Goal: Information Seeking & Learning: Learn about a topic

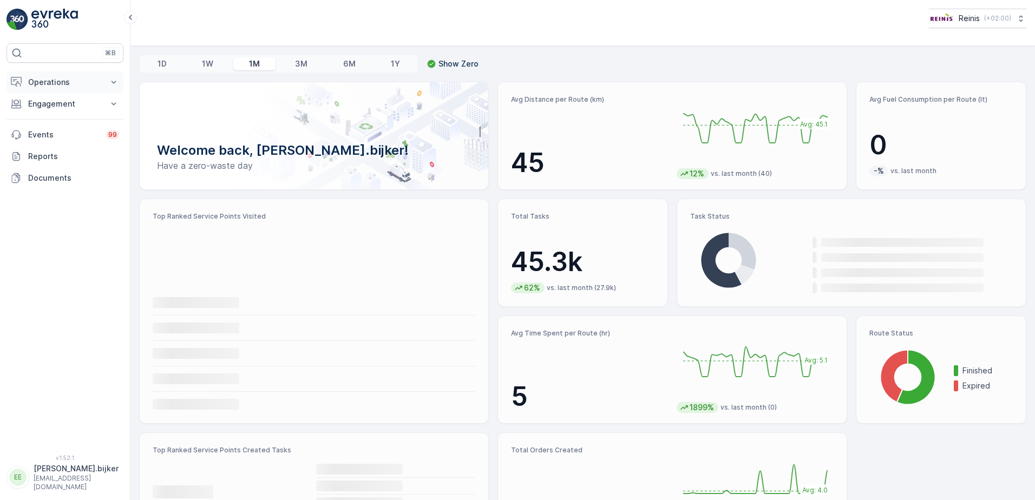
click at [61, 84] on p "Operations" at bounding box center [65, 82] width 74 height 11
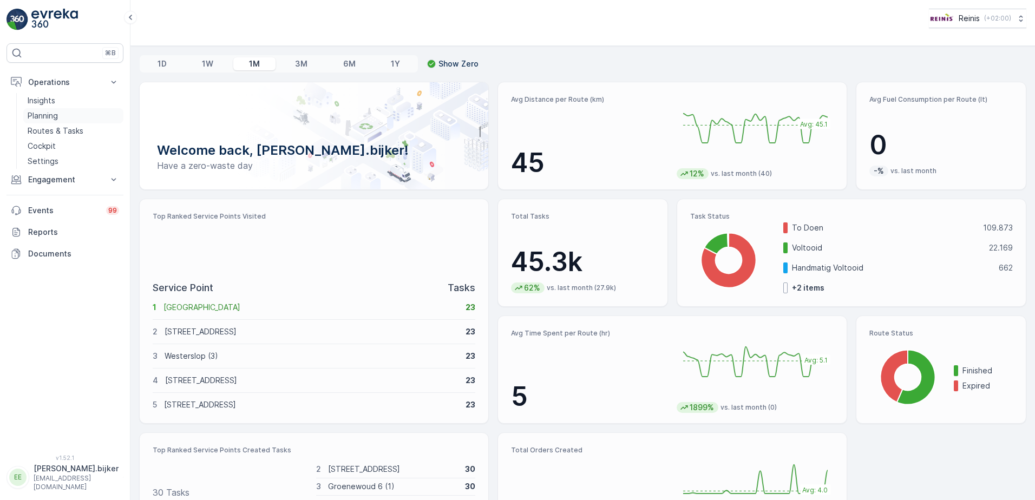
click at [52, 116] on p "Planning" at bounding box center [43, 115] width 30 height 11
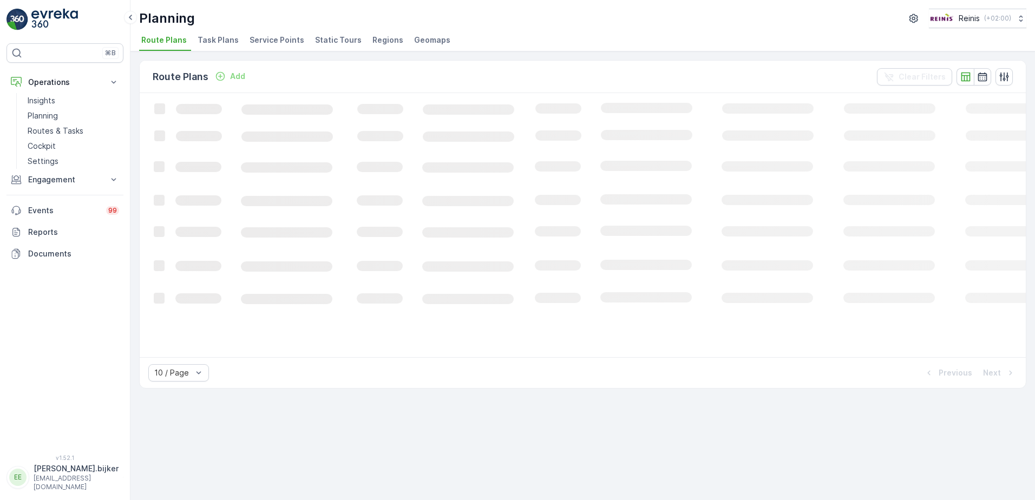
click at [347, 41] on span "Static Tours" at bounding box center [338, 40] width 47 height 11
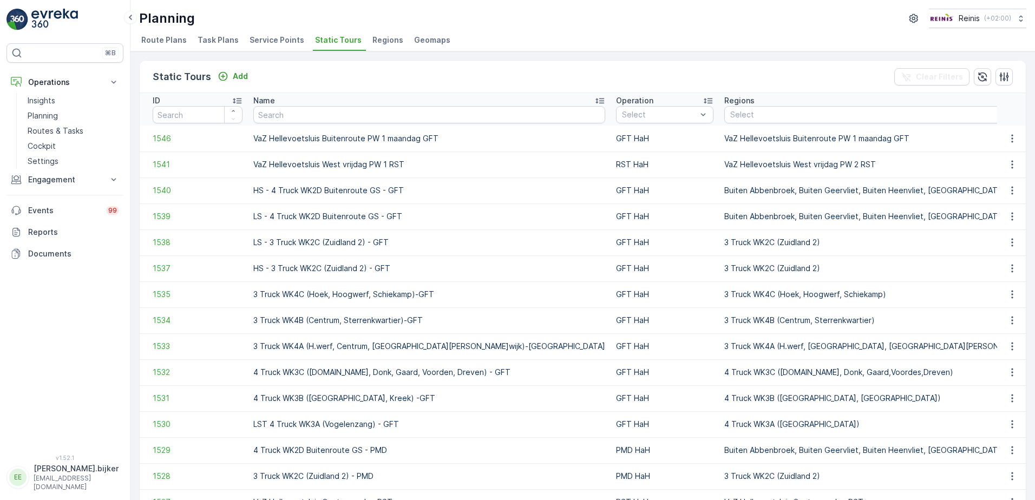
click at [386, 115] on input "text" at bounding box center [429, 114] width 352 height 17
type input "inpaqndig"
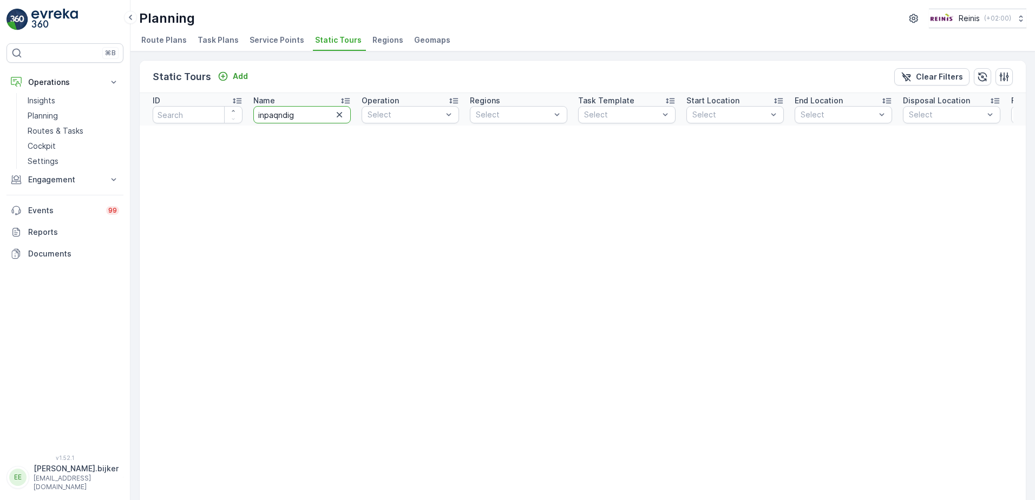
click at [276, 118] on input "inpaqndig" at bounding box center [301, 114] width 97 height 17
type input "inpandig"
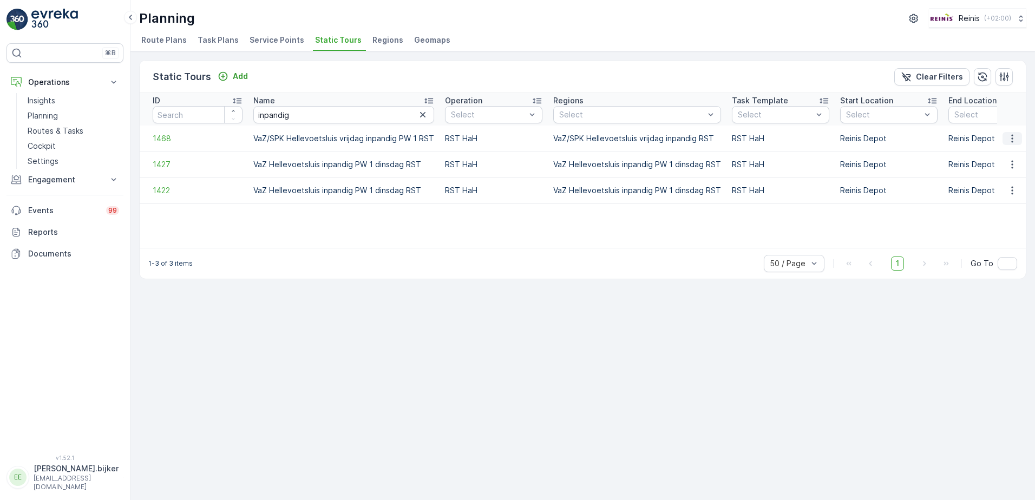
click at [1011, 136] on icon "button" at bounding box center [1012, 138] width 11 height 11
click at [1009, 155] on span "See More Details" at bounding box center [993, 154] width 63 height 11
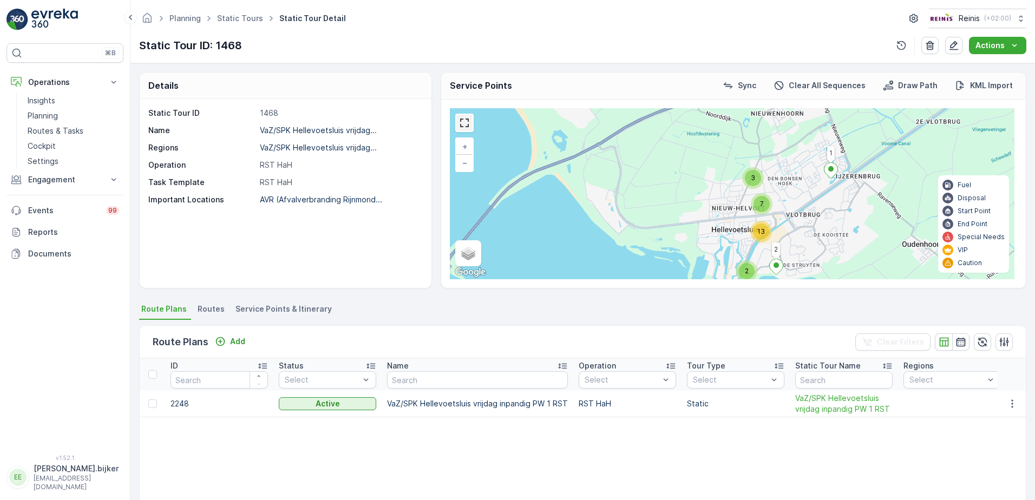
click at [463, 124] on link at bounding box center [464, 123] width 16 height 16
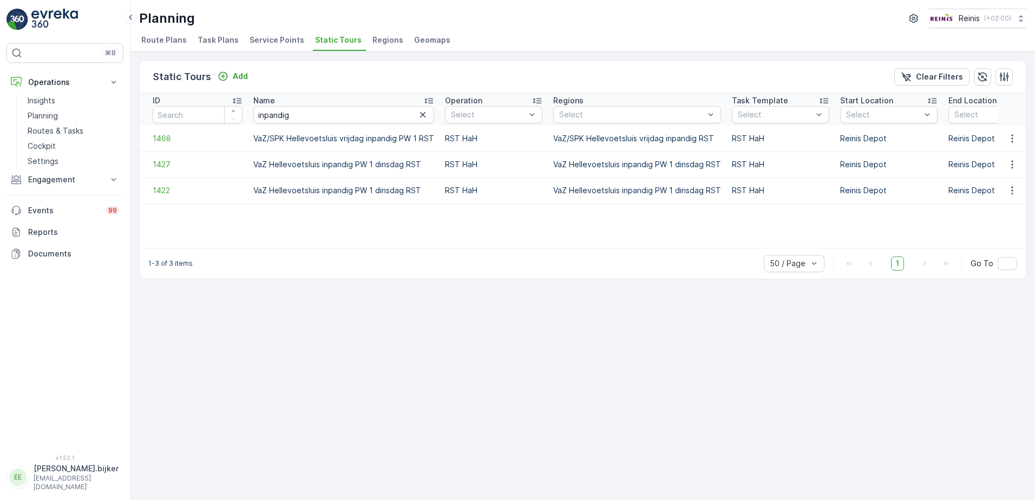
click at [594, 376] on div "Static Tours Add Clear Filters ID Name inpandig Operation Select Regions Select…" at bounding box center [582, 275] width 905 height 449
click at [1008, 160] on icon "button" at bounding box center [1012, 164] width 11 height 11
click at [1002, 179] on span "See More Details" at bounding box center [993, 180] width 63 height 11
click at [55, 82] on p "Operations" at bounding box center [65, 82] width 74 height 11
click at [68, 128] on p "Routes & Tasks" at bounding box center [56, 131] width 56 height 11
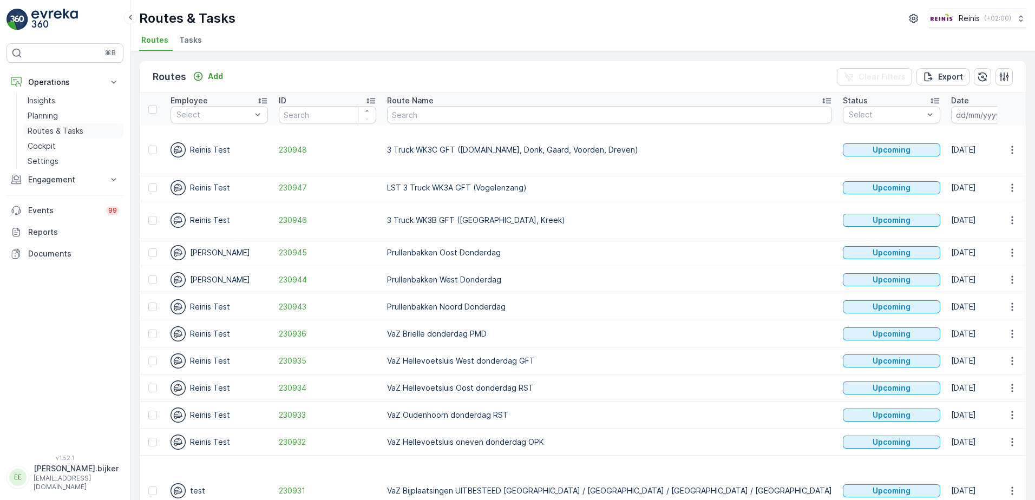
click at [65, 130] on p "Routes & Tasks" at bounding box center [56, 131] width 56 height 11
click at [596, 31] on div "Routes & Tasks Reinis ( +02:00 ) Routes Tasks" at bounding box center [582, 25] width 905 height 51
click at [951, 118] on input at bounding box center [988, 114] width 74 height 17
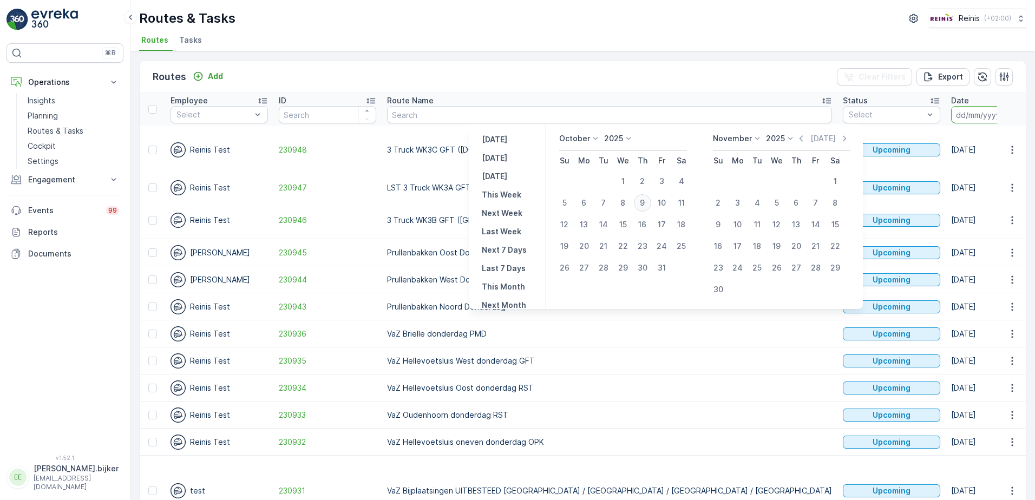
click at [647, 204] on div "9" at bounding box center [642, 202] width 17 height 17
type input "[DATE]"
click at [647, 204] on div "9" at bounding box center [642, 202] width 17 height 17
type input "[DATE]"
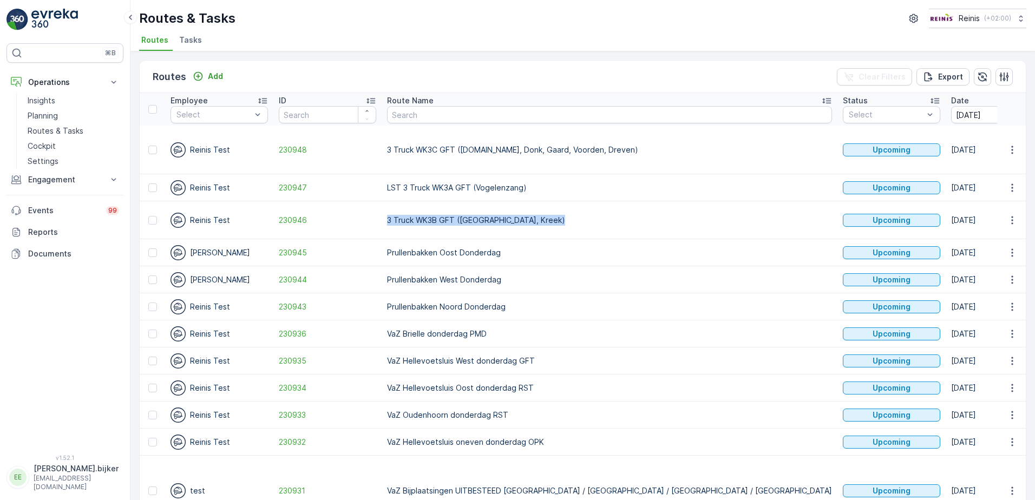
click at [647, 215] on p "3 Truck WK3B GFT ([GEOGRAPHIC_DATA], Kreek)" at bounding box center [609, 220] width 445 height 11
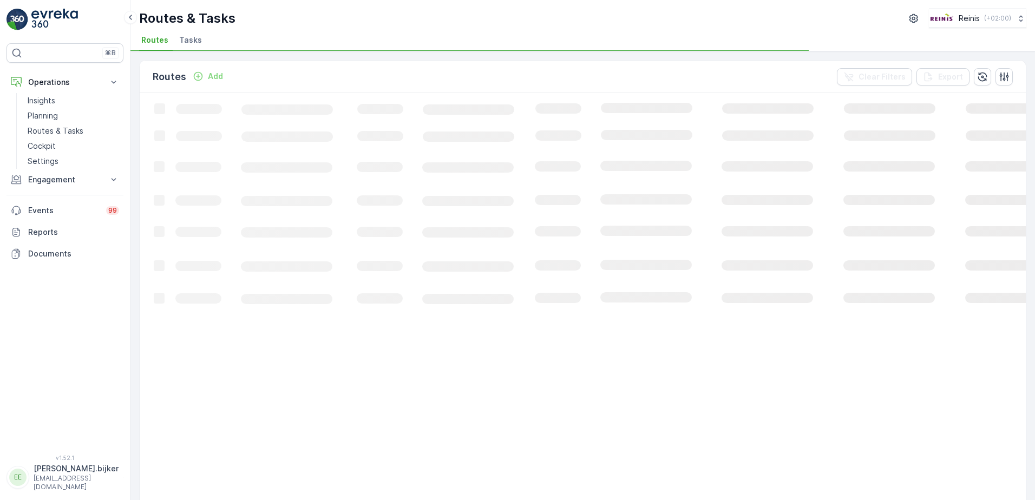
click at [536, 24] on div "Routes & Tasks Reinis ( +02:00 )" at bounding box center [582, 18] width 887 height 19
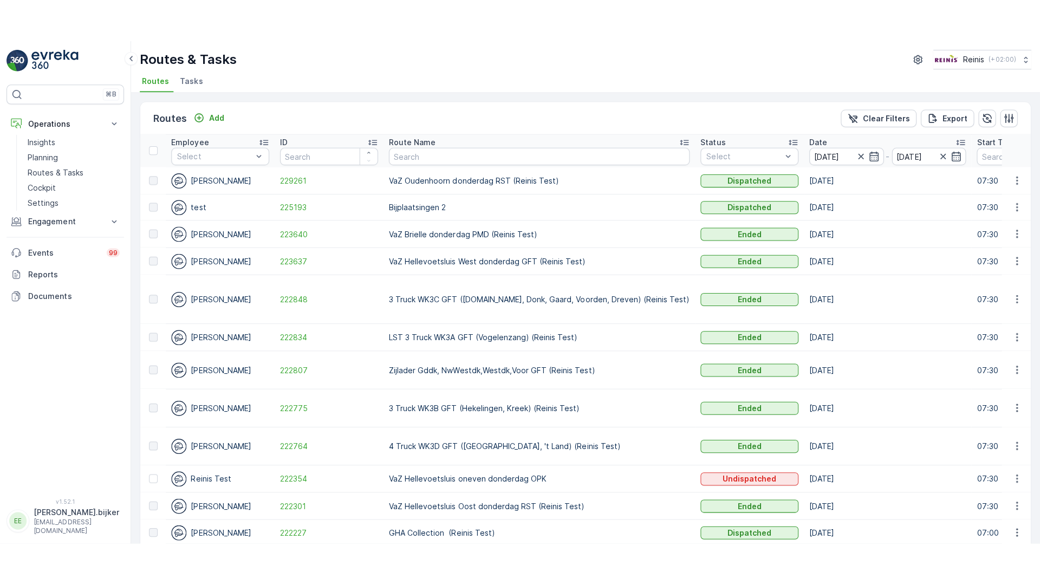
scroll to position [96, 0]
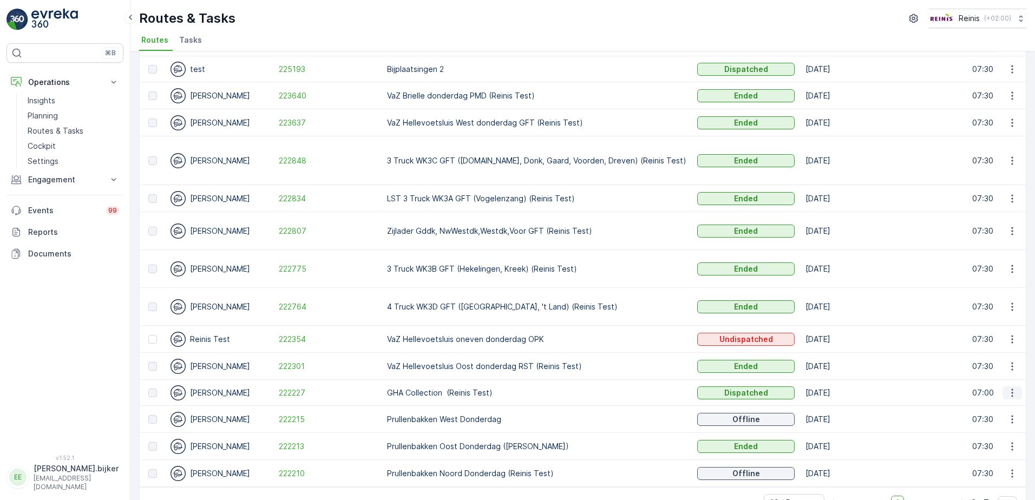
click at [1011, 389] on icon "button" at bounding box center [1012, 393] width 2 height 8
click at [1006, 375] on span "See More Details" at bounding box center [987, 376] width 63 height 11
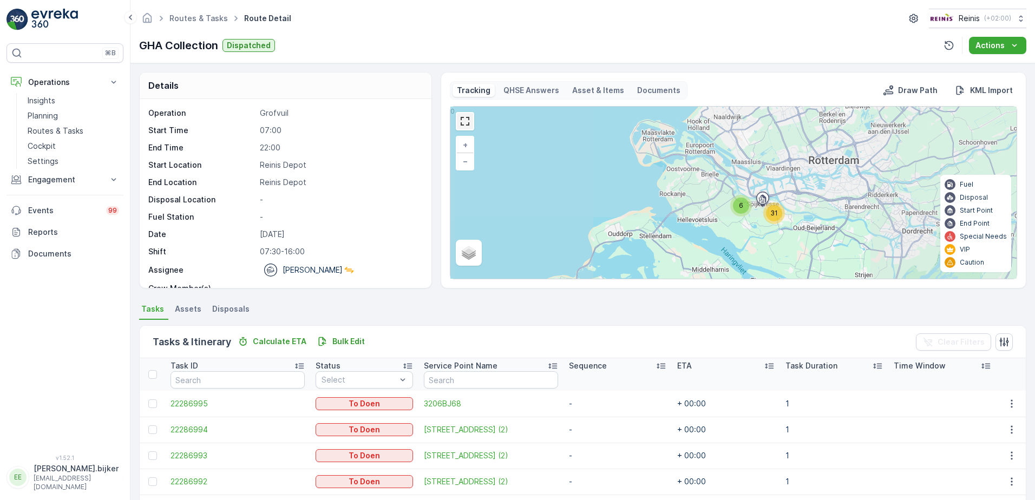
click at [462, 115] on link at bounding box center [465, 121] width 16 height 16
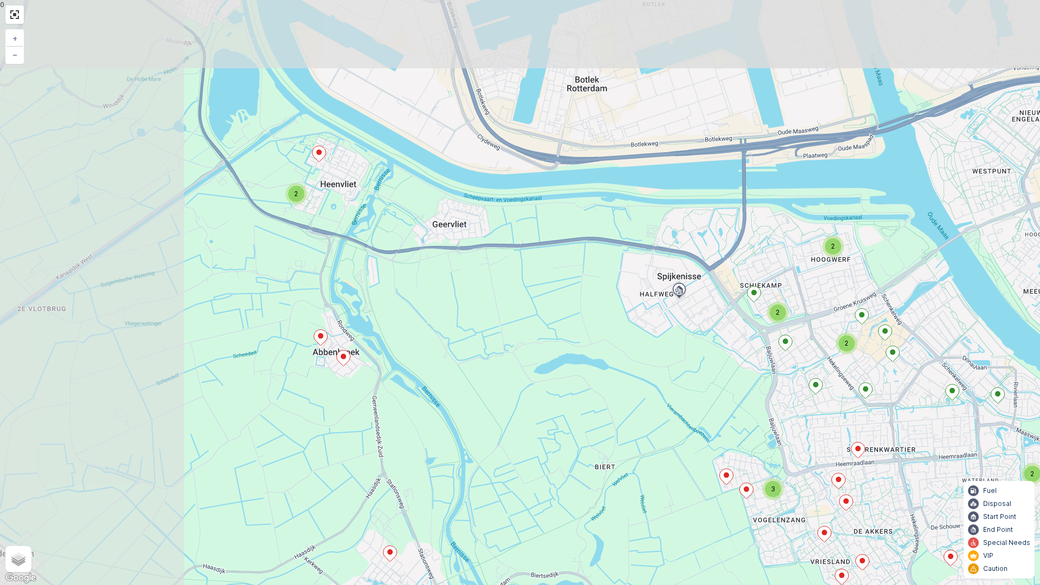
drag, startPoint x: 568, startPoint y: 315, endPoint x: 628, endPoint y: 368, distance: 80.2
click at [628, 368] on div "2 2 2 2 3 2 + − Satellite Roadmap Terrain Hybrid Leaflet Keyboard shortcuts Map…" at bounding box center [520, 292] width 1040 height 585
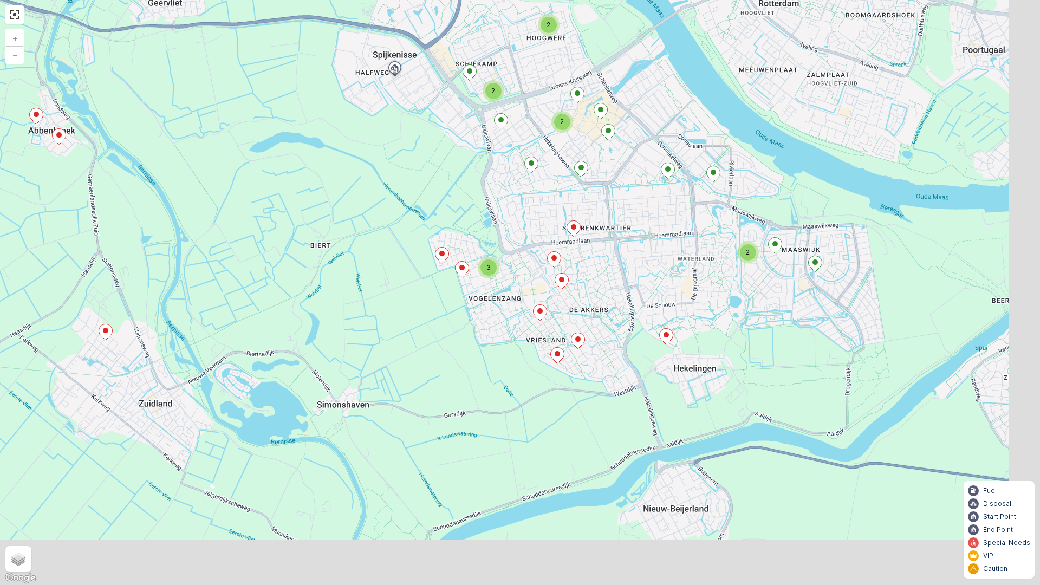
drag, startPoint x: 536, startPoint y: 334, endPoint x: 385, endPoint y: 198, distance: 203.2
click at [385, 198] on div "2 2 2 2 3 2 + − Satellite Roadmap Terrain Hybrid Leaflet Keyboard shortcuts Map…" at bounding box center [520, 292] width 1040 height 585
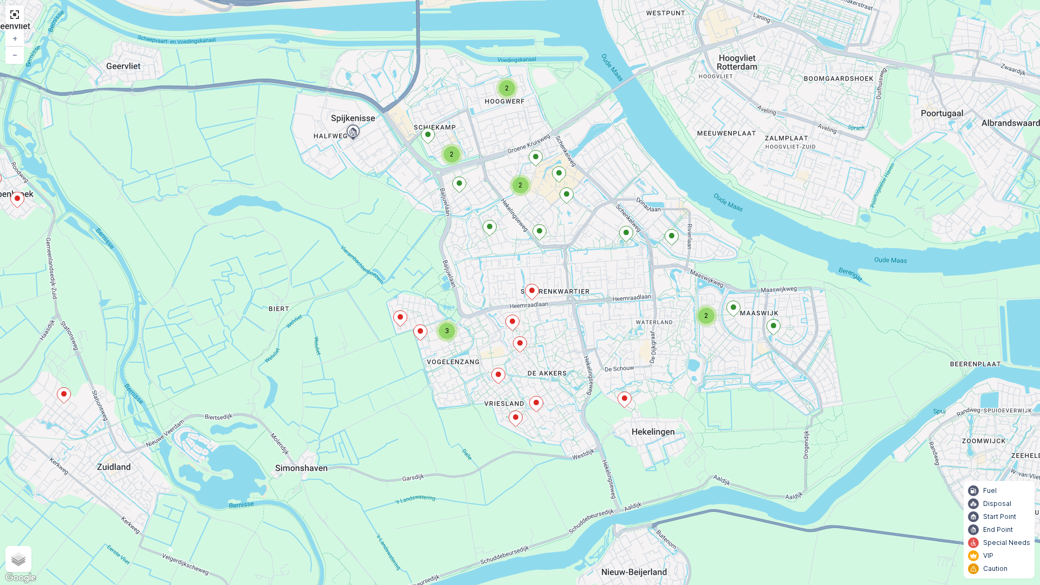
drag, startPoint x: 708, startPoint y: 298, endPoint x: 684, endPoint y: 347, distance: 53.8
click at [684, 347] on div "2 2 2 2 3 2 + − Satellite Roadmap Terrain Hybrid Leaflet Keyboard shortcuts Map…" at bounding box center [520, 292] width 1040 height 585
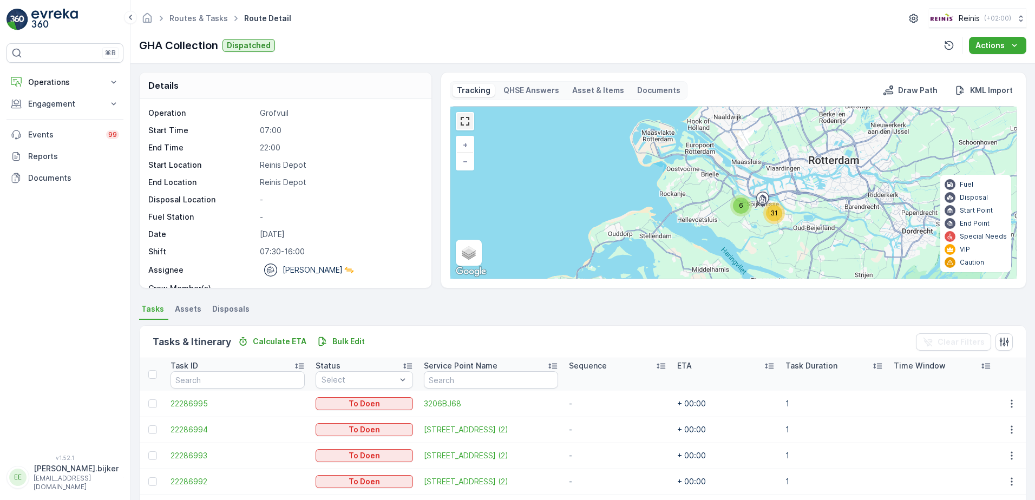
click at [467, 121] on link at bounding box center [465, 121] width 16 height 16
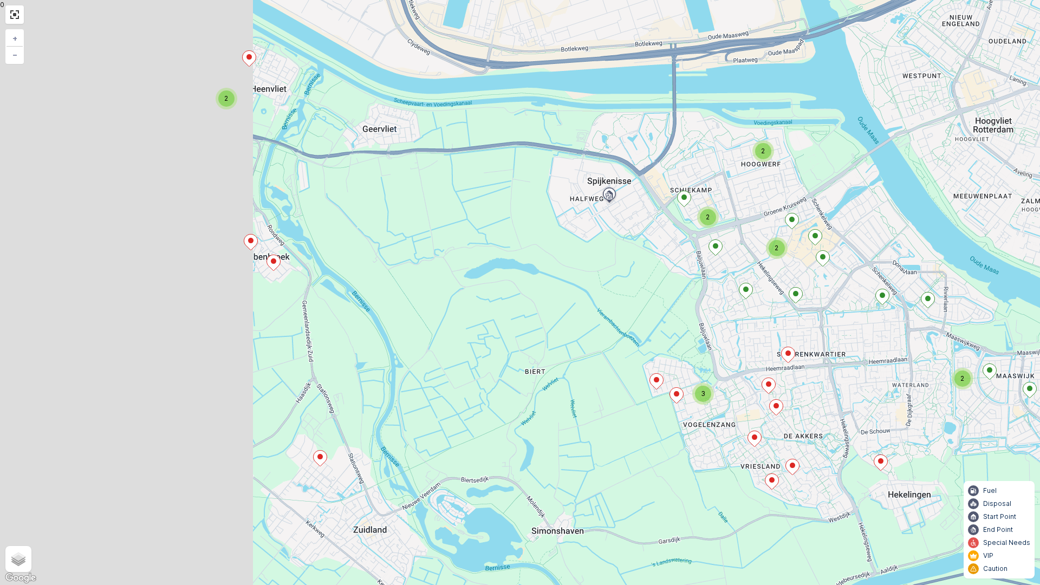
drag, startPoint x: 459, startPoint y: 316, endPoint x: 539, endPoint y: 328, distance: 81.6
click at [539, 328] on div "2 2 2 2 3 2 + − Satellite Roadmap Terrain Hybrid Leaflet Keyboard shortcuts Map…" at bounding box center [520, 292] width 1040 height 585
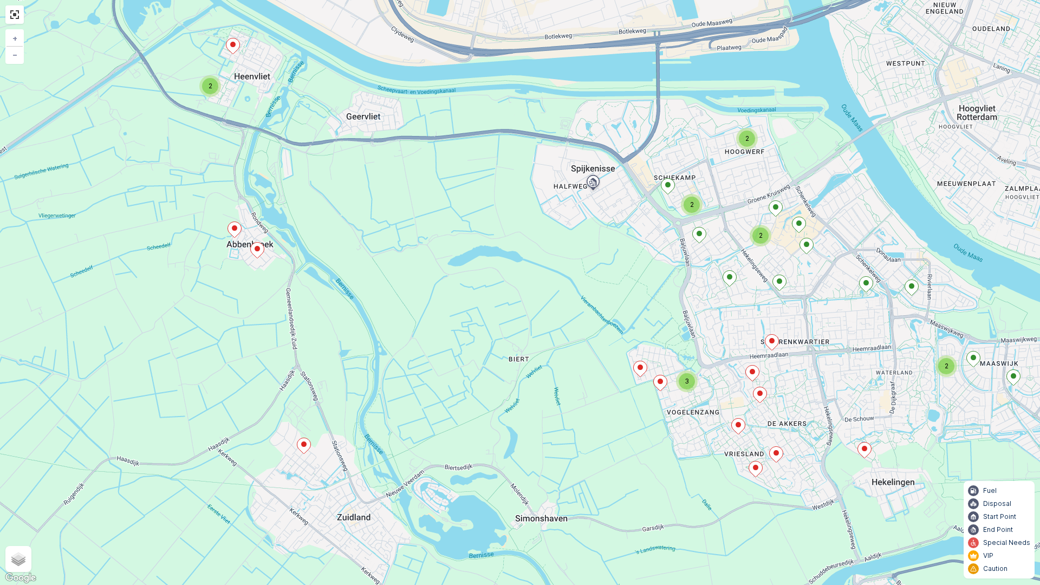
drag, startPoint x: 623, startPoint y: 419, endPoint x: 607, endPoint y: 407, distance: 20.5
click at [607, 407] on div "2 2 2 2 3 2 + − Satellite Roadmap Terrain Hybrid Leaflet Keyboard shortcuts Map…" at bounding box center [520, 292] width 1040 height 585
click at [15, 12] on link at bounding box center [14, 14] width 16 height 16
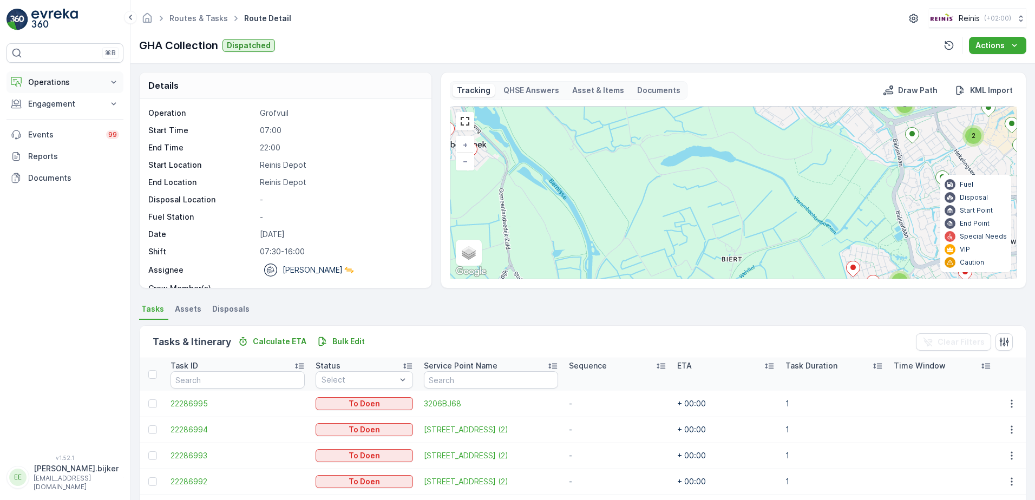
click at [45, 80] on p "Operations" at bounding box center [65, 82] width 74 height 11
click at [48, 147] on p "Cockpit" at bounding box center [42, 146] width 28 height 11
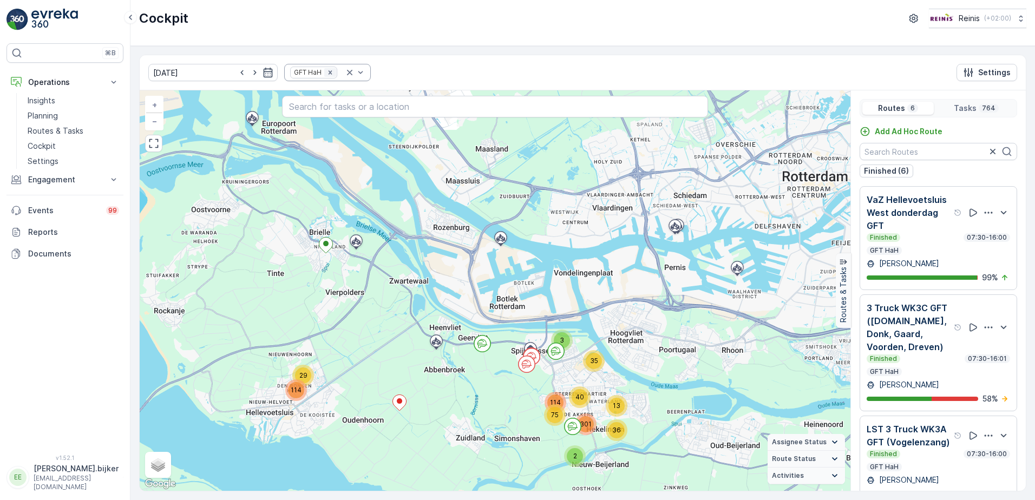
click at [327, 76] on icon "Remove GFT HaH" at bounding box center [331, 73] width 8 height 8
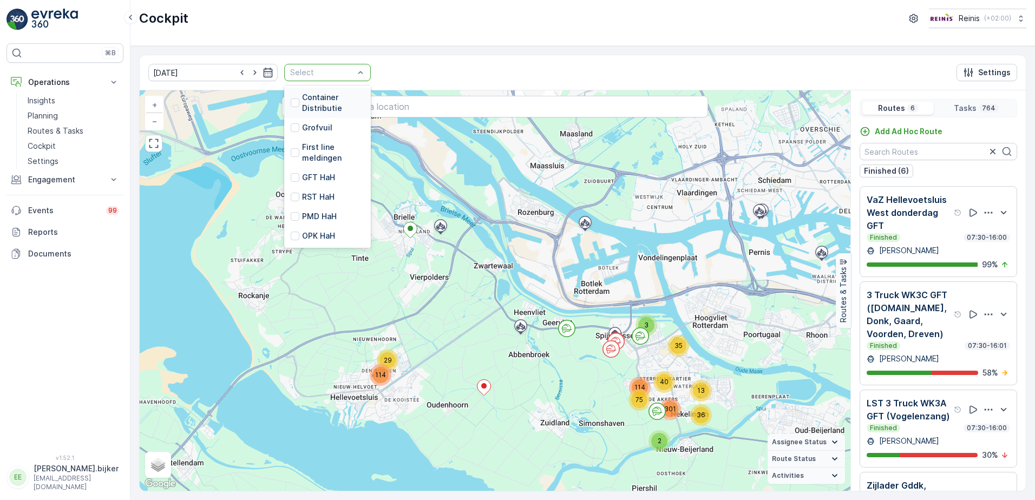
scroll to position [220, 0]
click at [311, 175] on p "Grofvuil" at bounding box center [317, 176] width 30 height 11
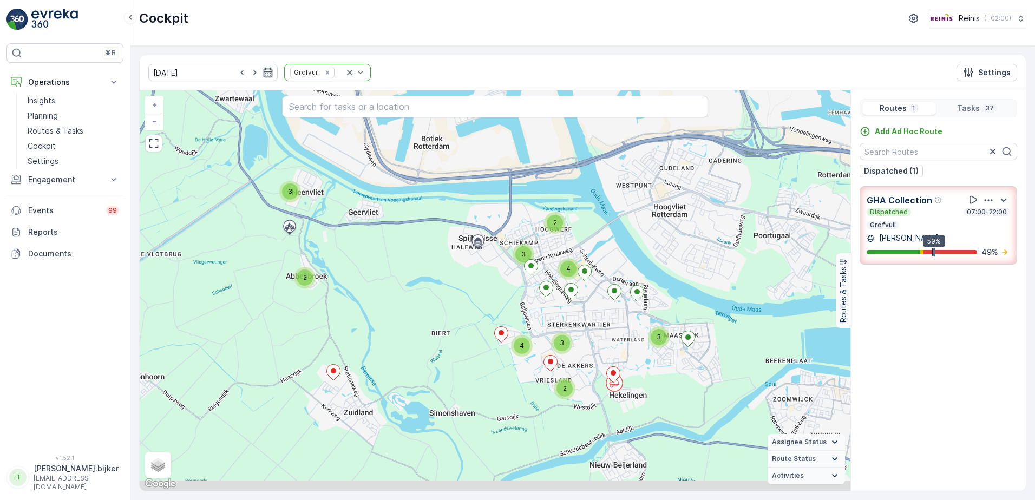
drag, startPoint x: 594, startPoint y: 422, endPoint x: 620, endPoint y: 353, distance: 74.5
click at [620, 353] on div "3 2 3 2 3 3 4 2 4 + − Satellite Roadmap Terrain Hybrid Leaflet Keyboard shortcu…" at bounding box center [495, 290] width 711 height 401
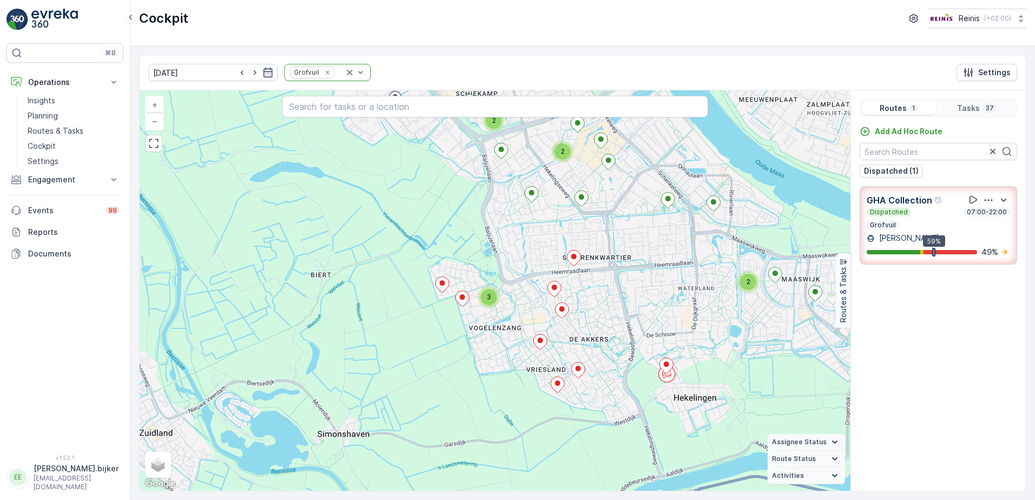
click at [885, 222] on p "Grofvuil" at bounding box center [883, 225] width 28 height 9
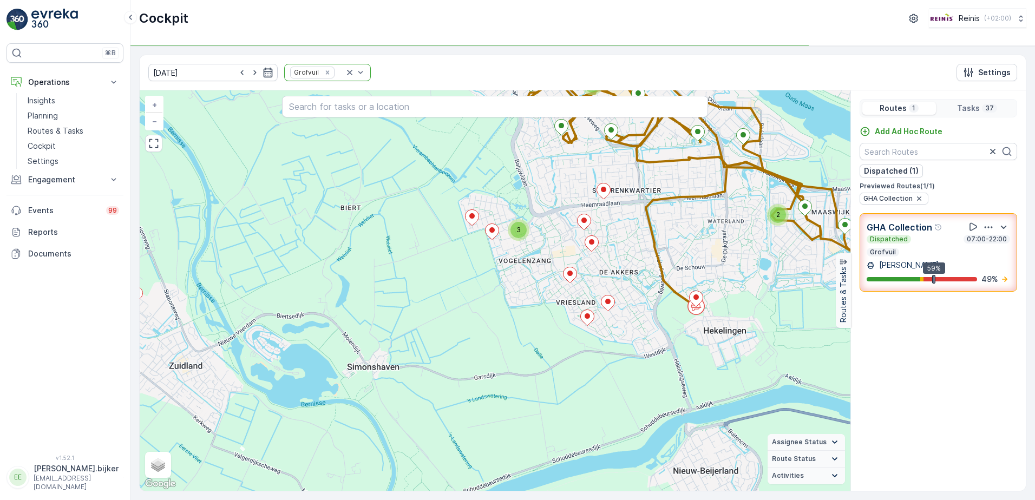
drag, startPoint x: 519, startPoint y: 322, endPoint x: 610, endPoint y: 253, distance: 114.1
click at [610, 253] on div "2 2 2 2 3 2 + − Satellite Roadmap Terrain Hybrid Leaflet Keyboard shortcuts Map…" at bounding box center [495, 290] width 711 height 401
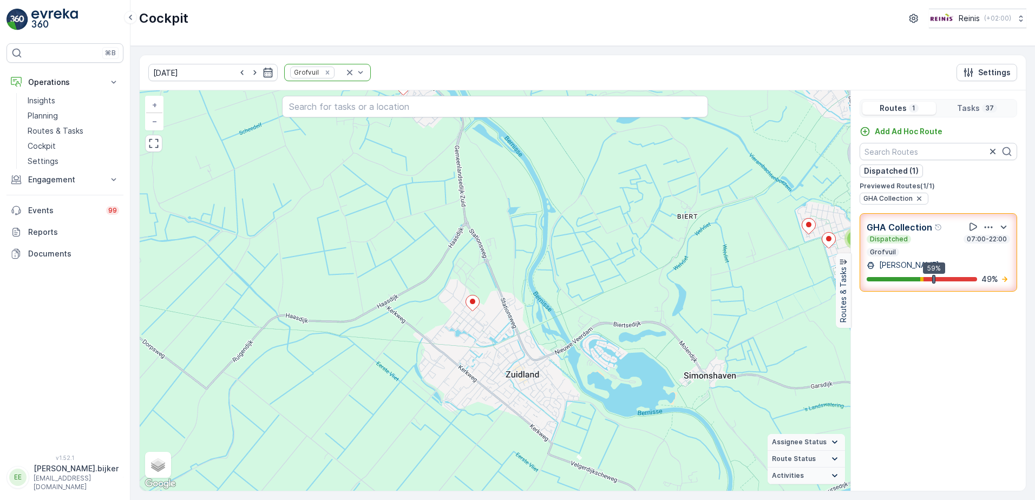
drag, startPoint x: 590, startPoint y: 294, endPoint x: 559, endPoint y: 321, distance: 41.1
click at [517, 249] on div "2 2 2 2 3 2 + − Satellite Roadmap Terrain Hybrid Leaflet Keyboard shortcuts Map…" at bounding box center [495, 290] width 711 height 401
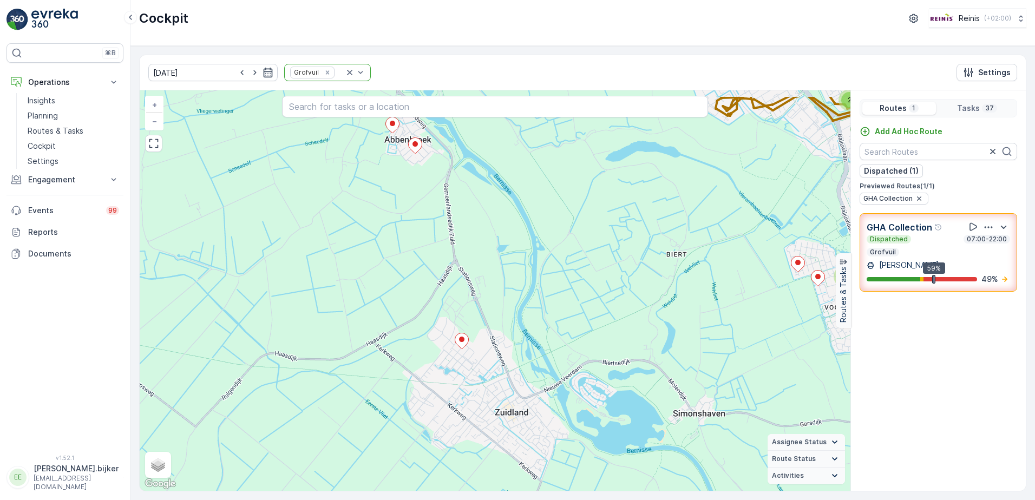
drag, startPoint x: 755, startPoint y: 252, endPoint x: 676, endPoint y: 412, distance: 177.7
click at [676, 412] on div "2 2 2 2 3 2 + − Satellite Roadmap Terrain Hybrid Leaflet Keyboard shortcuts Map…" at bounding box center [495, 290] width 711 height 401
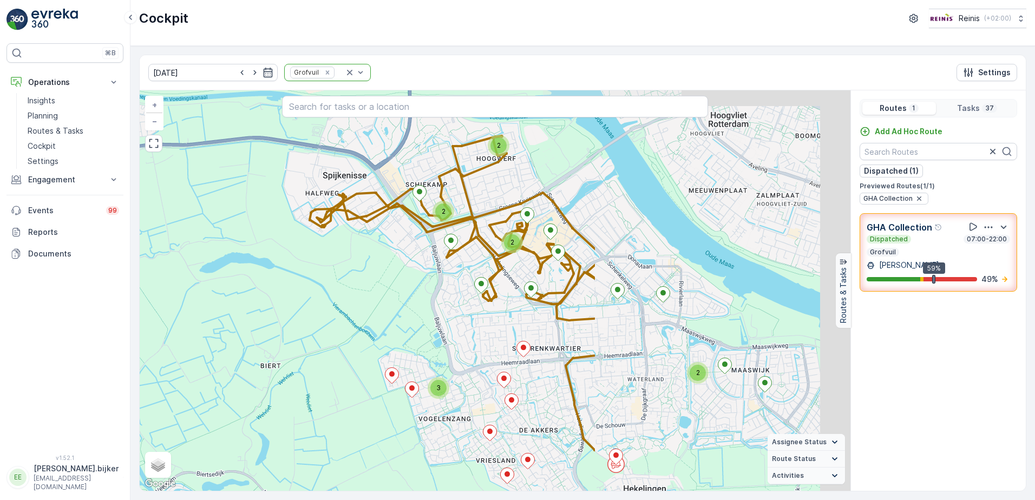
drag, startPoint x: 764, startPoint y: 361, endPoint x: 461, endPoint y: 318, distance: 306.2
click at [461, 318] on div "2 2 2 2 3 2 + − Satellite Roadmap Terrain Hybrid Leaflet Keyboard shortcuts Map…" at bounding box center [495, 290] width 711 height 401
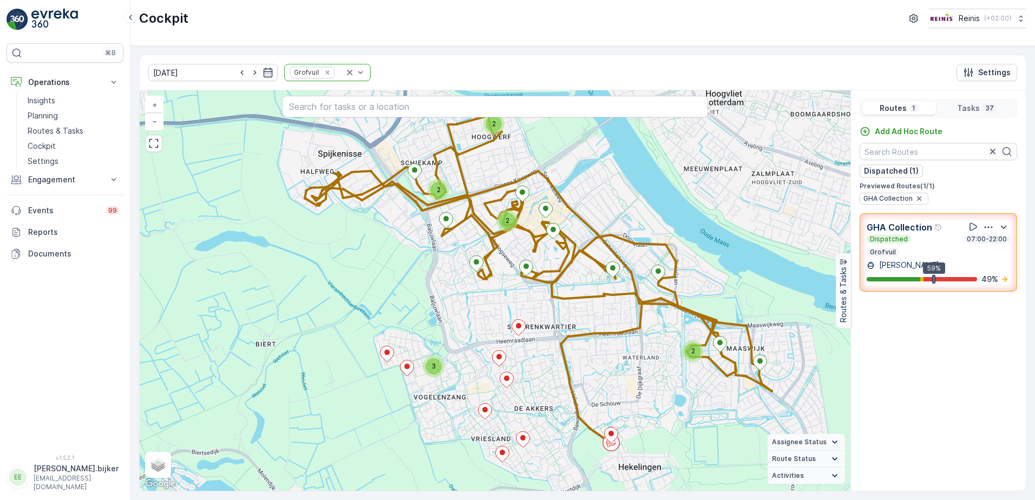
drag, startPoint x: 624, startPoint y: 360, endPoint x: 616, endPoint y: 340, distance: 22.1
click at [617, 340] on div "2 2 2 2 3 2 + − Satellite Roadmap Terrain Hybrid Leaflet Keyboard shortcuts Map…" at bounding box center [495, 290] width 711 height 401
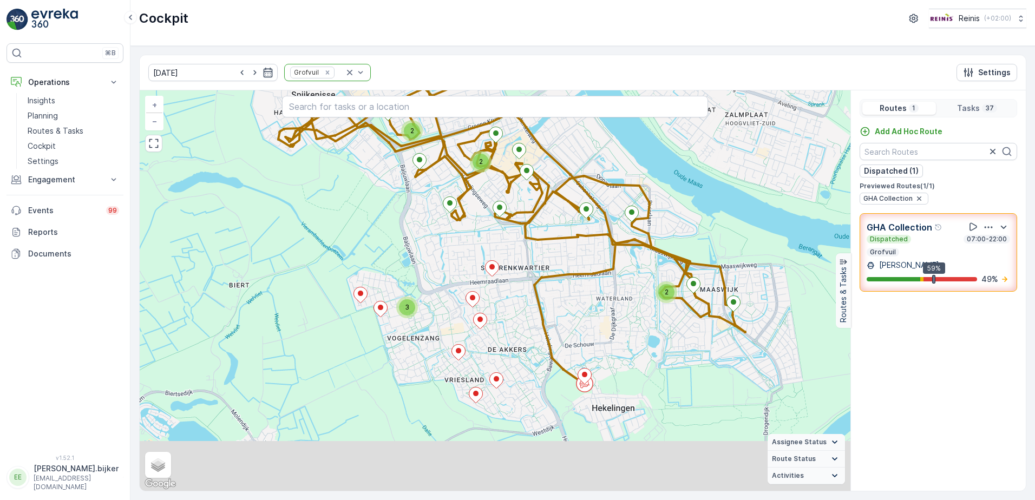
drag, startPoint x: 639, startPoint y: 316, endPoint x: 634, endPoint y: 309, distance: 8.1
click at [634, 309] on div "2 2 2 2 3 2 + − Satellite Roadmap Terrain Hybrid Leaflet Keyboard shortcuts Map…" at bounding box center [495, 290] width 711 height 401
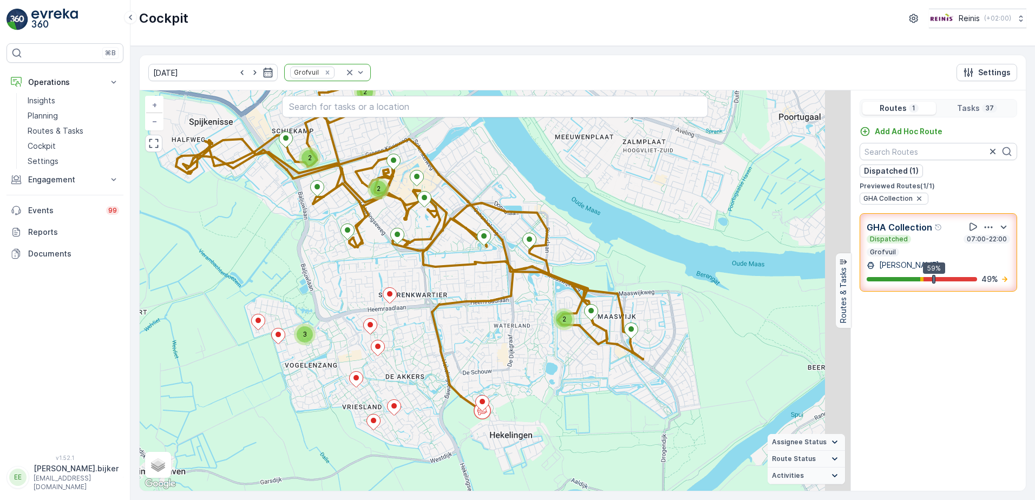
drag, startPoint x: 618, startPoint y: 306, endPoint x: 536, endPoint y: 337, distance: 88.1
click at [536, 337] on div "2 2 2 2 3 2 + − Satellite Roadmap Terrain Hybrid Leaflet Keyboard shortcuts Map…" at bounding box center [495, 290] width 711 height 401
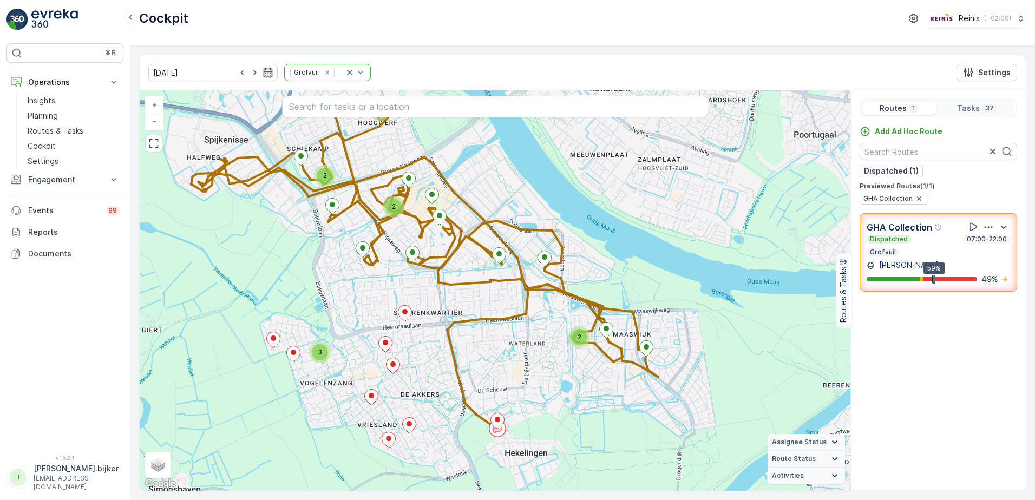
drag, startPoint x: 628, startPoint y: 225, endPoint x: 639, endPoint y: 239, distance: 18.5
click at [639, 239] on div "2 2 2 2 3 2 + − Satellite Roadmap Terrain Hybrid Leaflet Keyboard shortcuts Map…" at bounding box center [495, 290] width 711 height 401
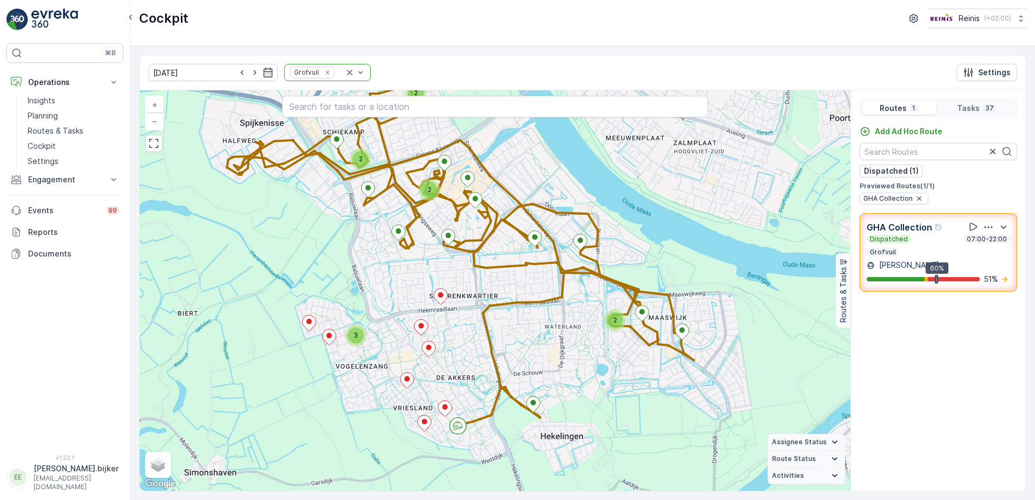
drag, startPoint x: 551, startPoint y: 394, endPoint x: 587, endPoint y: 377, distance: 39.5
click at [587, 377] on div "2 2 2 2 3 2 + − Satellite Roadmap Terrain Hybrid Leaflet Keyboard shortcuts Map…" at bounding box center [495, 290] width 711 height 401
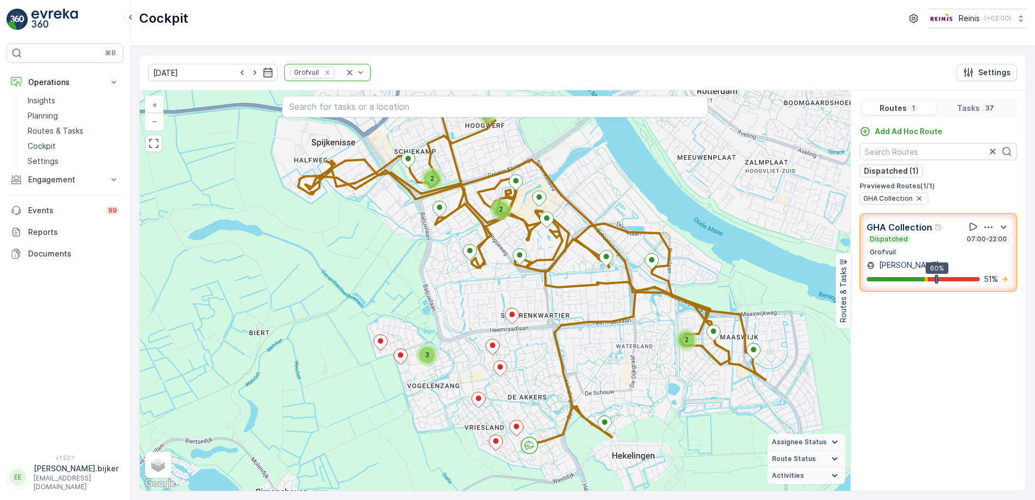
drag, startPoint x: 513, startPoint y: 347, endPoint x: 573, endPoint y: 361, distance: 61.1
click at [573, 361] on div "2 2 2 2 3 2 + − Satellite Roadmap Terrain Hybrid Leaflet Keyboard shortcuts Map…" at bounding box center [495, 290] width 711 height 401
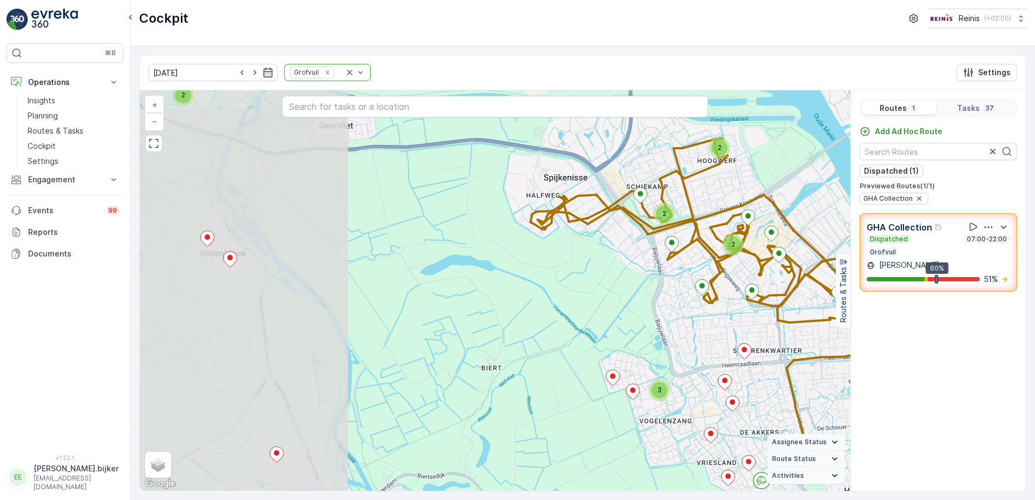
drag, startPoint x: 477, startPoint y: 315, endPoint x: 655, endPoint y: 326, distance: 178.5
click at [655, 326] on div "2 2 2 2 3 2 + − Satellite Roadmap Terrain Hybrid Leaflet Keyboard shortcuts Map…" at bounding box center [495, 290] width 711 height 401
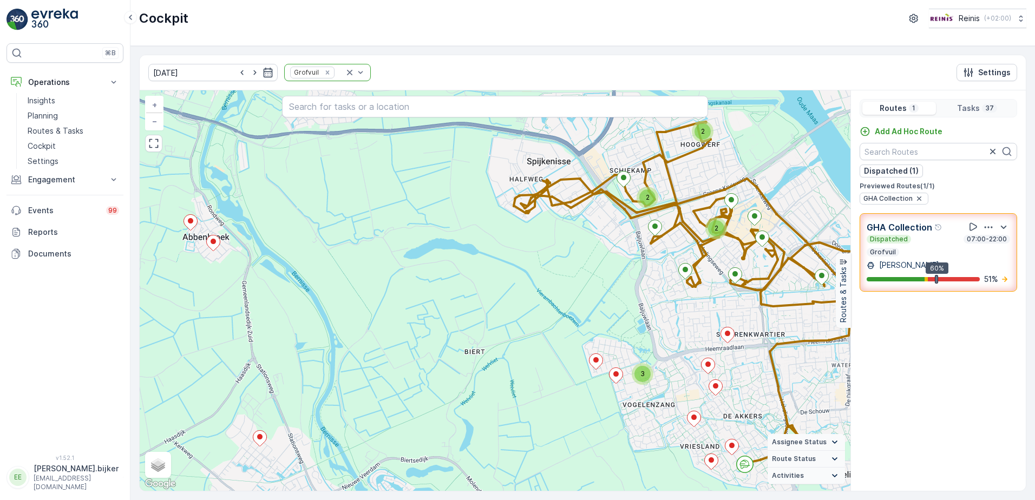
click at [729, 362] on div "2 2 2 2 3 2 + − Satellite Roadmap Terrain Hybrid Leaflet Keyboard shortcuts Map…" at bounding box center [495, 290] width 711 height 401
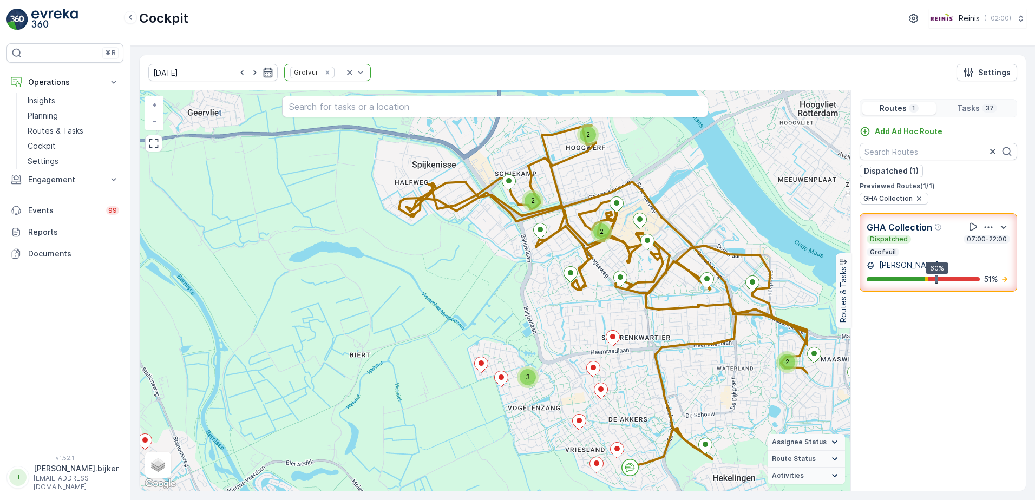
drag, startPoint x: 700, startPoint y: 364, endPoint x: 686, endPoint y: 364, distance: 14.1
click at [686, 364] on div "2 2 2 2 3 2 + − Satellite Roadmap Terrain Hybrid Leaflet Keyboard shortcuts Map…" at bounding box center [495, 290] width 711 height 401
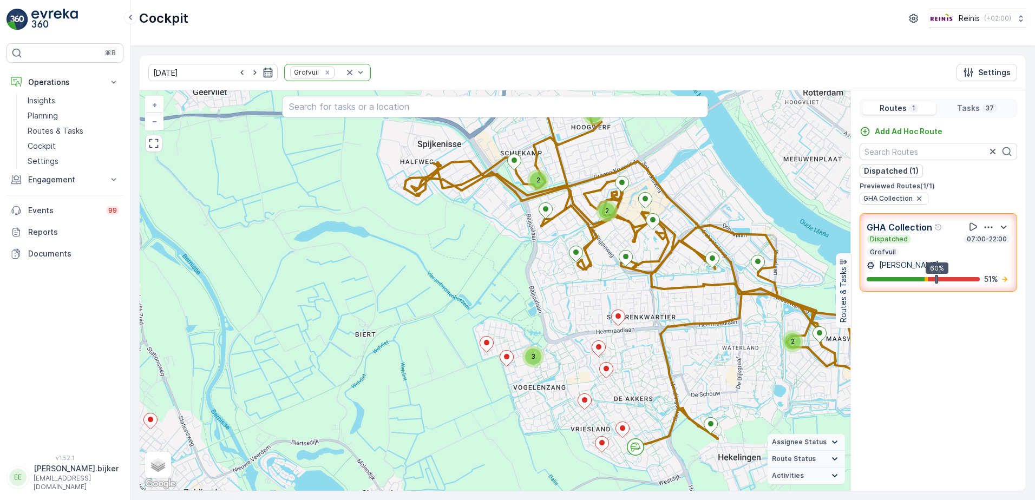
drag, startPoint x: 691, startPoint y: 371, endPoint x: 707, endPoint y: 335, distance: 39.5
click at [707, 335] on div "2 2 2 2 3 2 + − Satellite Roadmap Terrain Hybrid Leaflet Keyboard shortcuts Map…" at bounding box center [495, 290] width 711 height 401
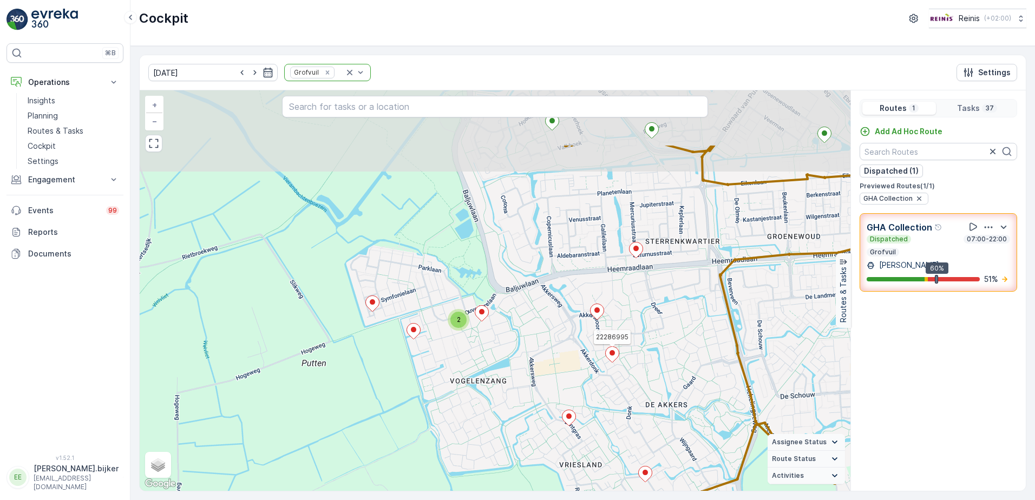
drag, startPoint x: 562, startPoint y: 314, endPoint x: 539, endPoint y: 321, distance: 23.1
click at [562, 317] on div "2 2 2 2 22286995 + − Satellite Roadmap Terrain Hybrid Leaflet Keyboard shortcut…" at bounding box center [495, 290] width 711 height 401
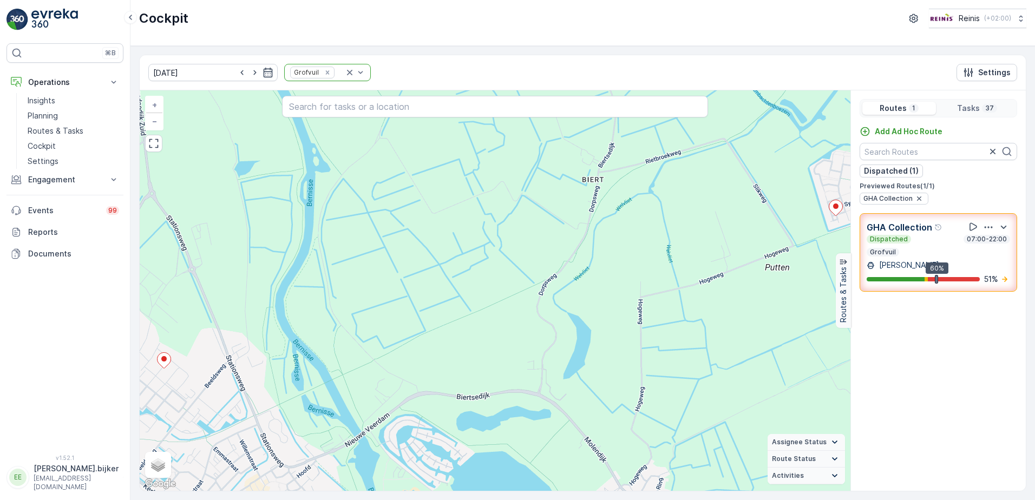
drag, startPoint x: 207, startPoint y: 357, endPoint x: 647, endPoint y: 230, distance: 457.9
click at [673, 184] on div "2 2 2 2 22286995 + − Satellite Roadmap Terrain Hybrid Leaflet Keyboard shortcut…" at bounding box center [495, 290] width 711 height 401
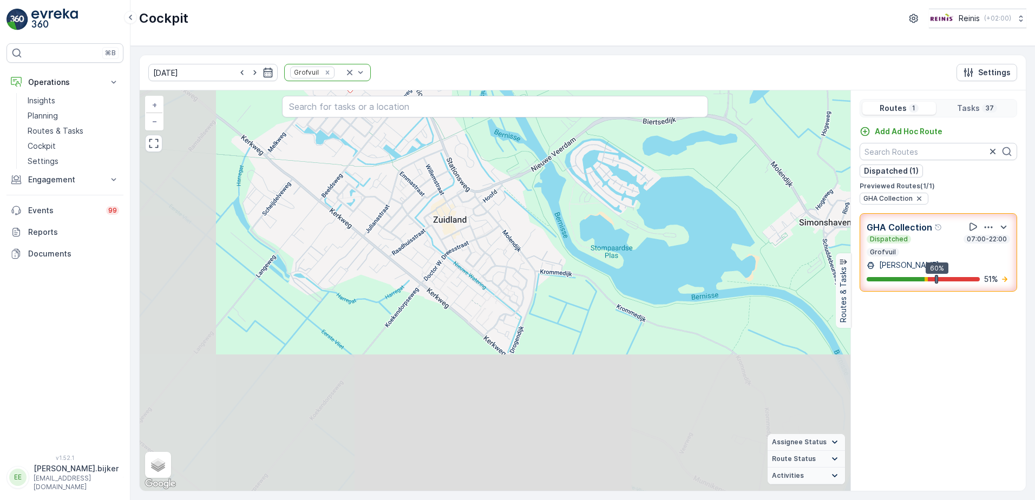
drag, startPoint x: 491, startPoint y: 377, endPoint x: 648, endPoint y: 236, distance: 211.6
click at [657, 222] on div "2 2 2 2 22286995 + − Satellite Roadmap Terrain Hybrid Leaflet Keyboard shortcut…" at bounding box center [495, 290] width 711 height 401
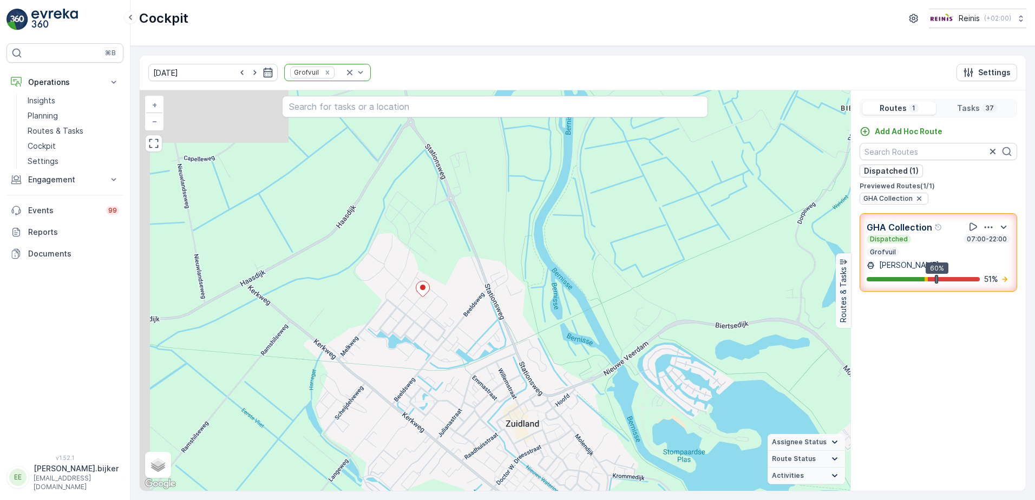
drag, startPoint x: 422, startPoint y: 263, endPoint x: 485, endPoint y: 441, distance: 189.2
click at [485, 441] on div "2 2 2 2 22286995 + − Satellite Roadmap Terrain Hybrid Leaflet Keyboard shortcut…" at bounding box center [495, 290] width 711 height 401
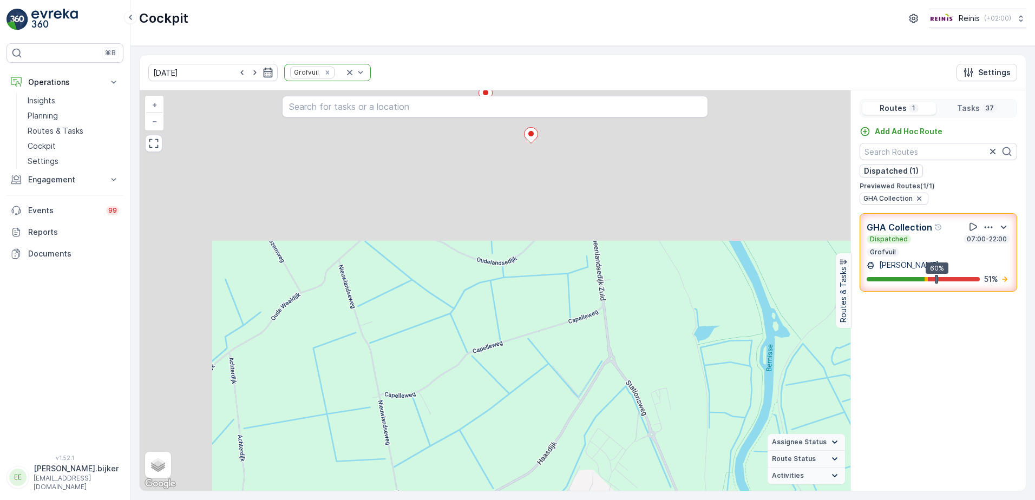
drag, startPoint x: 531, startPoint y: 237, endPoint x: 713, endPoint y: 445, distance: 276.3
click at [733, 475] on div "2 2 2 2 22286995 + − Satellite Roadmap Terrain Hybrid Leaflet Keyboard shortcut…" at bounding box center [495, 290] width 711 height 401
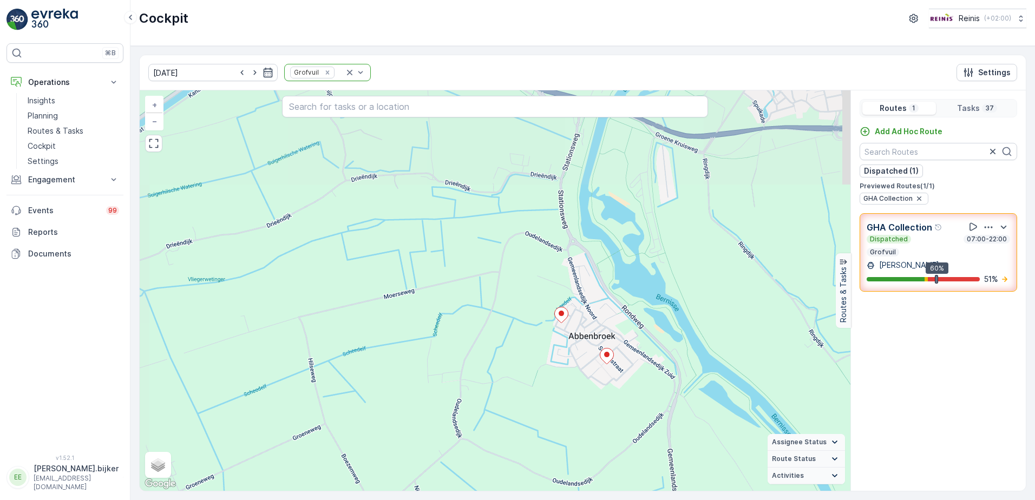
drag, startPoint x: 663, startPoint y: 406, endPoint x: 647, endPoint y: 499, distance: 94.6
click at [647, 499] on div "[DATE] Grofvuil Settings 2 2 2 2 22286995 + − Satellite Roadmap Terrain Hybrid …" at bounding box center [582, 273] width 905 height 454
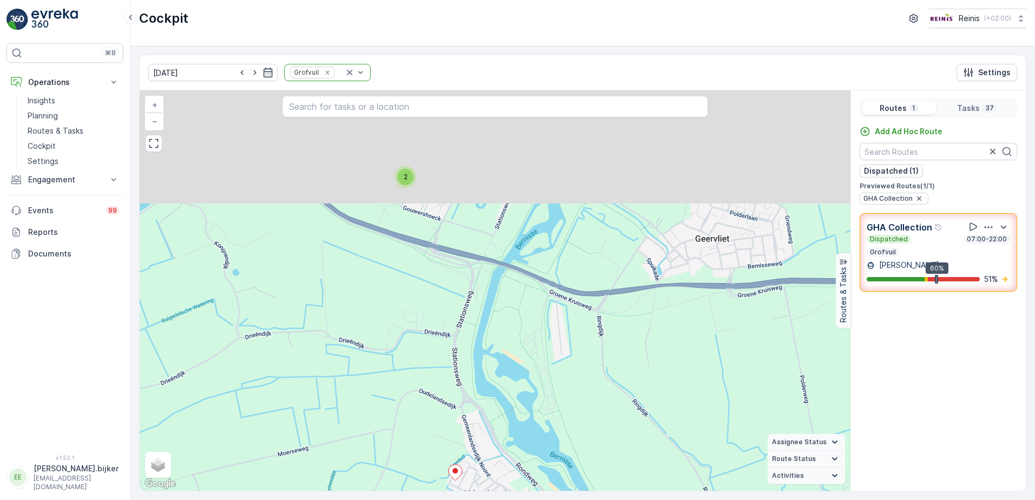
drag, startPoint x: 745, startPoint y: 291, endPoint x: 591, endPoint y: 467, distance: 234.5
click at [602, 467] on div "2 2 2 2 22286995 + − Satellite Roadmap Terrain Hybrid Leaflet Keyboard shortcut…" at bounding box center [495, 290] width 711 height 401
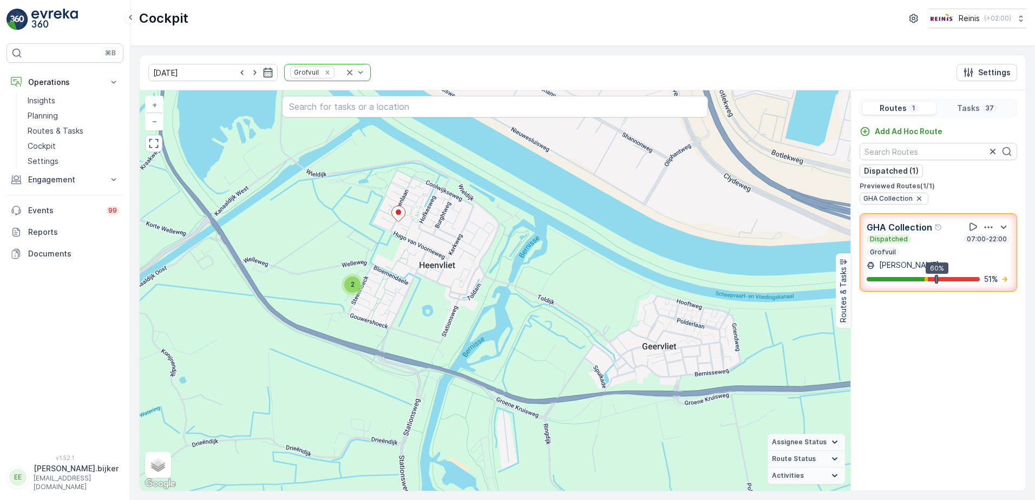
click at [611, 362] on div "2 2 2 2 22286995 + − Satellite Roadmap Terrain Hybrid Leaflet Keyboard shortcut…" at bounding box center [495, 290] width 711 height 401
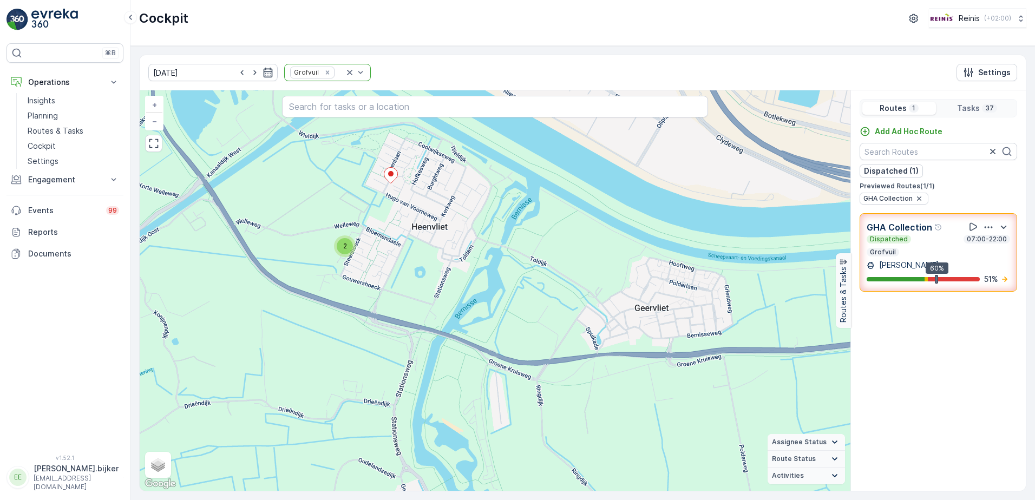
drag, startPoint x: 613, startPoint y: 393, endPoint x: 586, endPoint y: 82, distance: 312.5
click at [586, 82] on div "[DATE] Grofvuil Settings 2 2 2 2 22286995 + − Satellite Roadmap Terrain Hybrid …" at bounding box center [582, 273] width 887 height 437
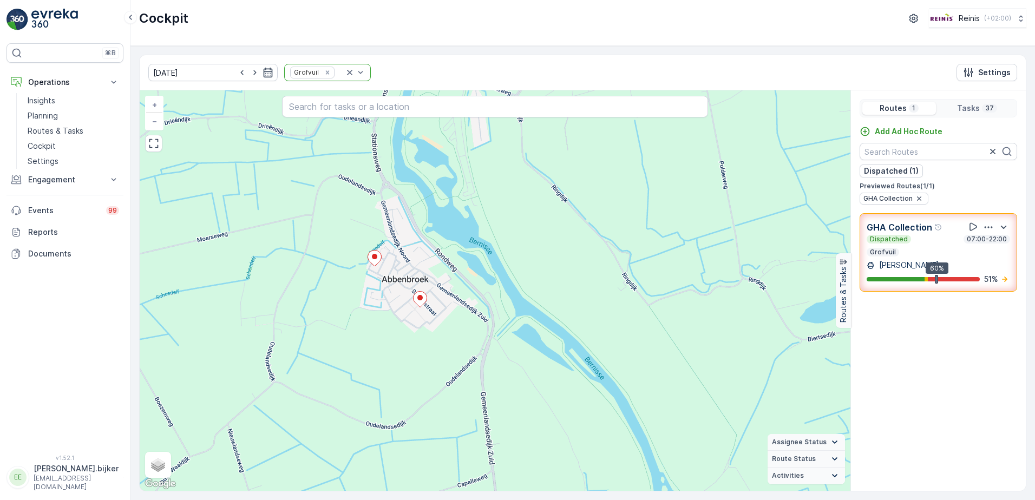
drag, startPoint x: 599, startPoint y: 330, endPoint x: 596, endPoint y: 285, distance: 45.6
click at [596, 285] on div "2 2 2 2 22286995 + − Satellite Roadmap Terrain Hybrid Leaflet Keyboard shortcut…" at bounding box center [495, 290] width 711 height 401
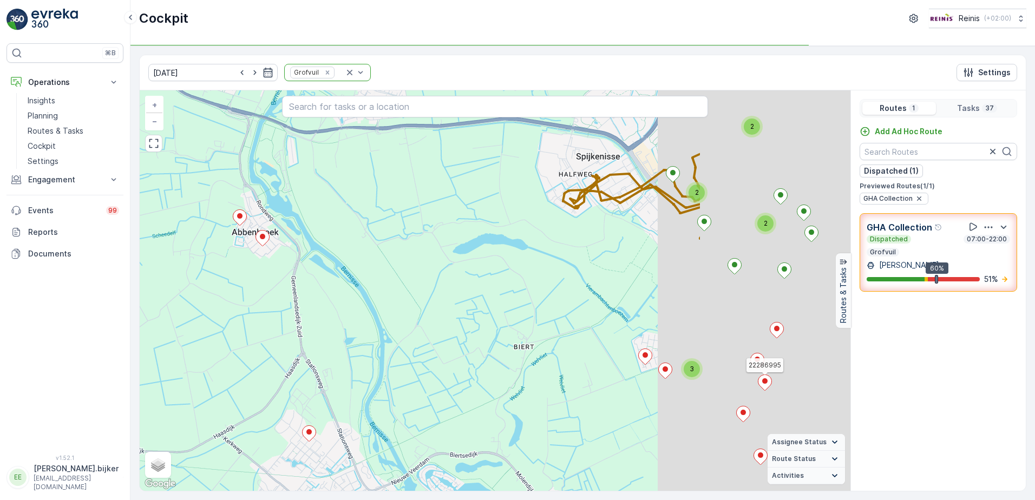
drag, startPoint x: 676, startPoint y: 348, endPoint x: 459, endPoint y: 303, distance: 221.2
click at [459, 303] on div "2 2 2 2 3 2 22286995 + − Satellite Roadmap Terrain Hybrid Leaflet Keyboard shor…" at bounding box center [495, 290] width 711 height 401
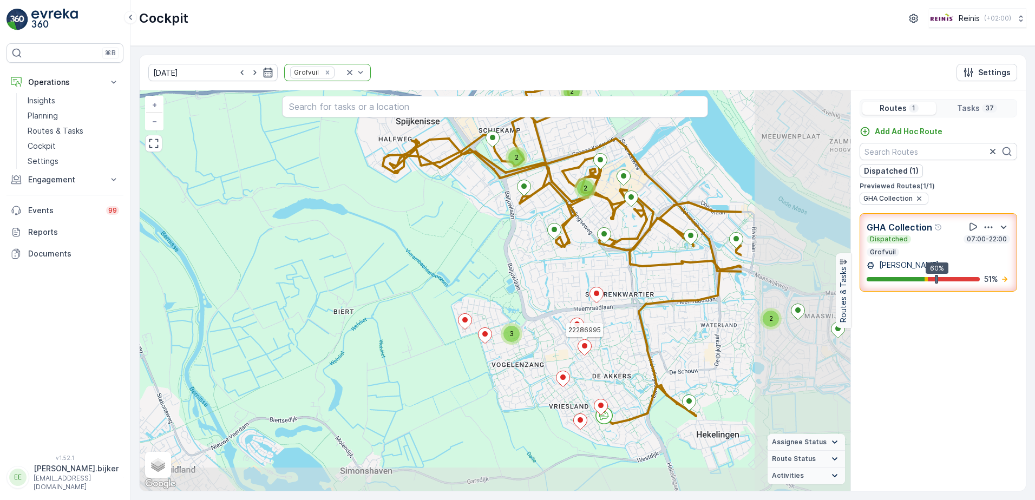
drag, startPoint x: 576, startPoint y: 330, endPoint x: 524, endPoint y: 323, distance: 52.5
click at [524, 323] on div "2 2 2 2 3 2 22286995 + − Satellite Roadmap Terrain Hybrid Leaflet Keyboard shor…" at bounding box center [495, 290] width 711 height 401
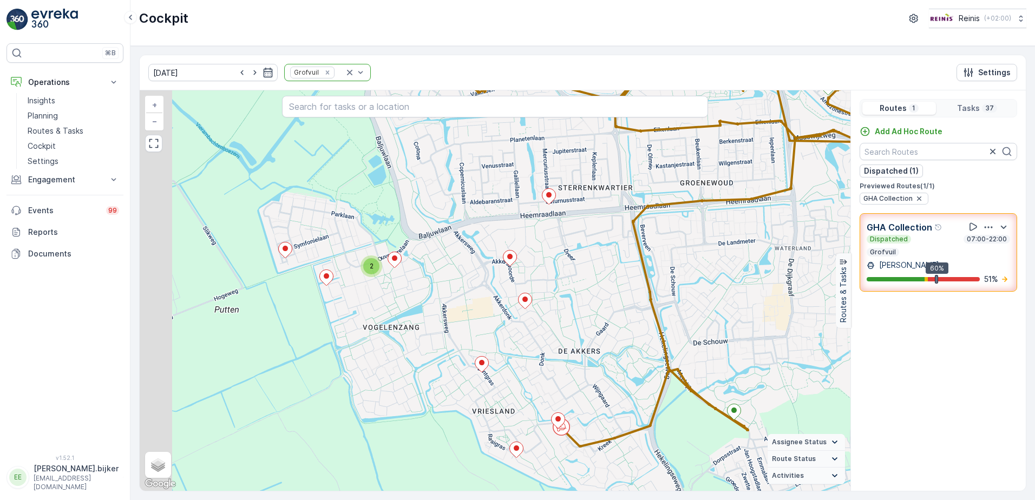
drag, startPoint x: 648, startPoint y: 299, endPoint x: 682, endPoint y: 262, distance: 50.2
click at [681, 254] on div "2 2 2 2 + − Satellite Roadmap Terrain Hybrid Leaflet Keyboard shortcuts Map Dat…" at bounding box center [495, 290] width 711 height 401
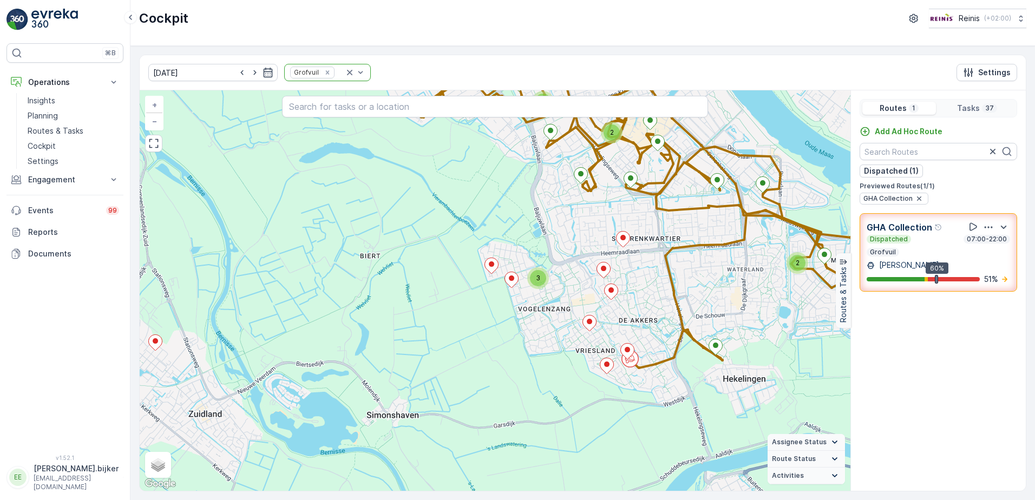
drag, startPoint x: 713, startPoint y: 247, endPoint x: 709, endPoint y: 254, distance: 8.3
click at [709, 254] on div "2 2 2 2 3 2 + − Satellite Roadmap Terrain Hybrid Leaflet Keyboard shortcuts Map…" at bounding box center [495, 290] width 711 height 401
drag, startPoint x: 688, startPoint y: 351, endPoint x: 683, endPoint y: 346, distance: 6.9
click at [683, 346] on div "2 2 2 2 3 2 + − Satellite Roadmap Terrain Hybrid Leaflet Keyboard shortcuts Map…" at bounding box center [495, 290] width 711 height 401
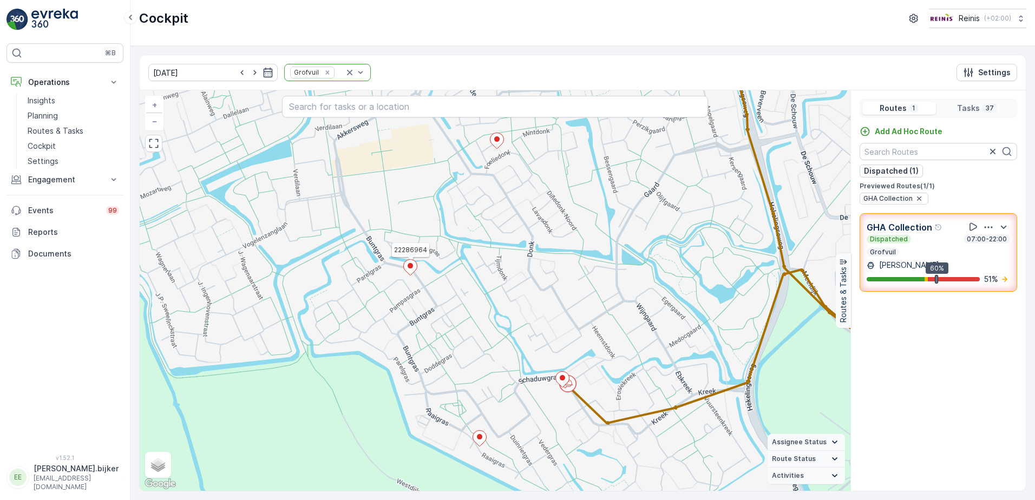
click at [414, 267] on icon at bounding box center [411, 268] width 14 height 16
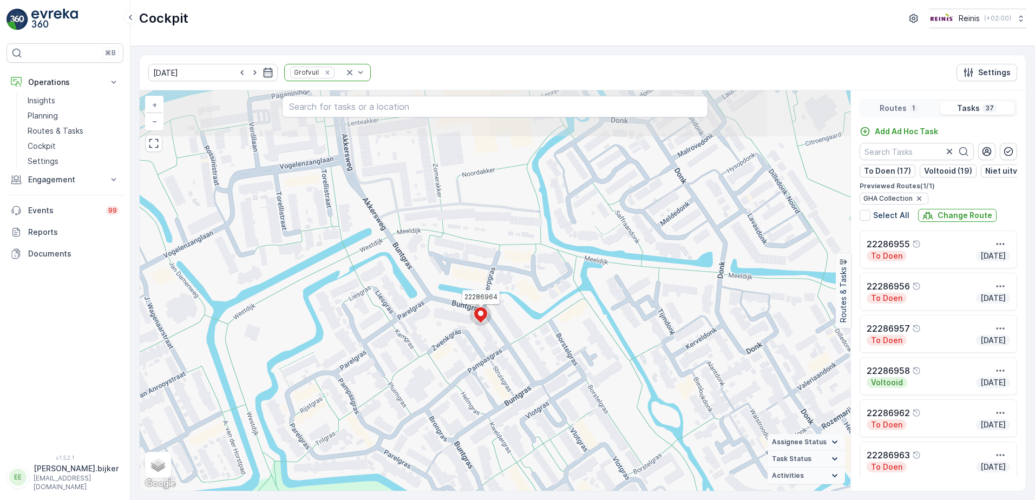
drag, startPoint x: 521, startPoint y: 249, endPoint x: 557, endPoint y: 265, distance: 39.0
click at [557, 267] on div "2 22286964 + − Satellite Roadmap Terrain Hybrid Leaflet Keyboard shortcuts Map …" at bounding box center [495, 290] width 711 height 401
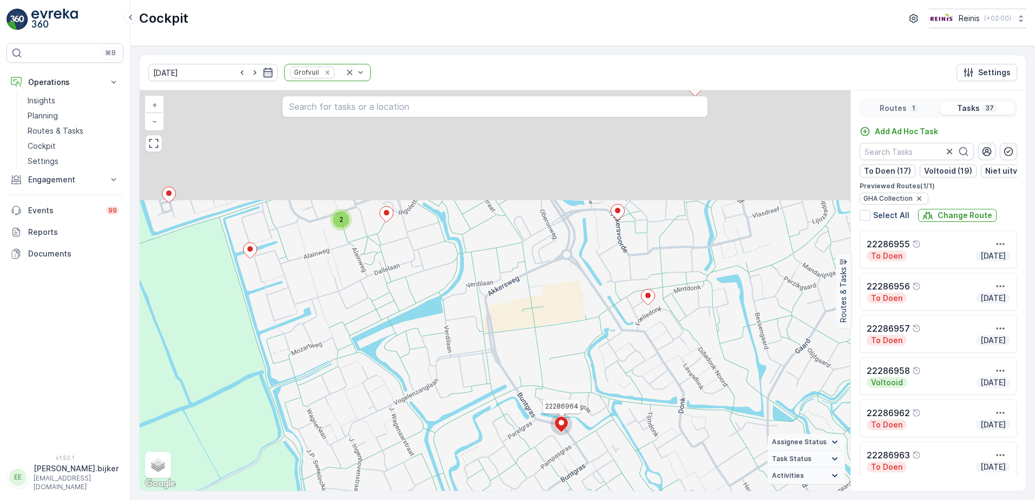
drag, startPoint x: 530, startPoint y: 283, endPoint x: 551, endPoint y: 351, distance: 71.9
click at [551, 351] on div "2 2 22286964 + − Satellite Roadmap Terrain Hybrid Leaflet Keyboard shortcuts Ma…" at bounding box center [495, 290] width 711 height 401
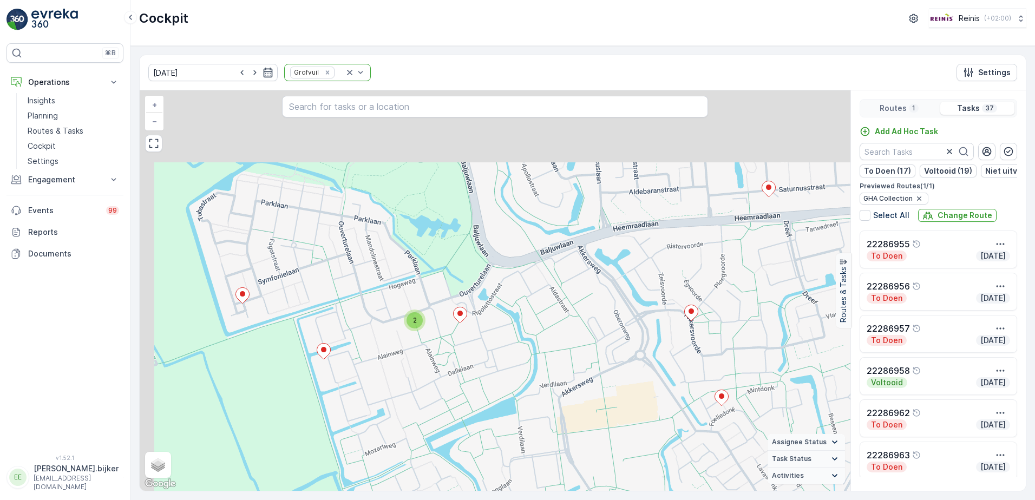
drag, startPoint x: 484, startPoint y: 238, endPoint x: 573, endPoint y: 350, distance: 143.3
click at [579, 361] on div "2 2 22286964 + − Satellite Roadmap Terrain Hybrid Leaflet Keyboard shortcuts Ma…" at bounding box center [495, 290] width 711 height 401
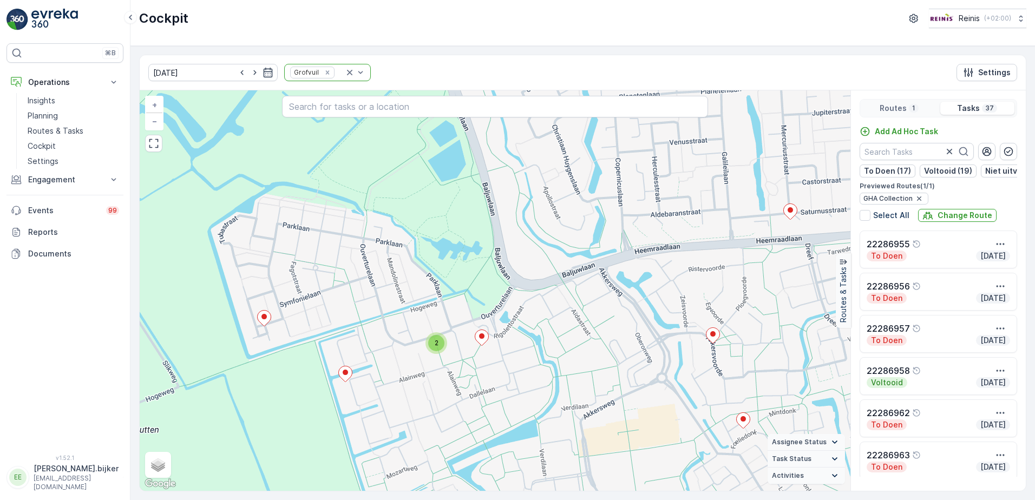
drag, startPoint x: 681, startPoint y: 297, endPoint x: 523, endPoint y: 350, distance: 166.6
click at [525, 355] on div "2 2 22286964 + − Satellite Roadmap Terrain Hybrid Leaflet Keyboard shortcuts Ma…" at bounding box center [495, 290] width 711 height 401
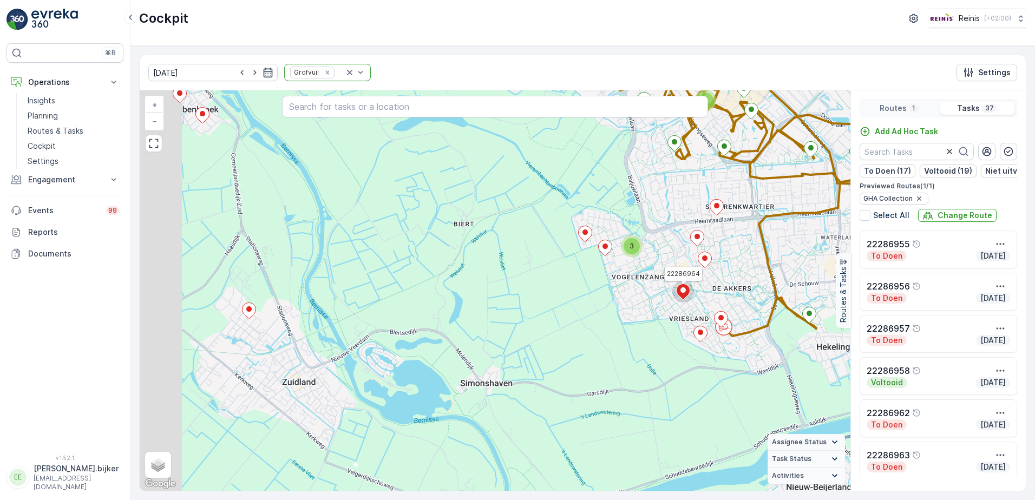
drag, startPoint x: 580, startPoint y: 370, endPoint x: 755, endPoint y: 265, distance: 203.7
click at [755, 265] on div "2 2 2 2 3 2 22286964 + − Satellite Roadmap Terrain Hybrid Leaflet Keyboard shor…" at bounding box center [495, 290] width 711 height 401
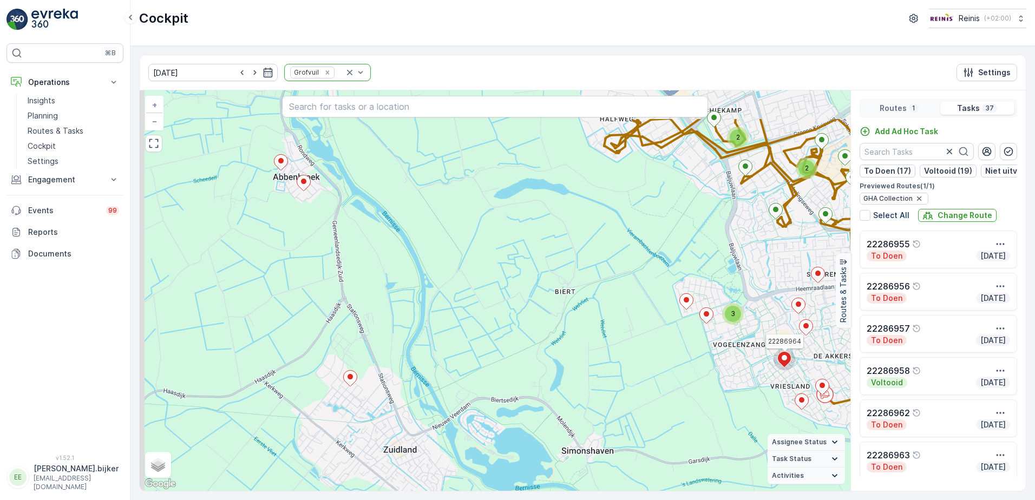
drag, startPoint x: 593, startPoint y: 273, endPoint x: 676, endPoint y: 344, distance: 108.7
click at [676, 344] on div "2 2 2 2 3 2 22286964 + − Satellite Roadmap Terrain Hybrid Leaflet Keyboard shor…" at bounding box center [495, 290] width 711 height 401
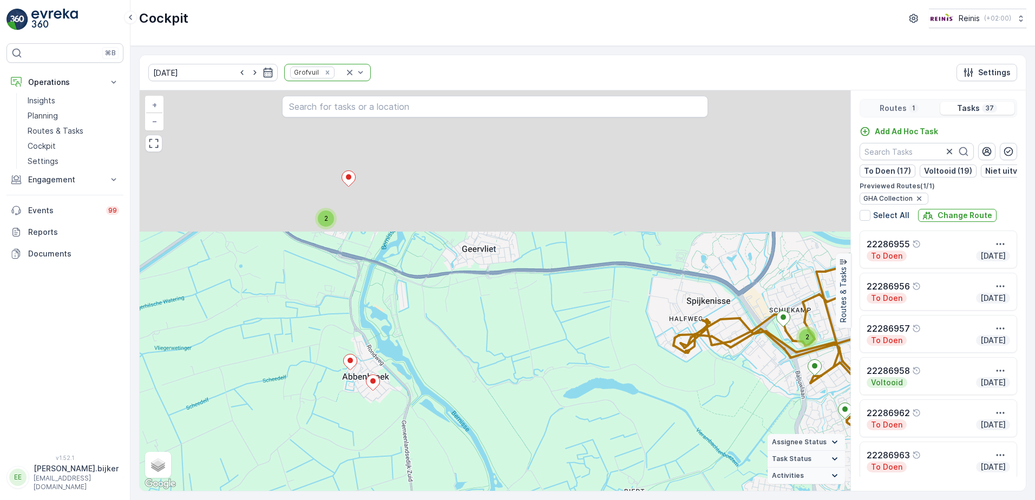
drag, startPoint x: 613, startPoint y: 405, endPoint x: 614, endPoint y: 412, distance: 6.6
click at [614, 412] on div "2 2 2 2 3 2 22286964 + − Satellite Roadmap Terrain Hybrid Leaflet Keyboard shor…" at bounding box center [495, 290] width 711 height 401
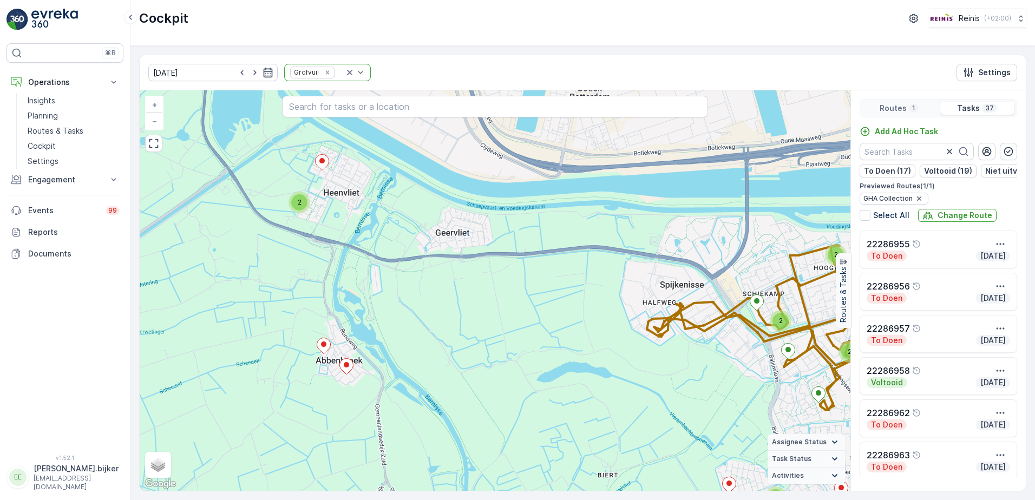
drag, startPoint x: 611, startPoint y: 396, endPoint x: 584, endPoint y: 373, distance: 35.8
click at [584, 373] on div "2 2 2 2 3 2 22286964 + − Satellite Roadmap Terrain Hybrid Leaflet Keyboard shor…" at bounding box center [495, 290] width 711 height 401
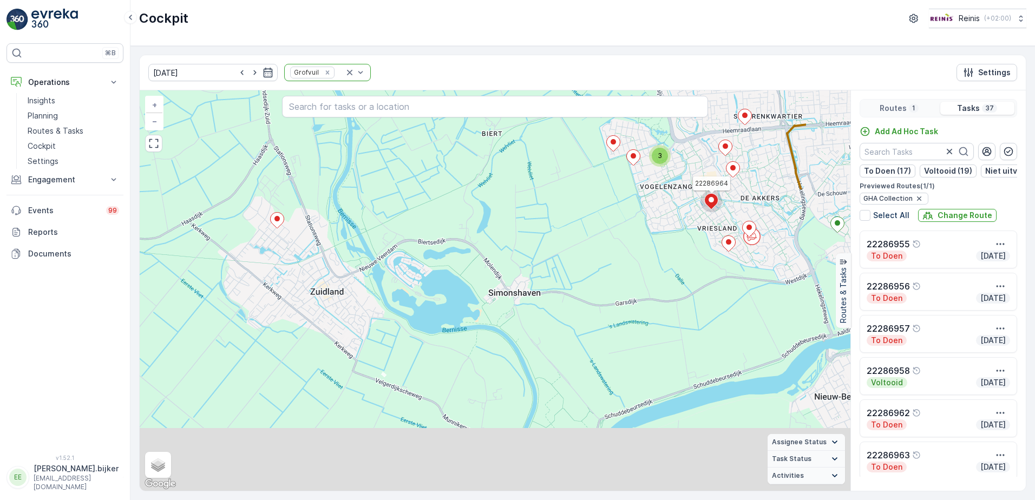
drag, startPoint x: 510, startPoint y: 370, endPoint x: 394, endPoint y: 27, distance: 361.8
click at [394, 27] on div "Cockpit Reinis ( +02:00 ) [DATE] Grofvuil Settings 2 2 2 2 3 2 22286964 + − Sat…" at bounding box center [582, 250] width 905 height 500
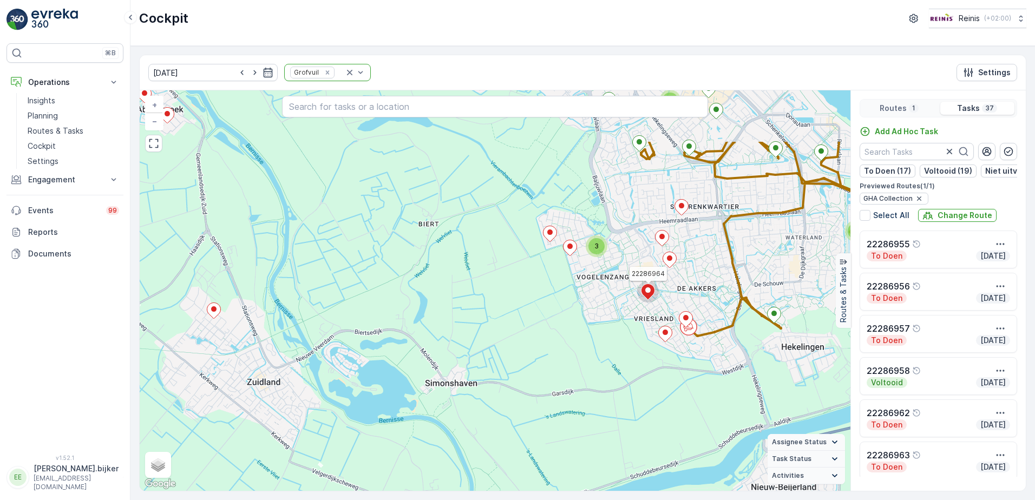
drag, startPoint x: 478, startPoint y: 289, endPoint x: 484, endPoint y: 318, distance: 30.4
click at [484, 318] on div "2 2 2 2 3 2 22286964 + − Satellite Roadmap Terrain Hybrid Leaflet Keyboard shor…" at bounding box center [495, 290] width 711 height 401
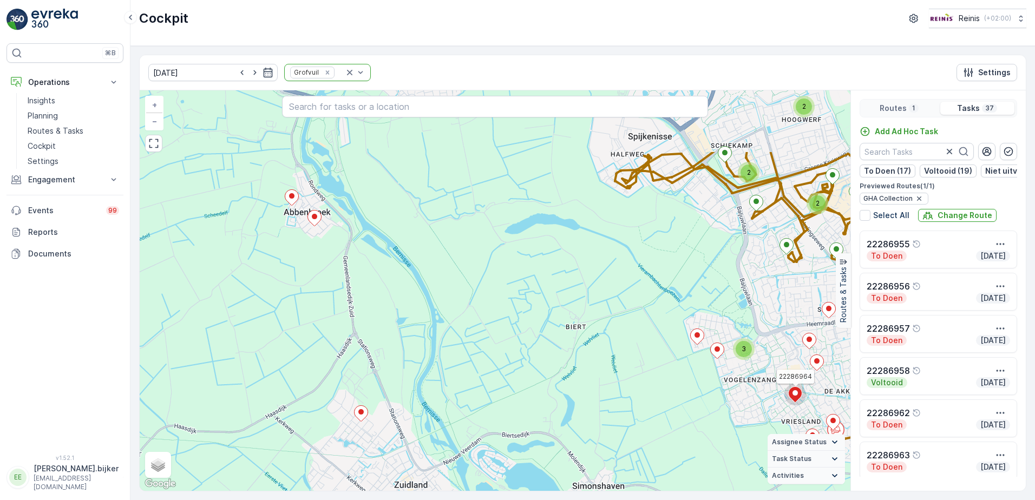
drag, startPoint x: 483, startPoint y: 287, endPoint x: 596, endPoint y: 398, distance: 158.5
click at [596, 398] on div "2 2 2 2 3 2 22286964 + − Satellite Roadmap Terrain Hybrid Leaflet Keyboard shor…" at bounding box center [495, 290] width 711 height 401
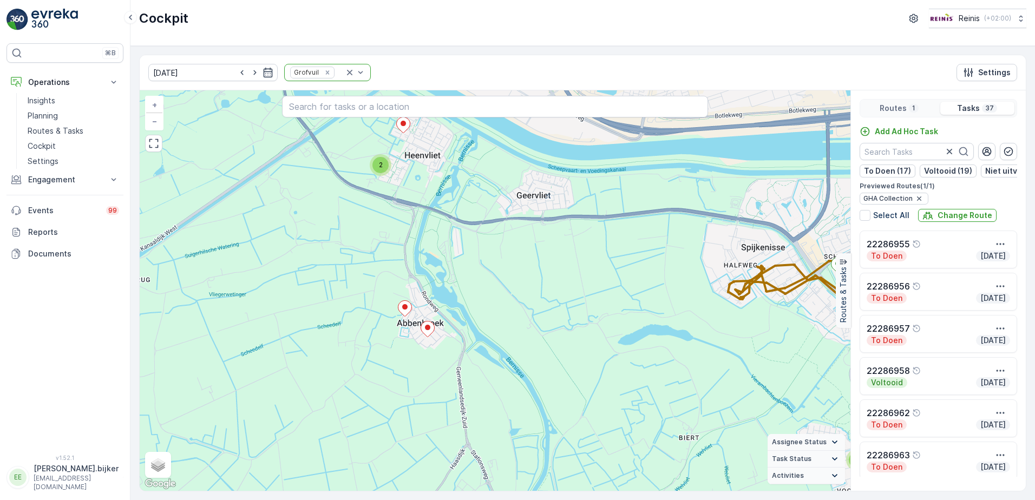
drag, startPoint x: 463, startPoint y: 219, endPoint x: 550, endPoint y: 417, distance: 216.0
click at [550, 417] on div "2 2 2 2 3 2 22286964 + − Satellite Roadmap Terrain Hybrid Leaflet Keyboard shor…" at bounding box center [495, 290] width 711 height 401
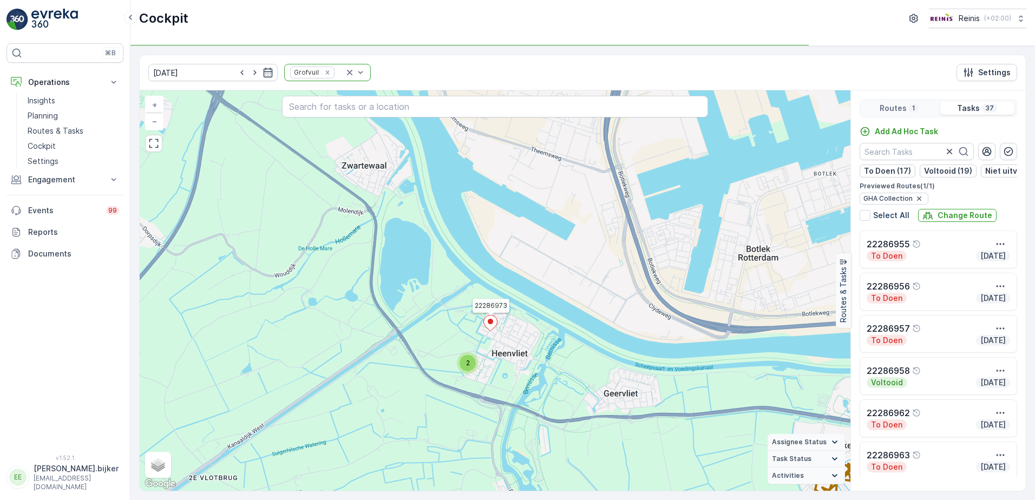
click at [486, 319] on icon at bounding box center [491, 324] width 14 height 16
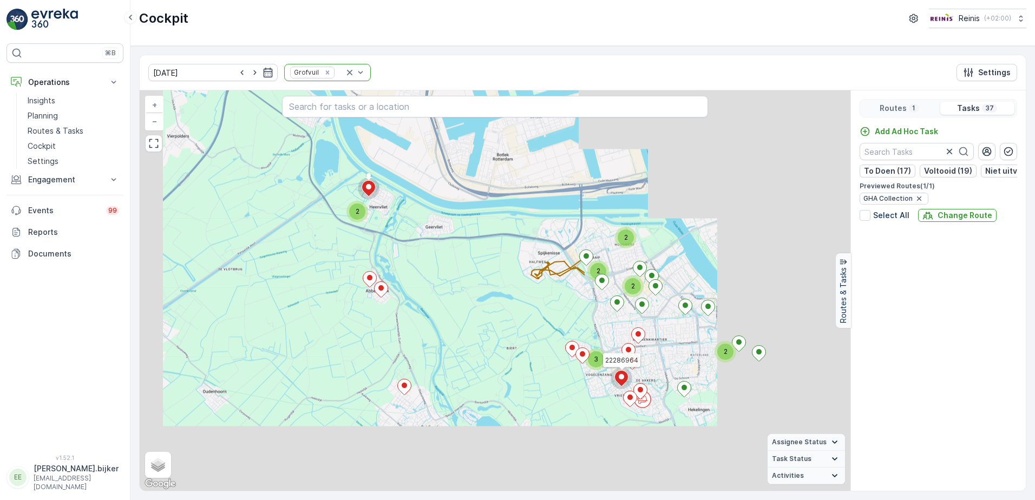
scroll to position [429, 0]
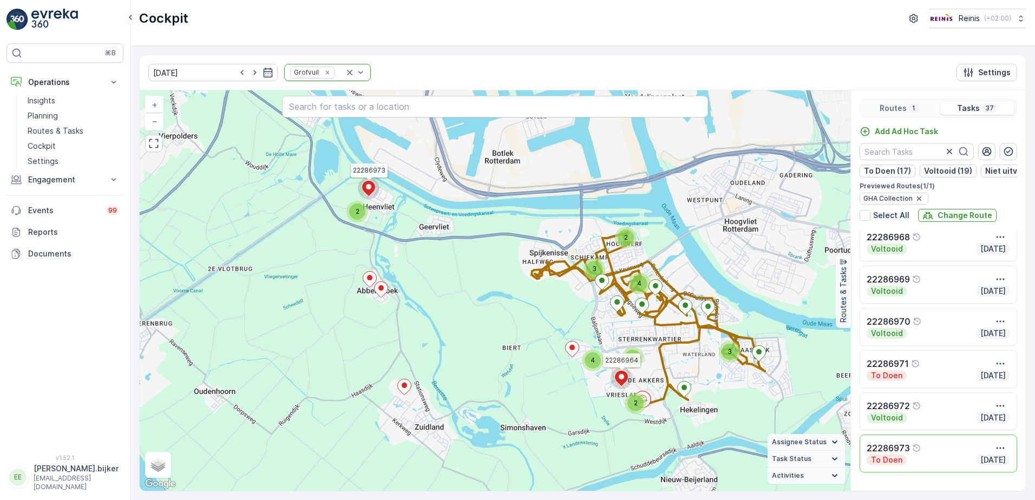
click at [371, 190] on icon at bounding box center [369, 189] width 14 height 16
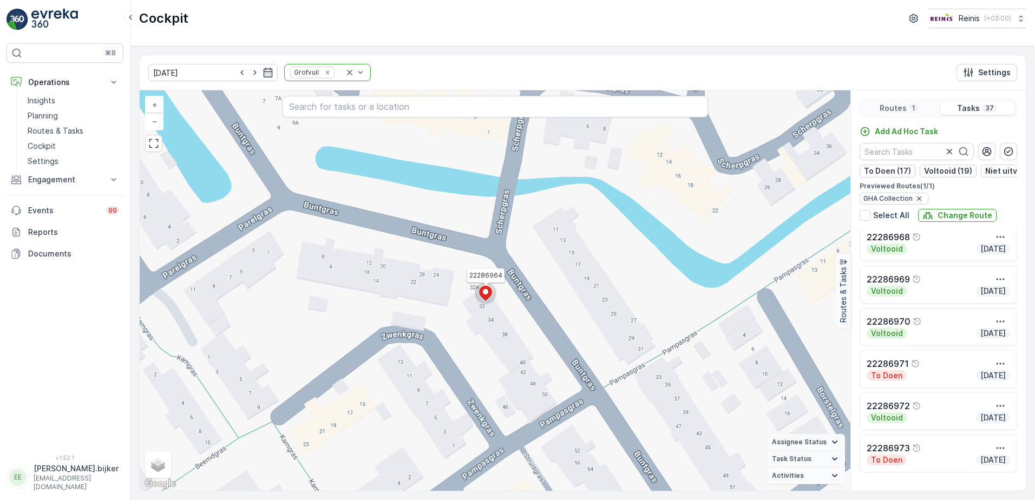
drag, startPoint x: 594, startPoint y: 374, endPoint x: 517, endPoint y: 312, distance: 99.4
click at [517, 312] on div "2 22286964 + − Satellite Roadmap Terrain Hybrid Leaflet Keyboard shortcuts Map …" at bounding box center [495, 290] width 711 height 401
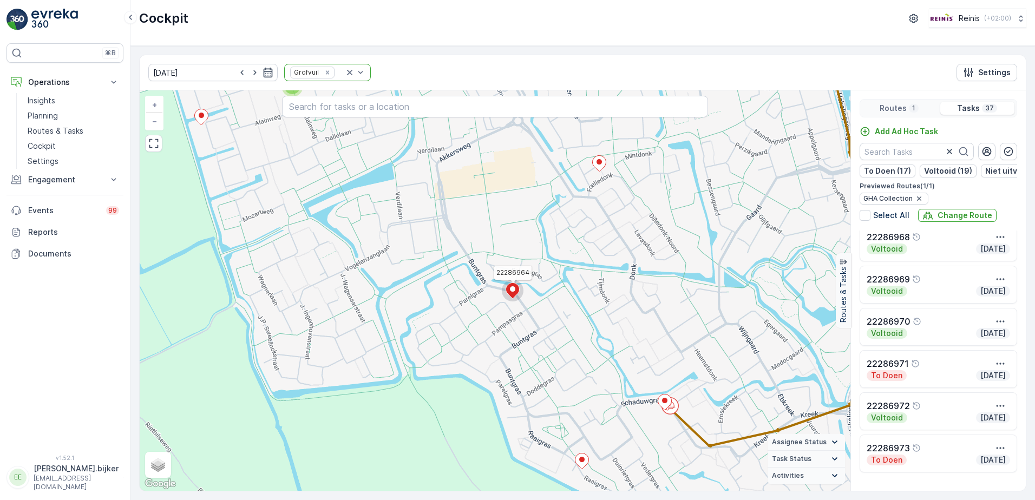
drag, startPoint x: 362, startPoint y: 205, endPoint x: 642, endPoint y: 382, distance: 331.7
click at [642, 382] on div "2 2 22286964 + − Satellite Roadmap Terrain Hybrid Leaflet Keyboard shortcuts Ma…" at bounding box center [495, 290] width 711 height 401
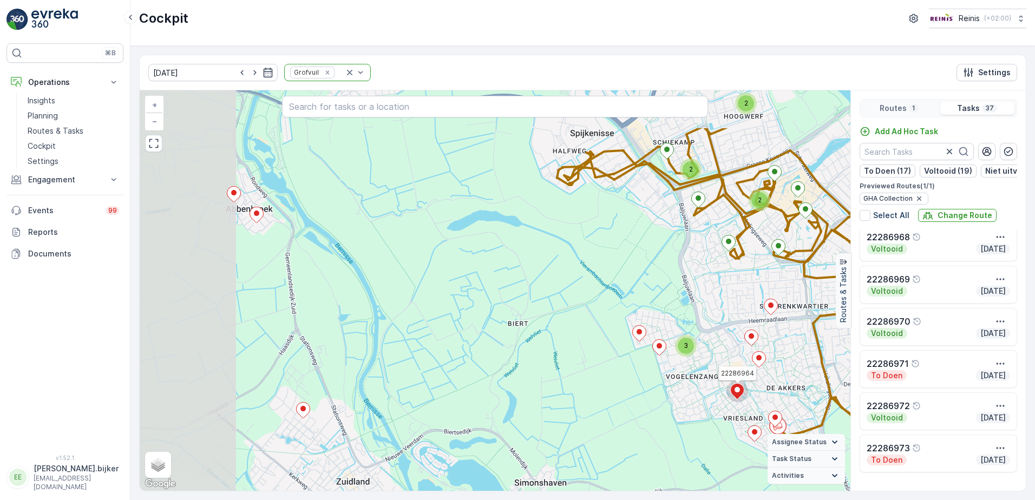
drag, startPoint x: 540, startPoint y: 282, endPoint x: 714, endPoint y: 369, distance: 194.7
click at [729, 373] on div "2 2 2 2 3 2 22286964 + − Satellite Roadmap Terrain Hybrid Leaflet Keyboard shor…" at bounding box center [495, 290] width 711 height 401
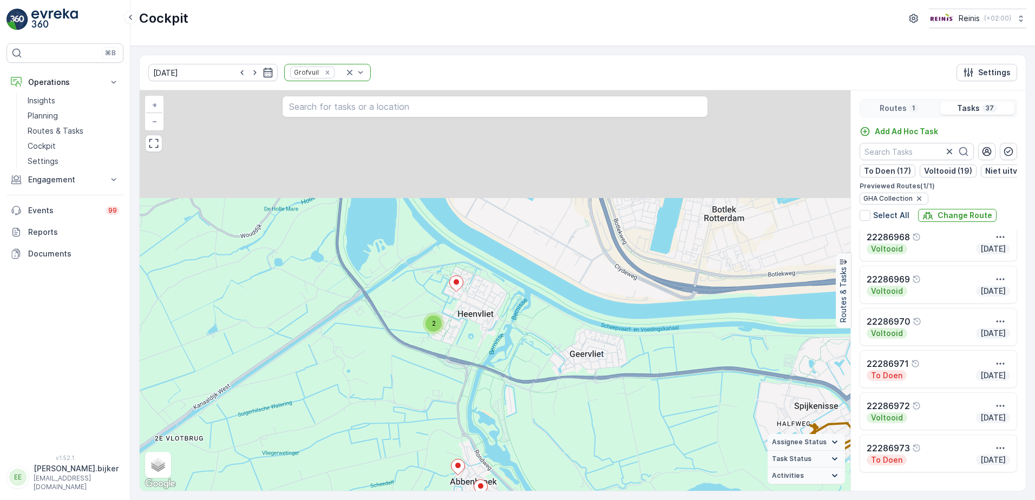
drag, startPoint x: 517, startPoint y: 252, endPoint x: 548, endPoint y: 408, distance: 158.4
click at [548, 408] on div "2 2 2 2 3 2 22286964 + − Satellite Roadmap Terrain Hybrid Leaflet Keyboard shor…" at bounding box center [495, 290] width 711 height 401
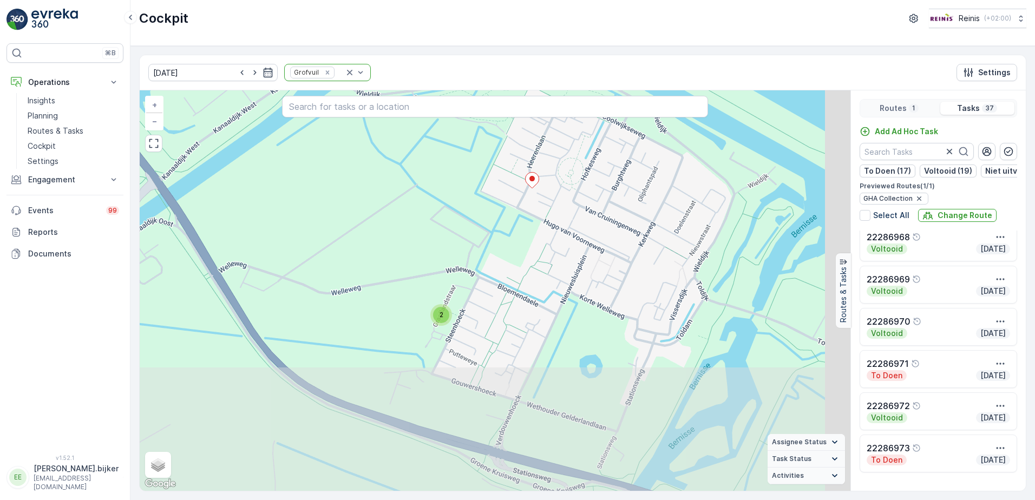
drag, startPoint x: 650, startPoint y: 369, endPoint x: 596, endPoint y: 277, distance: 107.1
click at [596, 277] on div "2 2 22286964 + − Satellite Roadmap Terrain Hybrid Leaflet Keyboard shortcuts Ma…" at bounding box center [495, 290] width 711 height 401
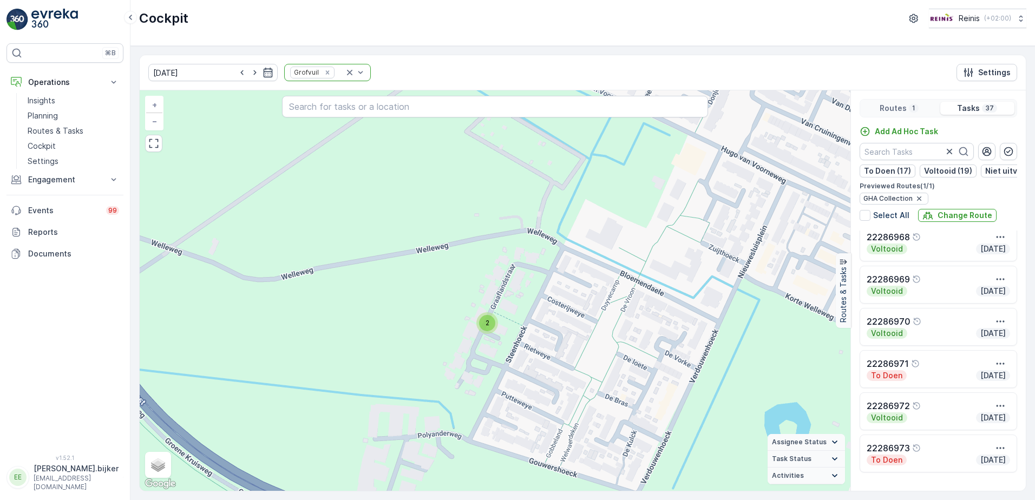
click at [490, 322] on div "2" at bounding box center [487, 323] width 16 height 16
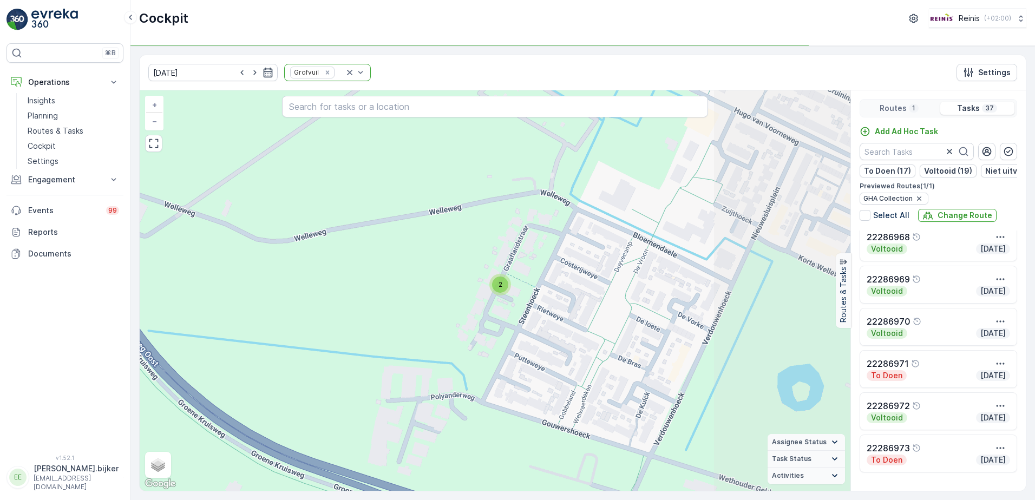
click at [572, 276] on div "2 22286964 + − Satellite Roadmap Terrain Hybrid Leaflet Keyboard shortcuts Map …" at bounding box center [495, 290] width 711 height 401
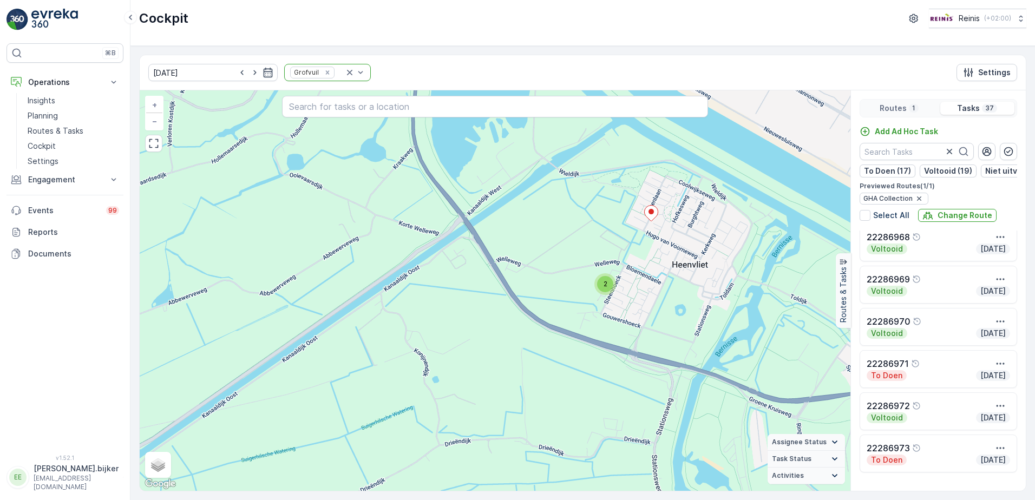
click at [720, 269] on div "2 2 2 2 22286964 + − Satellite Roadmap Terrain Hybrid Leaflet Keyboard shortcut…" at bounding box center [495, 290] width 711 height 401
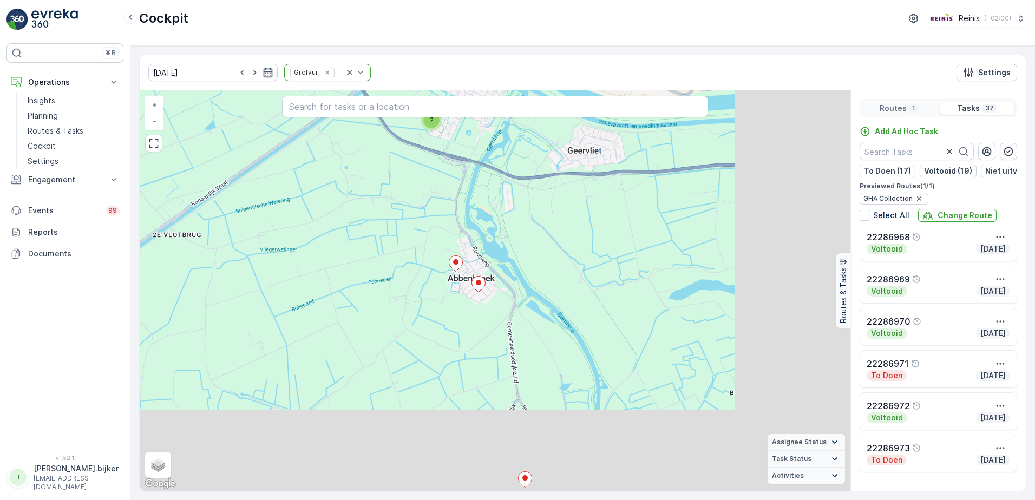
drag, startPoint x: 710, startPoint y: 426, endPoint x: 495, endPoint y: 242, distance: 283.4
click at [422, 160] on div "2 2 2 2 3 2 22286964 + − Satellite Roadmap Terrain Hybrid Leaflet Keyboard shor…" at bounding box center [495, 290] width 711 height 401
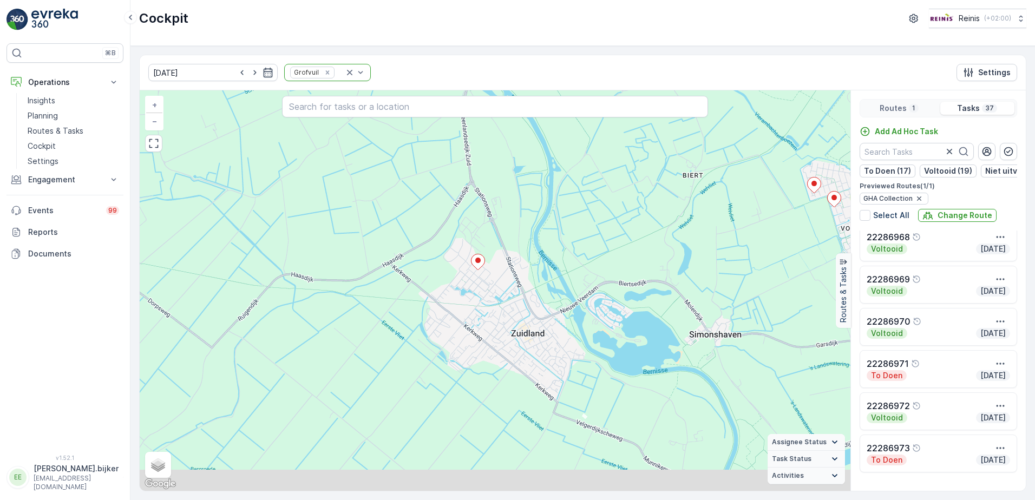
drag, startPoint x: 524, startPoint y: 321, endPoint x: 536, endPoint y: 254, distance: 67.7
click at [547, 129] on div "2 2 2 2 3 2 22286964 + − Satellite Roadmap Terrain Hybrid Leaflet Keyboard shor…" at bounding box center [495, 290] width 711 height 401
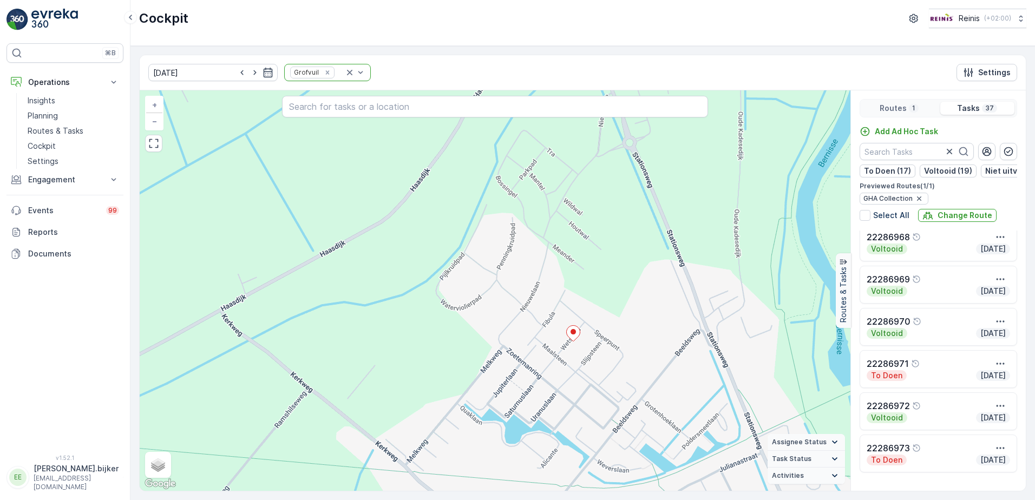
drag, startPoint x: 664, startPoint y: 415, endPoint x: 610, endPoint y: 221, distance: 201.3
click at [611, 222] on div "2 2 22286964 + − Satellite Roadmap Terrain Hybrid Leaflet Keyboard shortcuts Ma…" at bounding box center [495, 290] width 711 height 401
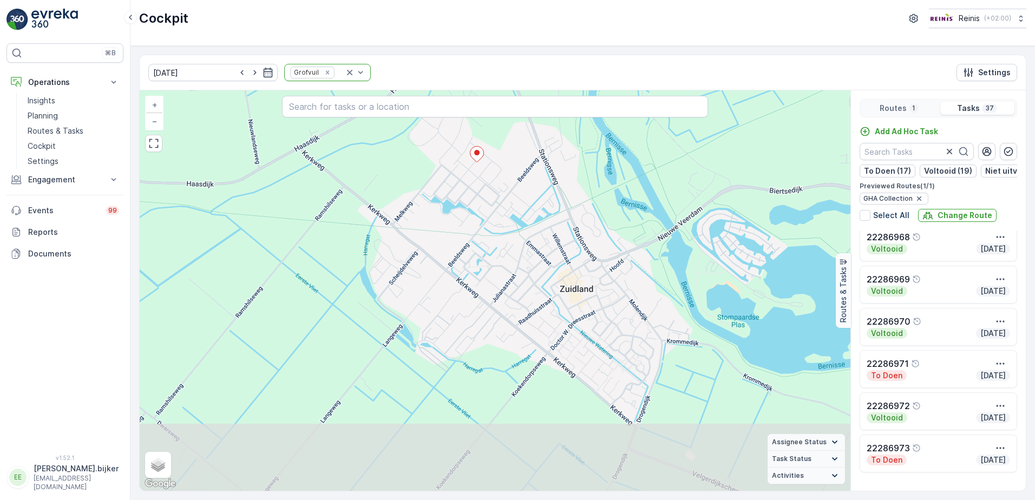
drag, startPoint x: 606, startPoint y: 395, endPoint x: 505, endPoint y: 280, distance: 152.7
click at [505, 280] on div "2 2 2 2 22286964 + − Satellite Roadmap Terrain Hybrid Leaflet Keyboard shortcut…" at bounding box center [495, 290] width 711 height 401
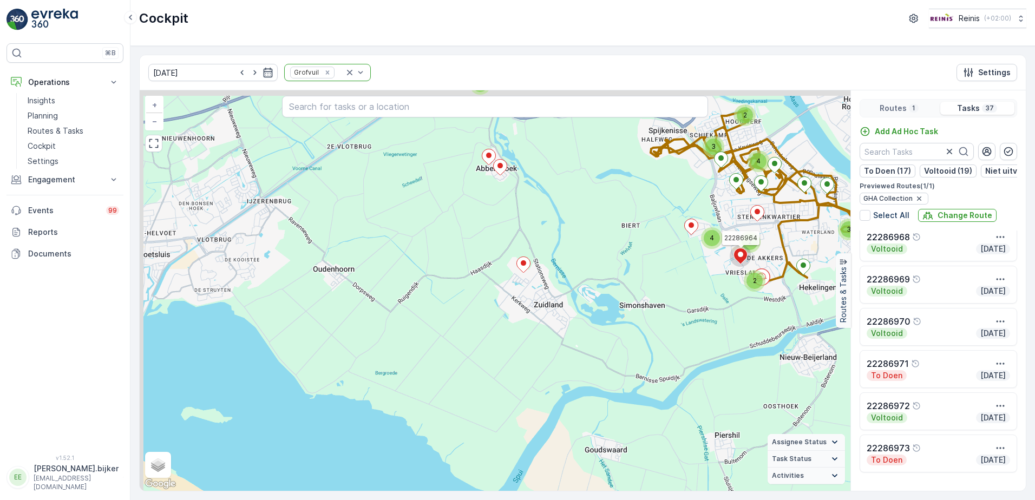
drag, startPoint x: 458, startPoint y: 211, endPoint x: 469, endPoint y: 359, distance: 148.8
click at [469, 359] on div "3 3 2 3 2 4 2 4 22286964 + − Satellite Roadmap Terrain Hybrid Leaflet Keyboard …" at bounding box center [495, 290] width 711 height 401
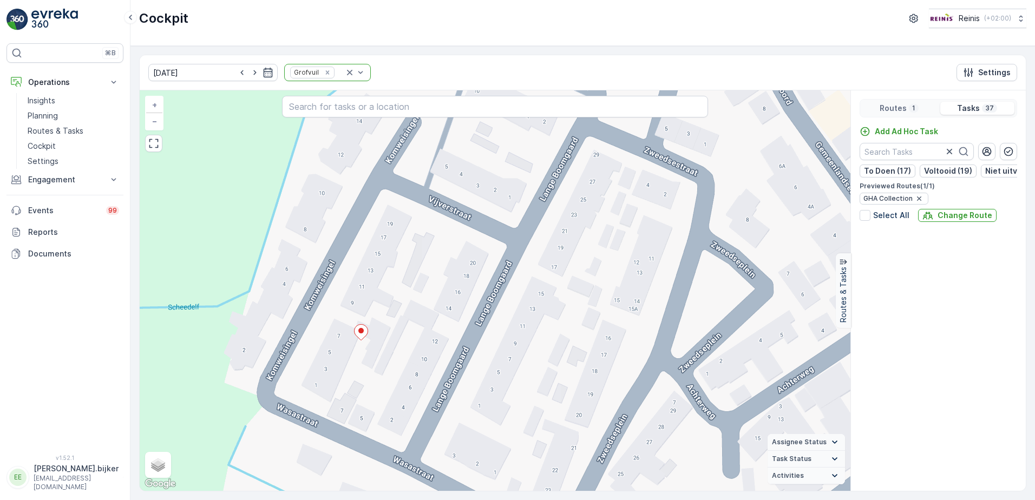
scroll to position [429, 0]
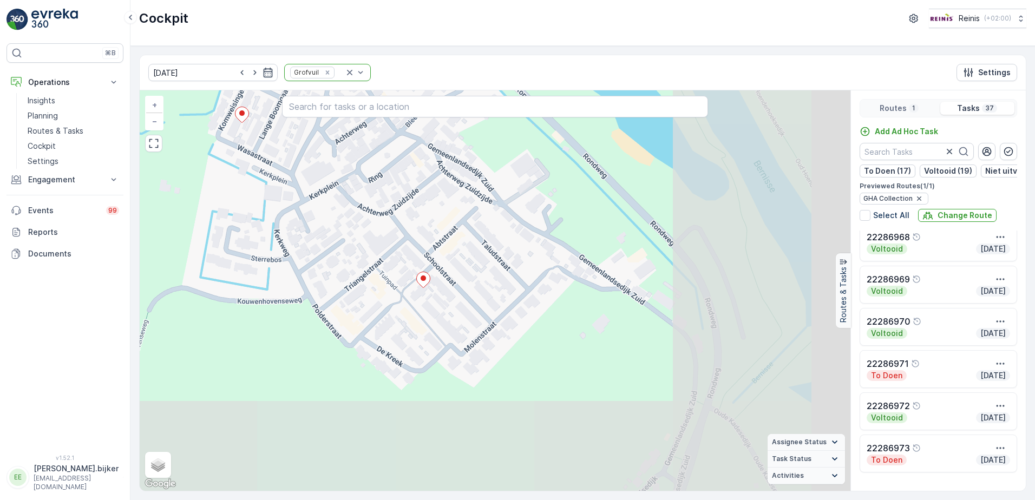
drag, startPoint x: 639, startPoint y: 447, endPoint x: 453, endPoint y: 250, distance: 271.6
click at [453, 250] on div "2 22286964 + − Satellite Roadmap Terrain Hybrid Leaflet Keyboard shortcuts Map …" at bounding box center [495, 290] width 711 height 401
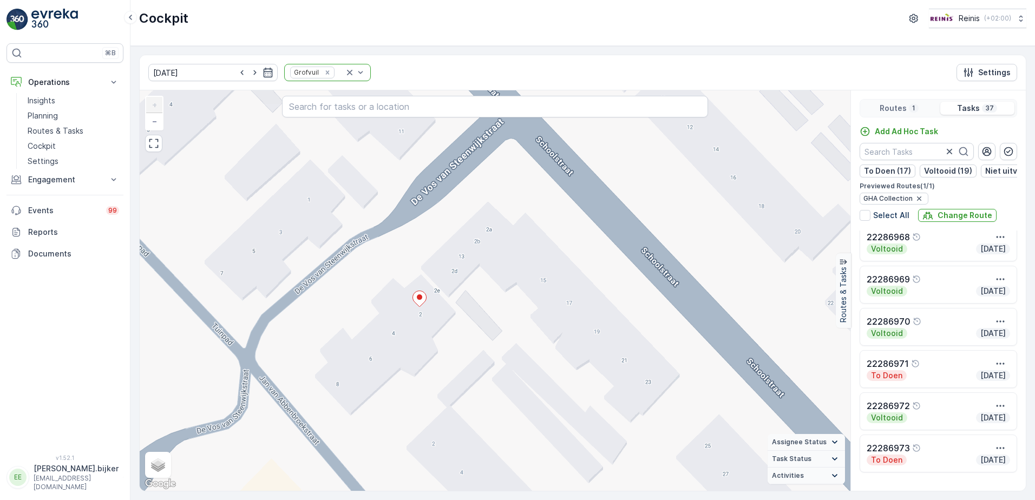
drag, startPoint x: 369, startPoint y: 349, endPoint x: 460, endPoint y: 304, distance: 101.5
click at [461, 304] on div "2 22286964 + − Satellite Roadmap Terrain Hybrid Leaflet Keyboard shortcuts Map …" at bounding box center [495, 290] width 711 height 401
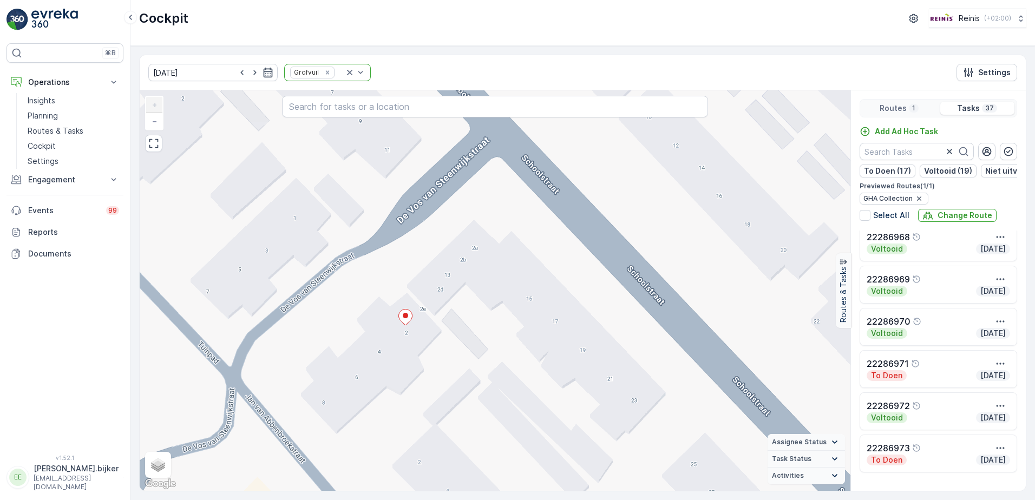
drag, startPoint x: 485, startPoint y: 273, endPoint x: 471, endPoint y: 292, distance: 23.6
click at [471, 292] on div "2 22286964 + − Satellite Roadmap Terrain Hybrid Leaflet Keyboard shortcuts Map …" at bounding box center [495, 290] width 711 height 401
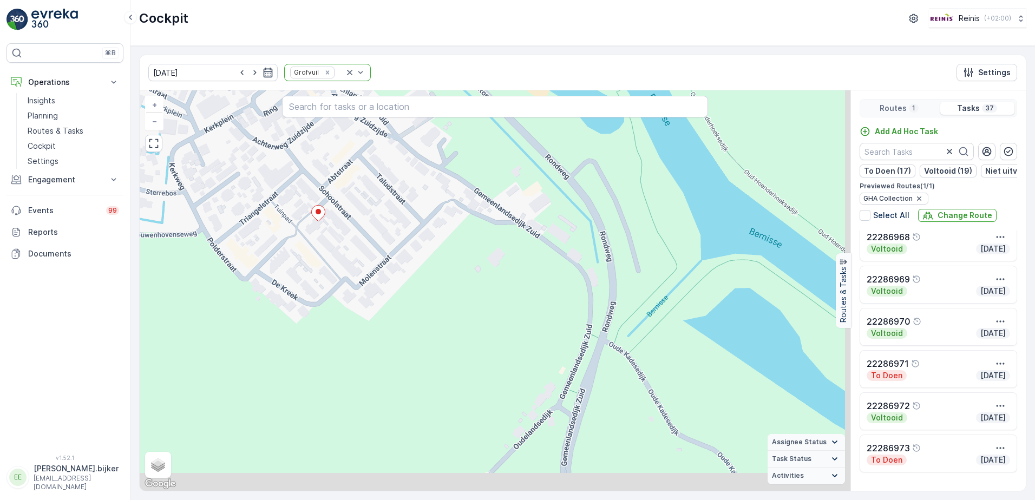
drag, startPoint x: 584, startPoint y: 366, endPoint x: 417, endPoint y: 230, distance: 215.1
click at [417, 230] on div "2 22286964 + − Satellite Roadmap Terrain Hybrid Leaflet Keyboard shortcuts Map …" at bounding box center [495, 290] width 711 height 401
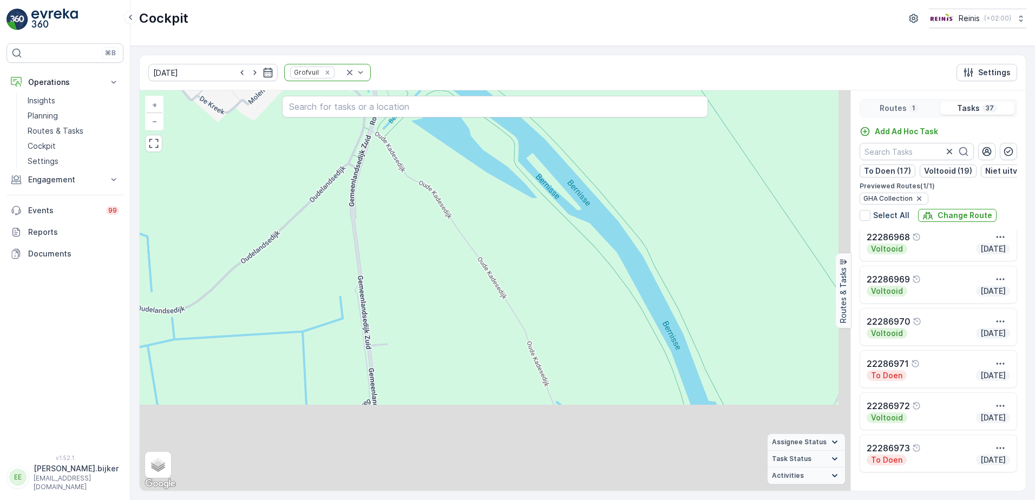
drag, startPoint x: 603, startPoint y: 338, endPoint x: 464, endPoint y: 199, distance: 196.0
click at [490, 208] on div "2 2 22286964 + − Satellite Roadmap Terrain Hybrid Leaflet Keyboard shortcuts Ma…" at bounding box center [495, 290] width 711 height 401
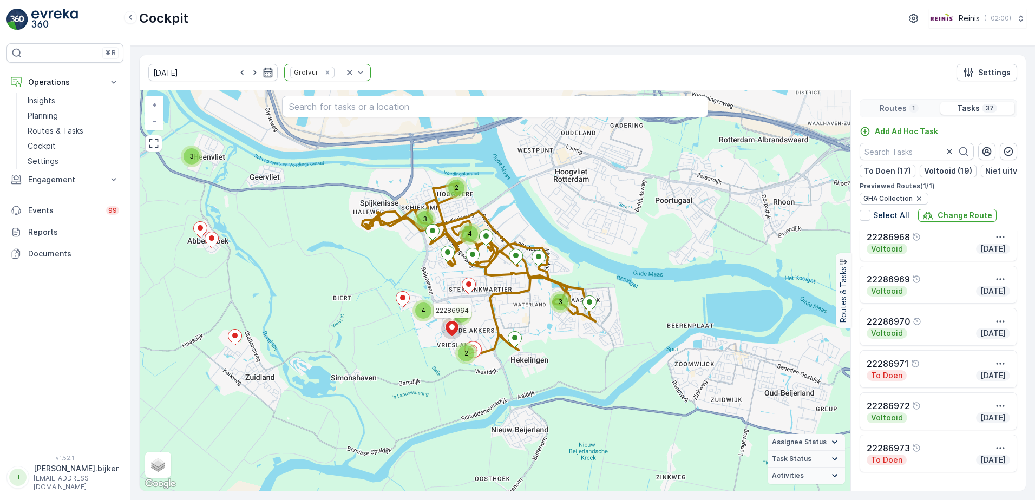
drag, startPoint x: 575, startPoint y: 445, endPoint x: 417, endPoint y: 400, distance: 163.7
click at [417, 400] on div "3 3 2 3 2 4 2 4 22286964 + − Satellite Roadmap Terrain Hybrid Leaflet Keyboard …" at bounding box center [495, 290] width 711 height 401
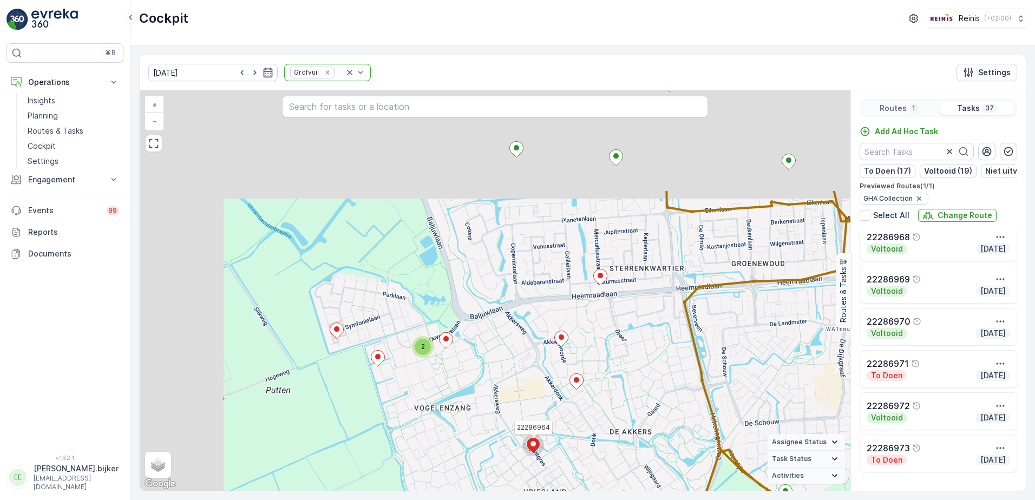
drag, startPoint x: 301, startPoint y: 224, endPoint x: 412, endPoint y: 367, distance: 181.4
click at [412, 367] on div "2 2 2 2 22286964 + − Satellite Roadmap Terrain Hybrid Leaflet Keyboard shortcut…" at bounding box center [495, 290] width 711 height 401
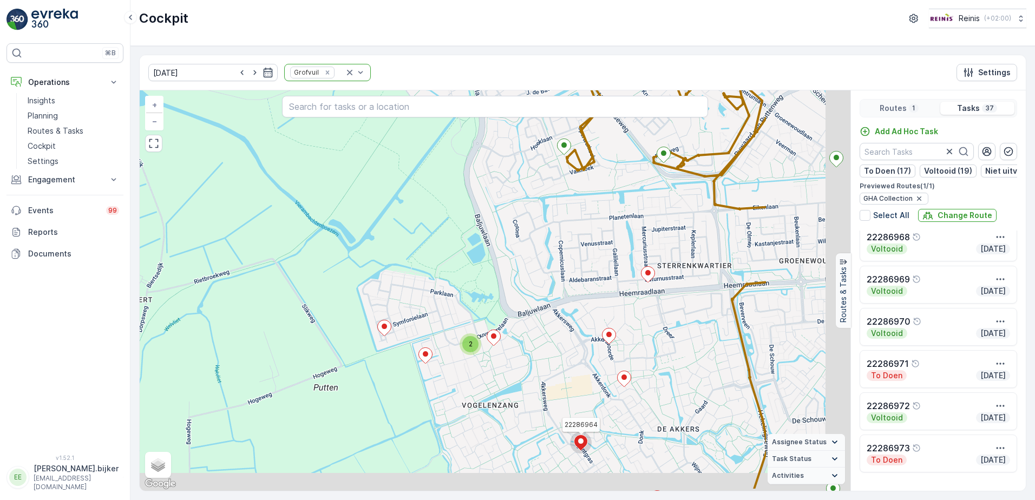
drag, startPoint x: 704, startPoint y: 440, endPoint x: 418, endPoint y: 290, distance: 322.9
click at [413, 291] on div "2 2 2 2 22286964 + − Satellite Roadmap Terrain Hybrid Leaflet Keyboard shortcut…" at bounding box center [495, 290] width 711 height 401
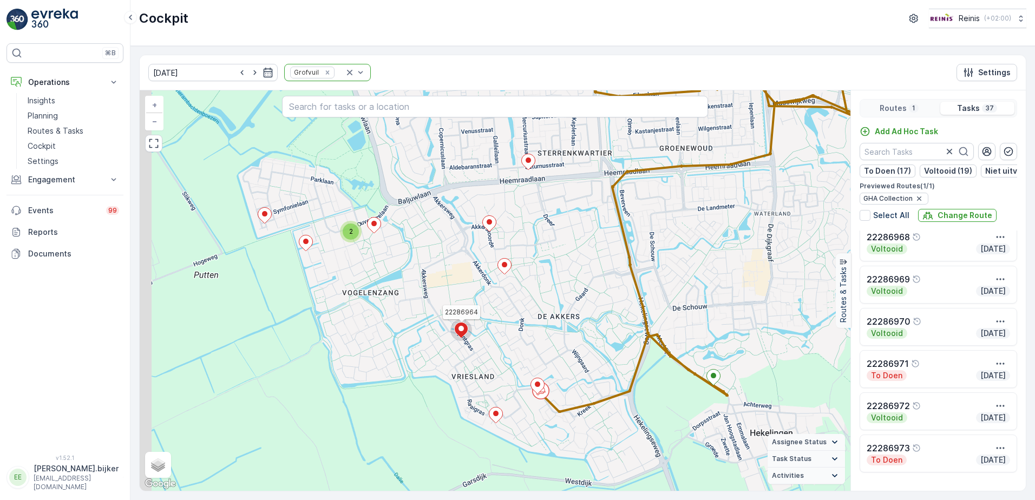
drag, startPoint x: 540, startPoint y: 265, endPoint x: 547, endPoint y: 267, distance: 6.7
click at [547, 267] on div "2 2 2 2 22286964 + − Satellite Roadmap Terrain Hybrid Leaflet Keyboard shortcut…" at bounding box center [495, 290] width 711 height 401
drag, startPoint x: 663, startPoint y: 358, endPoint x: 671, endPoint y: 360, distance: 8.8
click at [669, 360] on div "2 2 2 2 22286964 + − Satellite Roadmap Terrain Hybrid Leaflet Keyboard shortcut…" at bounding box center [495, 290] width 711 height 401
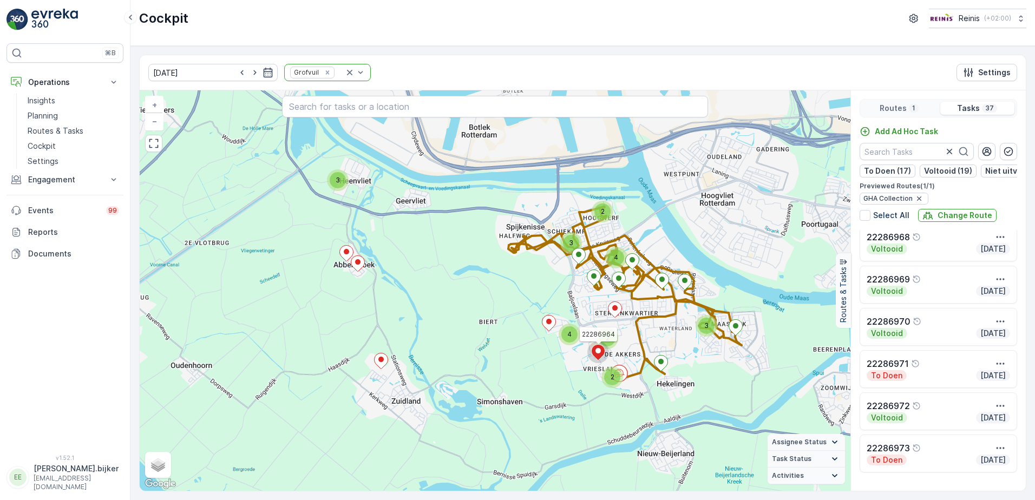
drag, startPoint x: 409, startPoint y: 345, endPoint x: 439, endPoint y: 381, distance: 46.2
click at [515, 353] on div "3 3 2 3 2 4 2 4 22286964 + − Satellite Roadmap Terrain Hybrid Leaflet Keyboard …" at bounding box center [495, 290] width 711 height 401
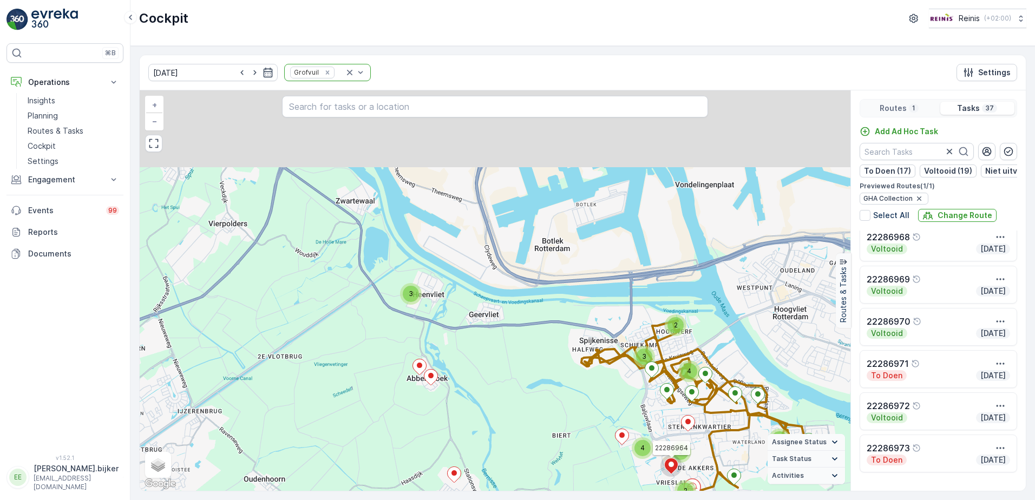
drag, startPoint x: 490, startPoint y: 335, endPoint x: 505, endPoint y: 373, distance: 40.5
click at [507, 374] on div "3 3 2 3 2 4 2 4 22286964 + − Satellite Roadmap Terrain Hybrid Leaflet Keyboard …" at bounding box center [495, 290] width 711 height 401
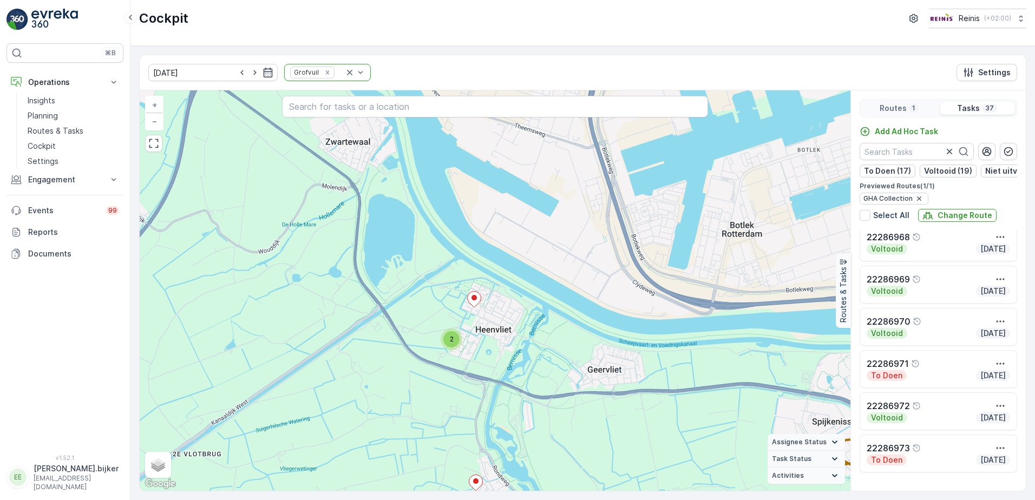
drag, startPoint x: 578, startPoint y: 412, endPoint x: 484, endPoint y: 272, distance: 168.5
click at [484, 273] on div "2 2 2 2 3 2 22286964 + − Satellite Roadmap Terrain Hybrid Leaflet Keyboard shor…" at bounding box center [495, 290] width 711 height 401
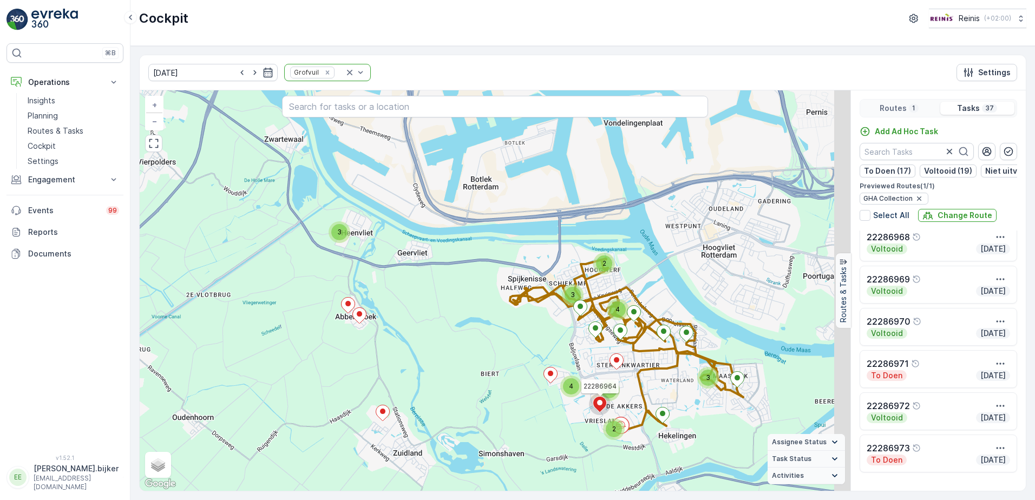
drag, startPoint x: 583, startPoint y: 349, endPoint x: 493, endPoint y: 318, distance: 95.5
click at [493, 319] on div "3 3 2 3 2 4 2 4 22286964 + − Satellite Roadmap Terrain Hybrid Leaflet Keyboard …" at bounding box center [495, 290] width 711 height 401
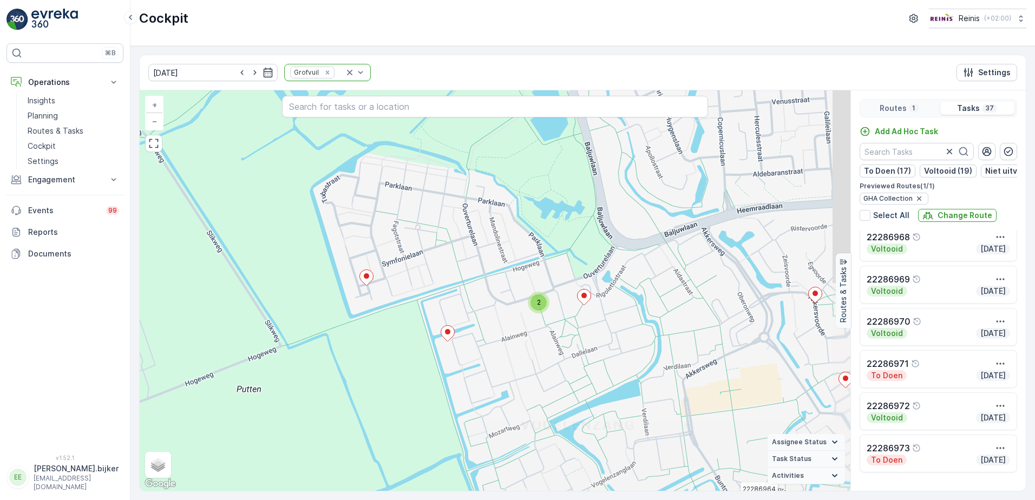
drag, startPoint x: 696, startPoint y: 391, endPoint x: 509, endPoint y: 324, distance: 198.5
click at [552, 311] on div "2 2 22286964 + − Satellite Roadmap Terrain Hybrid Leaflet Keyboard shortcuts Ma…" at bounding box center [495, 290] width 711 height 401
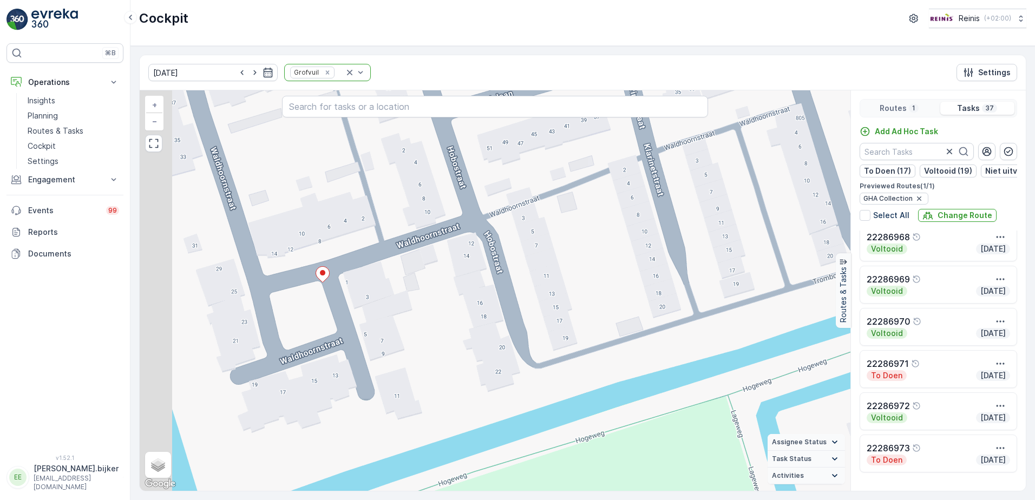
drag, startPoint x: 289, startPoint y: 247, endPoint x: 380, endPoint y: 244, distance: 91.0
click at [400, 245] on div "2 22286964 + − Satellite Roadmap Terrain Hybrid Leaflet Keyboard shortcuts Map …" at bounding box center [495, 290] width 711 height 401
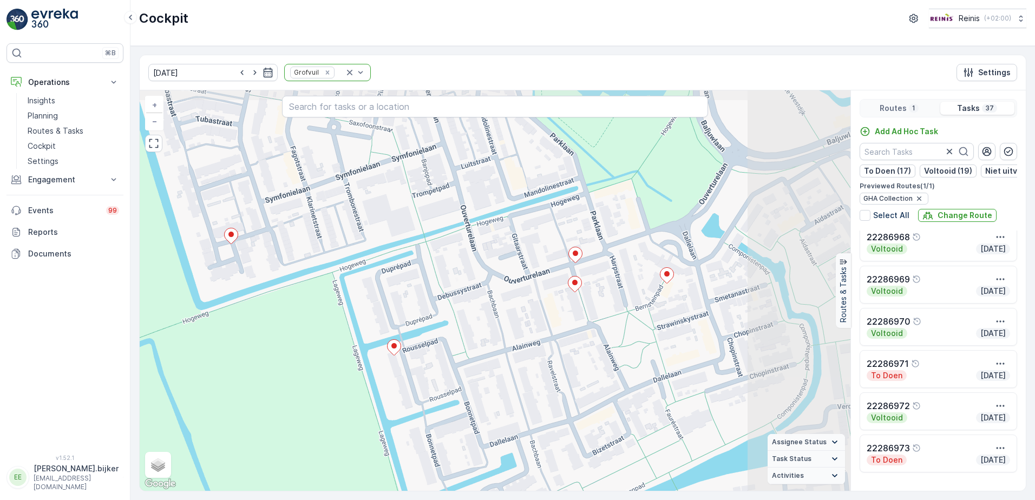
drag, startPoint x: 695, startPoint y: 253, endPoint x: 579, endPoint y: 310, distance: 129.1
click at [579, 310] on div "2 22286964 + − Satellite Roadmap Terrain Hybrid Leaflet Keyboard shortcuts Map …" at bounding box center [495, 290] width 711 height 401
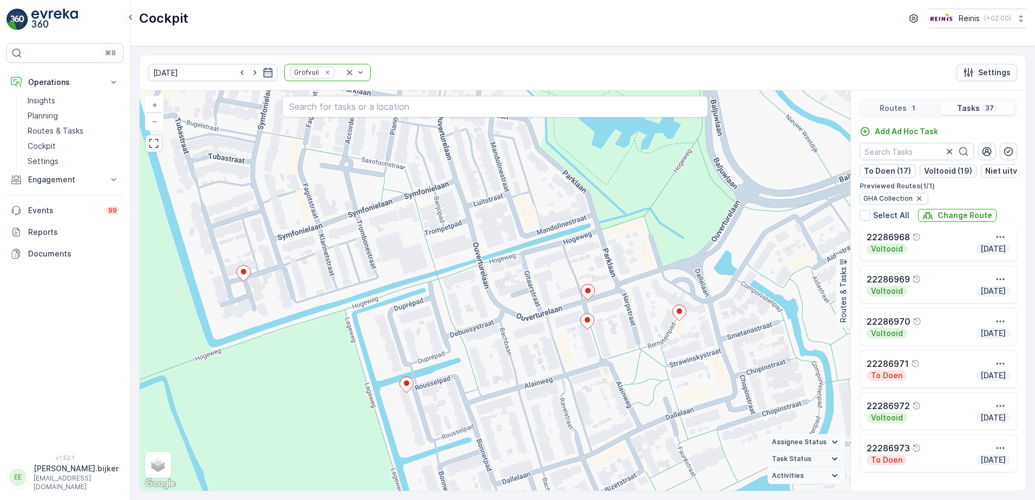
drag, startPoint x: 500, startPoint y: 200, endPoint x: 512, endPoint y: 238, distance: 39.4
click at [512, 238] on div "2 22286964 + − Satellite Roadmap Terrain Hybrid Leaflet Keyboard shortcuts Map …" at bounding box center [495, 290] width 711 height 401
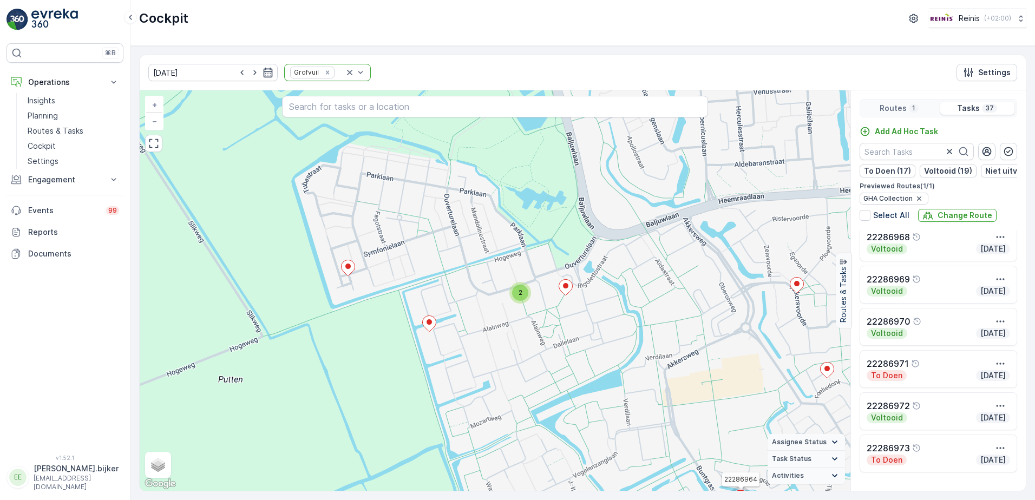
drag, startPoint x: 720, startPoint y: 344, endPoint x: 584, endPoint y: 310, distance: 140.1
click at [598, 338] on div "2 2 22286964 + − Satellite Roadmap Terrain Hybrid Leaflet Keyboard shortcuts Ma…" at bounding box center [495, 290] width 711 height 401
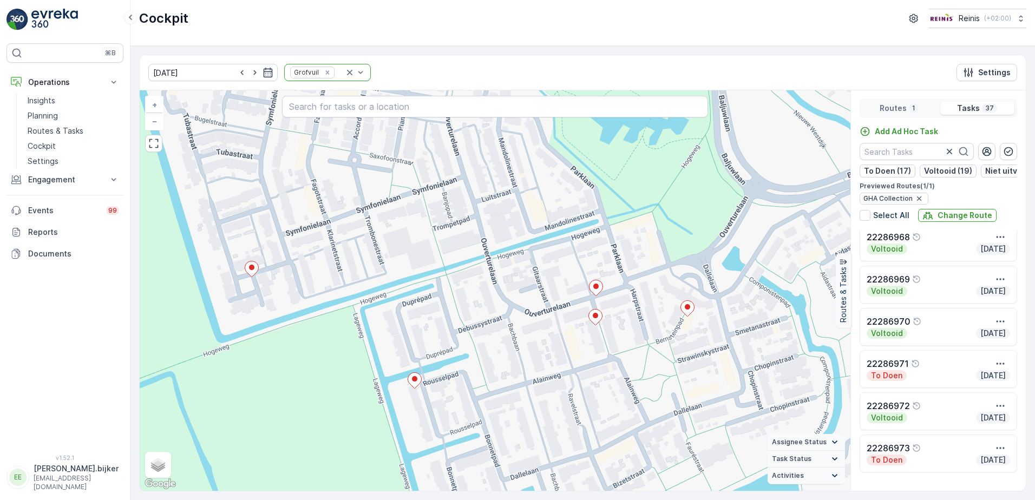
drag, startPoint x: 491, startPoint y: 280, endPoint x: 582, endPoint y: 279, distance: 90.4
click at [582, 279] on div "2 22286964 + − Satellite Roadmap Terrain Hybrid Leaflet Keyboard shortcuts Map …" at bounding box center [495, 290] width 711 height 401
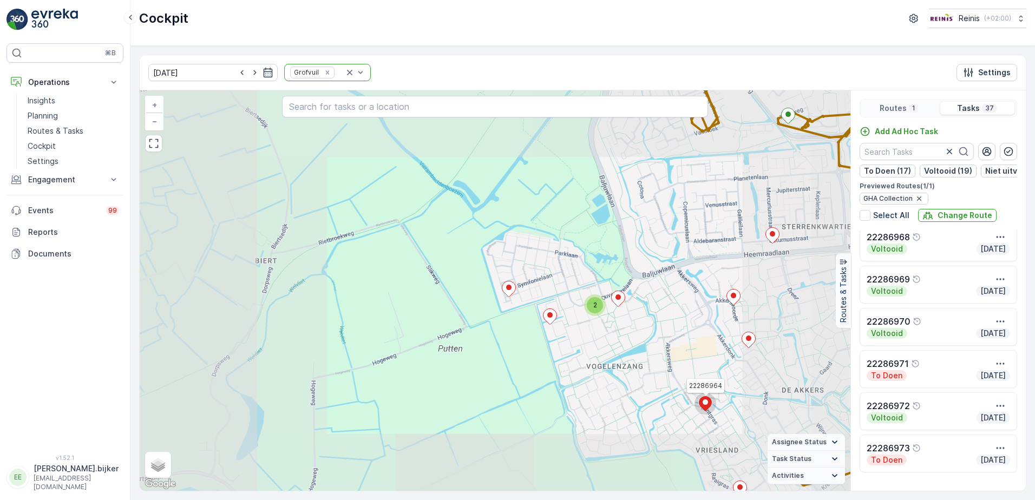
drag, startPoint x: 687, startPoint y: 368, endPoint x: 526, endPoint y: 283, distance: 182.6
click at [507, 216] on div "2 2 2 2 22286964 + − Satellite Roadmap Terrain Hybrid Leaflet Keyboard shortcut…" at bounding box center [495, 290] width 711 height 401
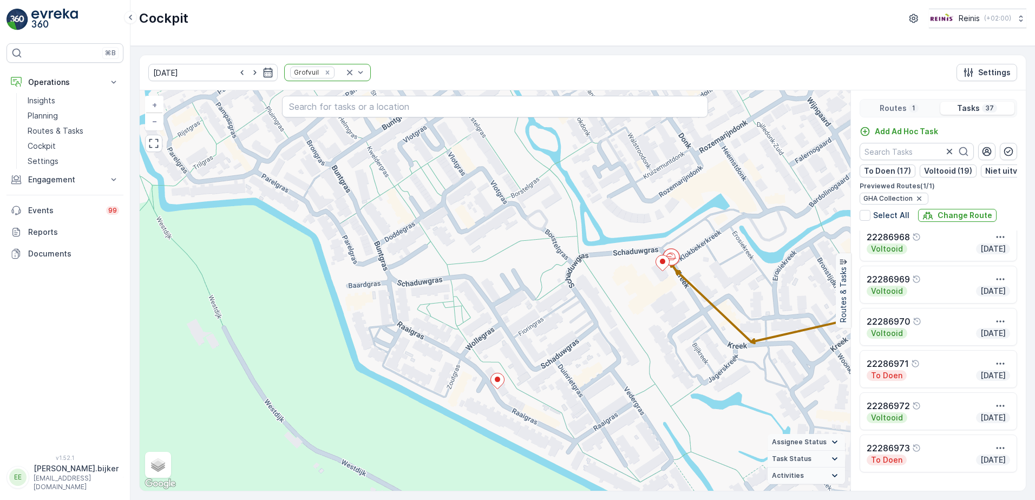
drag, startPoint x: 722, startPoint y: 307, endPoint x: 674, endPoint y: 307, distance: 48.7
click at [674, 307] on div "2 22286964 + − Satellite Roadmap Terrain Hybrid Leaflet Keyboard shortcuts Map …" at bounding box center [495, 290] width 711 height 401
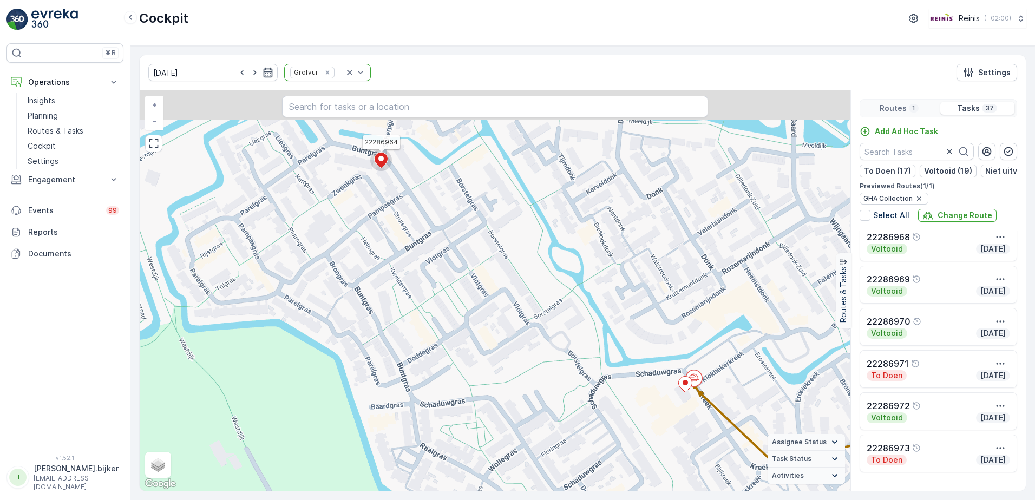
drag, startPoint x: 516, startPoint y: 301, endPoint x: 524, endPoint y: 388, distance: 87.5
click at [525, 394] on div "2 22286964 + − Satellite Roadmap Terrain Hybrid Leaflet Keyboard shortcuts Map …" at bounding box center [495, 290] width 711 height 401
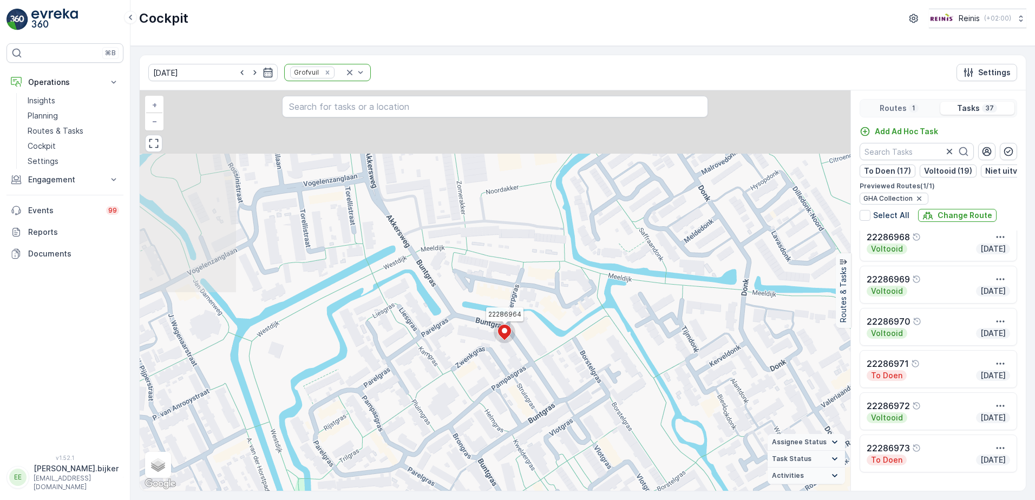
click at [545, 378] on div "2 22286964 + − Satellite Roadmap Terrain Hybrid Leaflet Keyboard shortcuts Map …" at bounding box center [495, 290] width 711 height 401
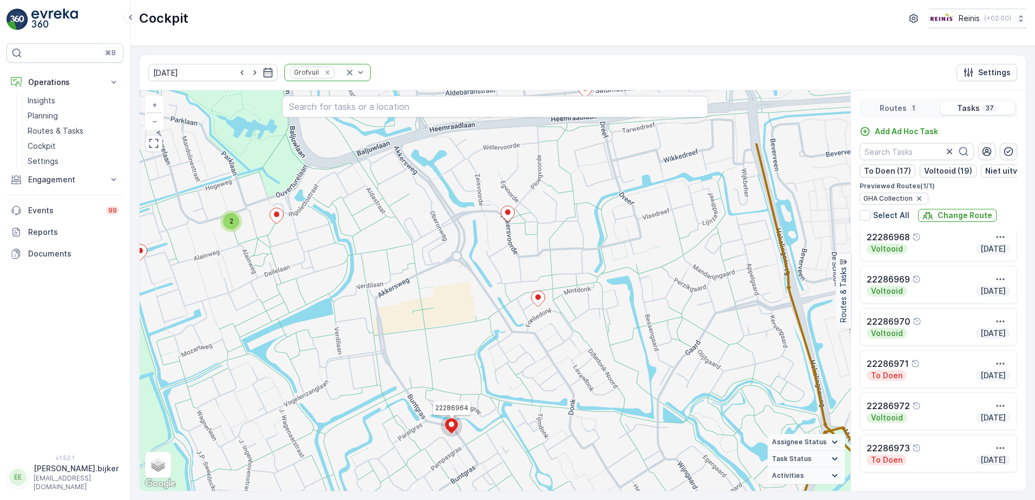
drag, startPoint x: 571, startPoint y: 251, endPoint x: 547, endPoint y: 327, distance: 79.5
click at [547, 327] on div "2 2 22286964 + − Satellite Roadmap Terrain Hybrid Leaflet Keyboard shortcuts Ma…" at bounding box center [495, 290] width 711 height 401
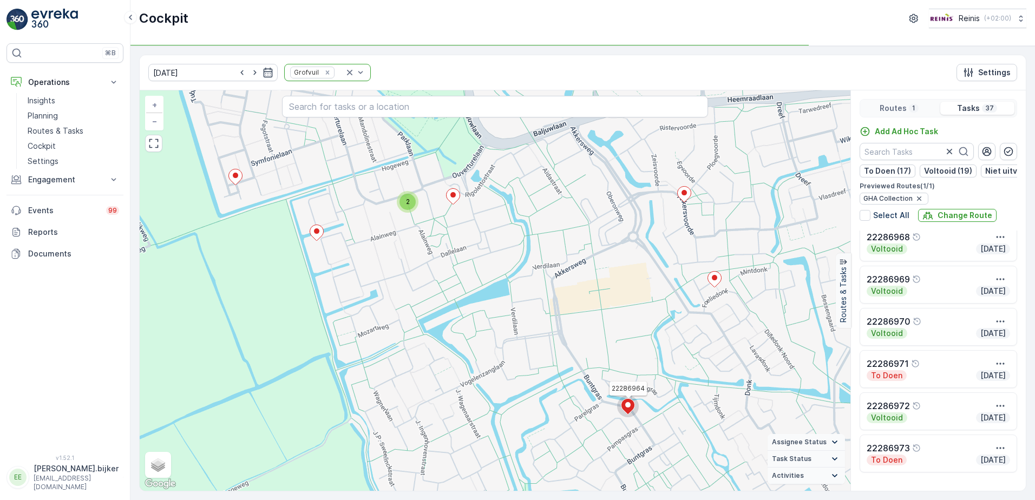
drag, startPoint x: 275, startPoint y: 272, endPoint x: 451, endPoint y: 253, distance: 177.6
click at [451, 253] on div "2 2 22286964 + − Satellite Roadmap Terrain Hybrid Leaflet Keyboard shortcuts Ma…" at bounding box center [495, 290] width 711 height 401
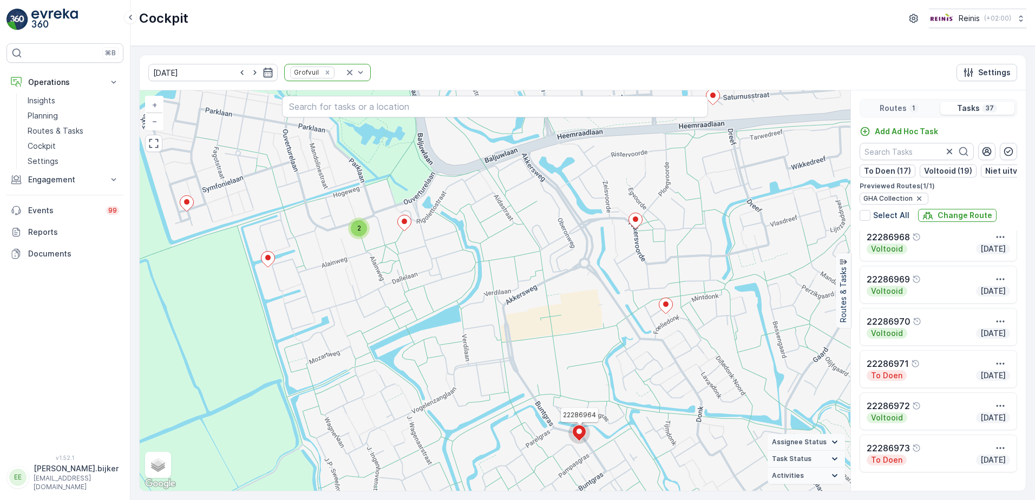
drag, startPoint x: 549, startPoint y: 253, endPoint x: 510, endPoint y: 272, distance: 43.1
click at [510, 272] on div "2 2 22286964 + − Satellite Roadmap Terrain Hybrid Leaflet Keyboard shortcuts Ma…" at bounding box center [495, 290] width 711 height 401
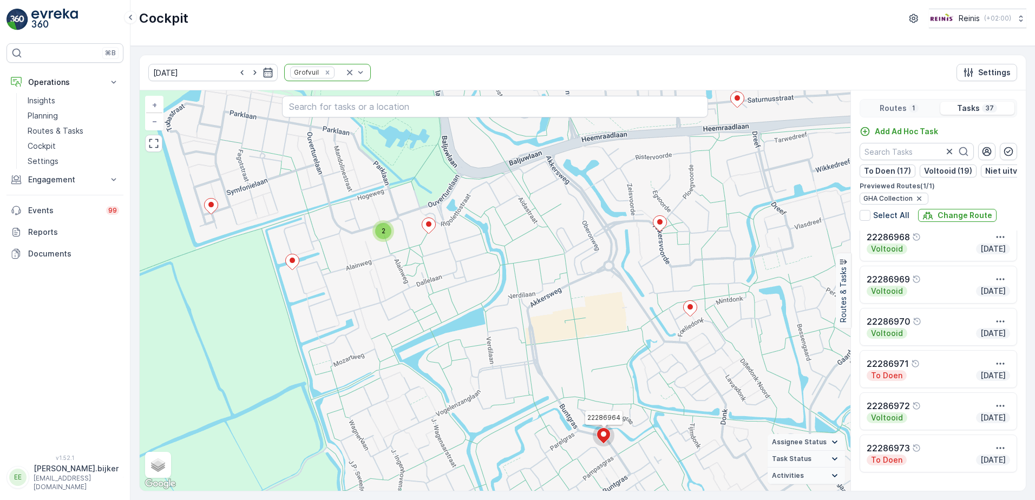
drag, startPoint x: 515, startPoint y: 360, endPoint x: 539, endPoint y: 360, distance: 23.3
click at [540, 363] on div "2 2 22286964 + − Satellite Roadmap Terrain Hybrid Leaflet Keyboard shortcuts Ma…" at bounding box center [495, 290] width 711 height 401
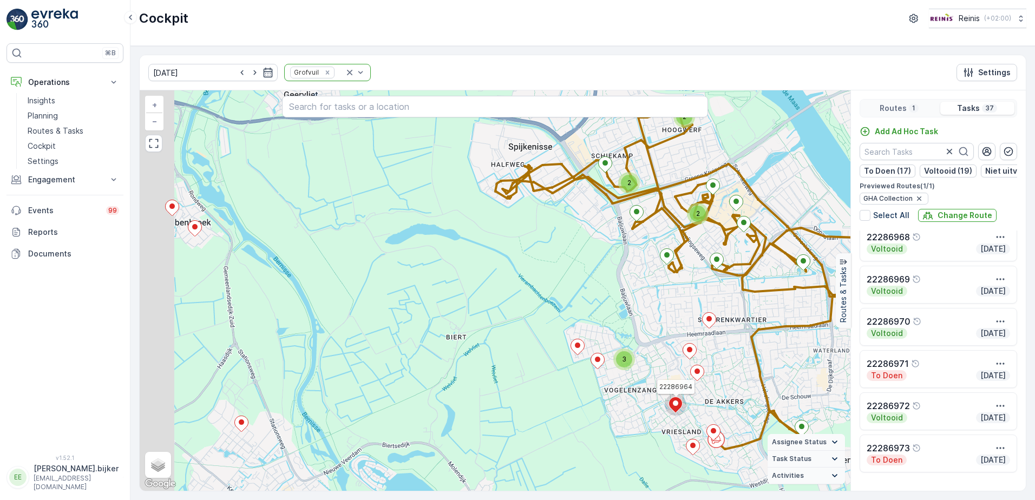
drag, startPoint x: 413, startPoint y: 309, endPoint x: 525, endPoint y: 344, distance: 116.8
click at [525, 344] on div "2 2 2 2 3 2 22286964 + − Satellite Roadmap Terrain Hybrid Leaflet Keyboard shor…" at bounding box center [495, 290] width 711 height 401
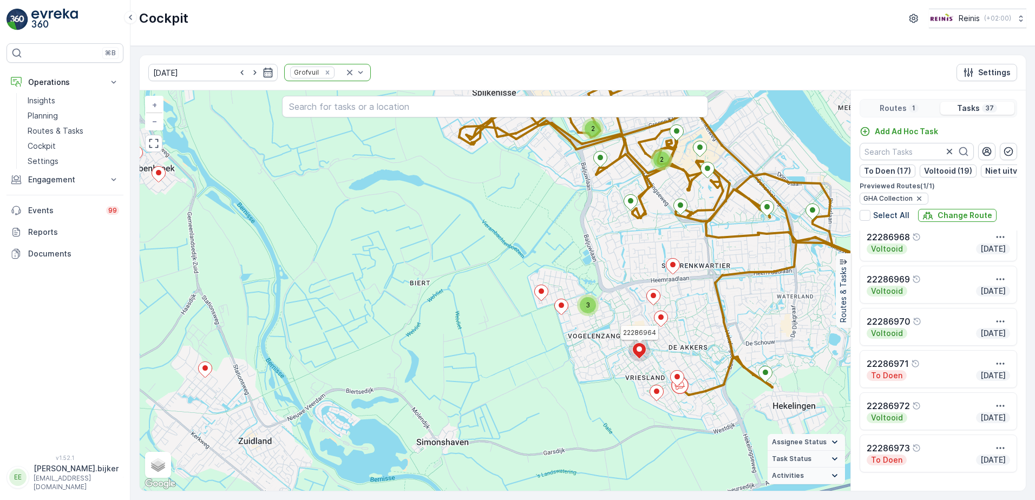
drag, startPoint x: 334, startPoint y: 414, endPoint x: 305, endPoint y: 369, distance: 53.0
click at [305, 369] on div "2 2 2 2 3 2 22286964 + − Satellite Roadmap Terrain Hybrid Leaflet Keyboard shor…" at bounding box center [495, 290] width 711 height 401
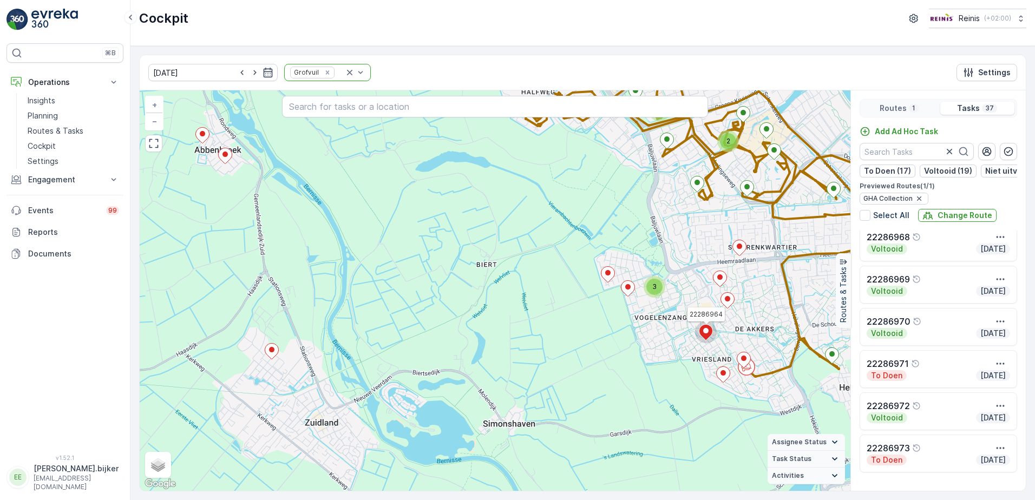
click at [370, 385] on div "2 2 2 2 3 2 22286964 + − Satellite Roadmap Terrain Hybrid Leaflet Keyboard shor…" at bounding box center [495, 290] width 711 height 401
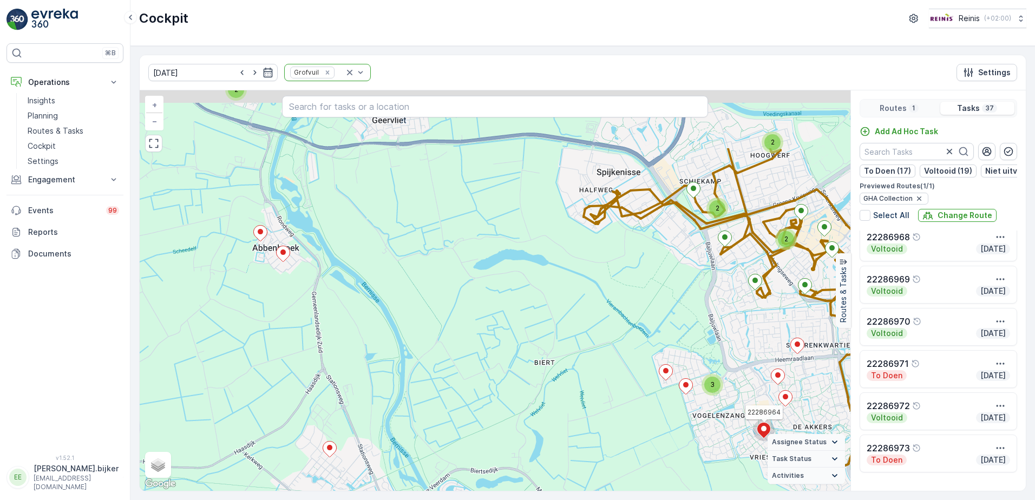
drag, startPoint x: 412, startPoint y: 348, endPoint x: 446, endPoint y: 403, distance: 64.9
click at [446, 403] on div "2 2 2 2 3 2 22286964 + − Satellite Roadmap Terrain Hybrid Leaflet Keyboard shor…" at bounding box center [495, 290] width 711 height 401
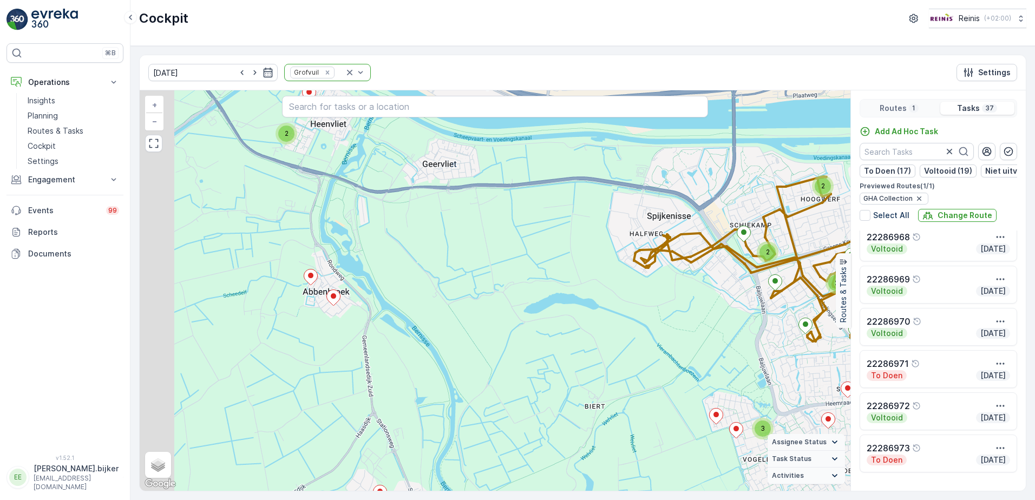
click at [459, 338] on div "2 2 2 2 3 2 22286964 + − Satellite Roadmap Terrain Hybrid Leaflet Keyboard shor…" at bounding box center [495, 290] width 711 height 401
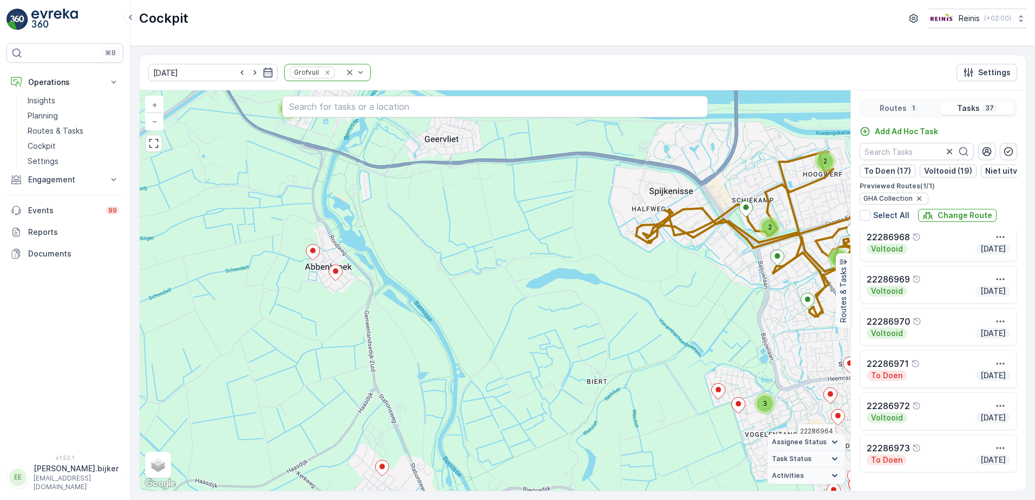
drag, startPoint x: 466, startPoint y: 334, endPoint x: 410, endPoint y: 192, distance: 152.2
click at [414, 194] on div "2 2 2 2 3 2 22286964 + − Satellite Roadmap Terrain Hybrid Leaflet Keyboard shor…" at bounding box center [495, 290] width 711 height 401
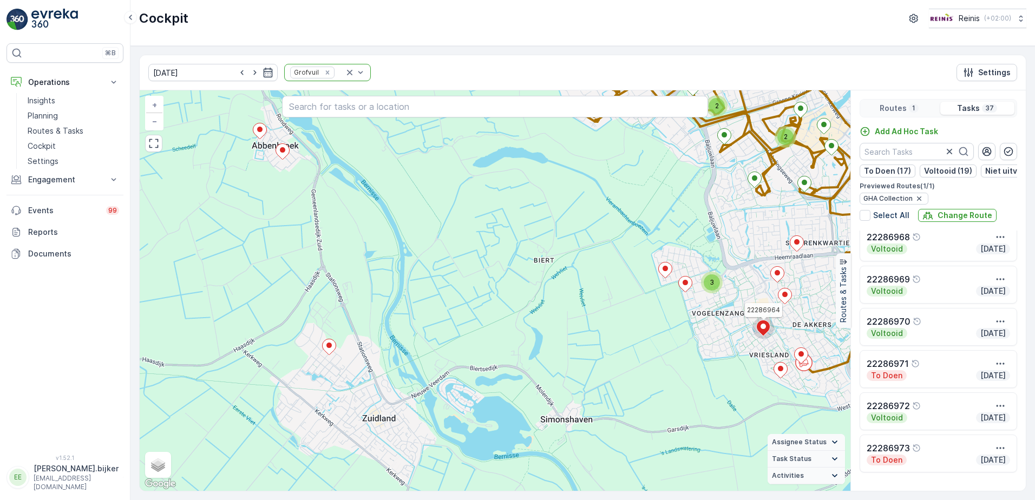
click at [499, 312] on div "2 2 2 2 3 2 22286964 + − Satellite Roadmap Terrain Hybrid Leaflet Keyboard shor…" at bounding box center [495, 290] width 711 height 401
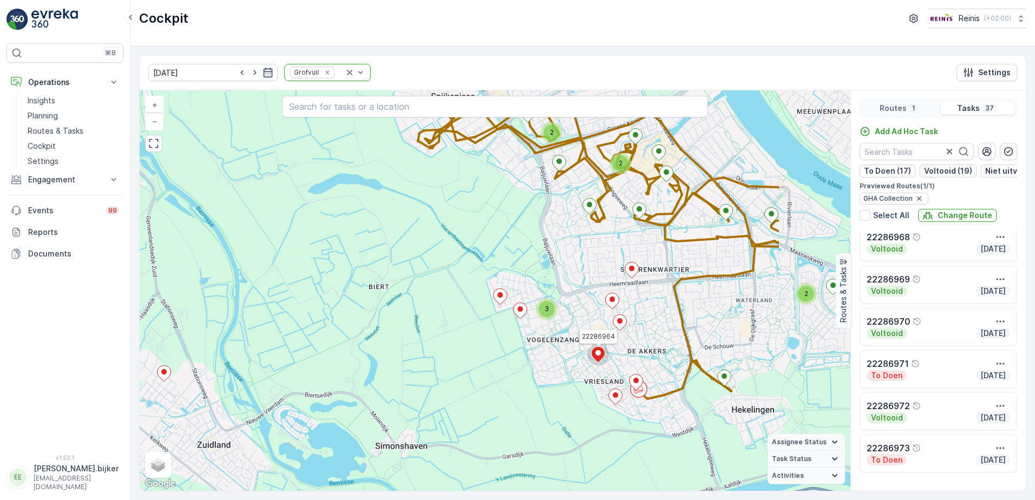
drag, startPoint x: 602, startPoint y: 269, endPoint x: 455, endPoint y: 314, distance: 153.0
click at [457, 315] on div "2 2 2 2 3 2 22286964 + − Satellite Roadmap Terrain Hybrid Leaflet Keyboard shor…" at bounding box center [495, 290] width 711 height 401
